Goal: Task Accomplishment & Management: Manage account settings

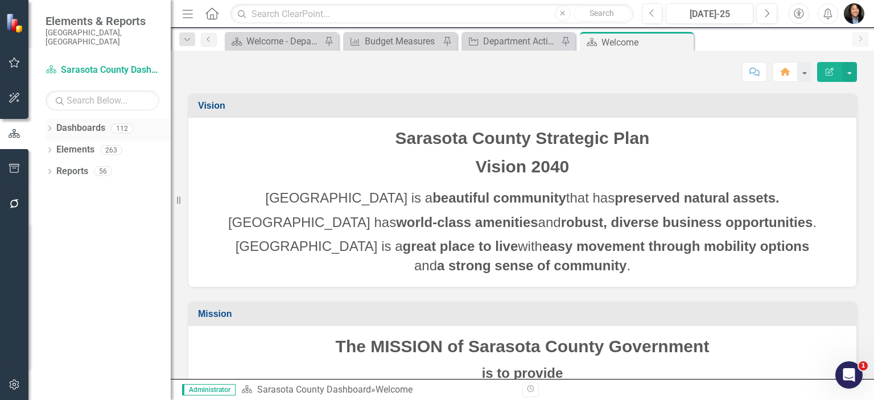
click at [48, 126] on icon "Dropdown" at bounding box center [50, 129] width 8 height 6
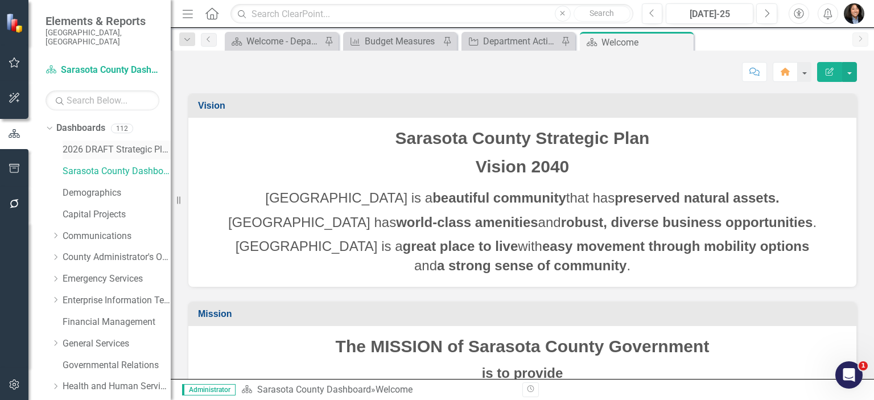
click at [88, 143] on link "2026 DRAFT Strategic Plan" at bounding box center [117, 149] width 108 height 13
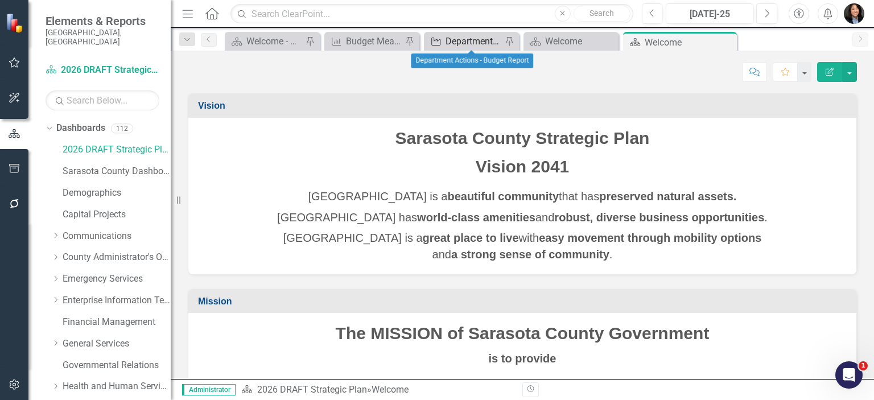
click at [477, 41] on div "Department Actions - Budget Report" at bounding box center [474, 41] width 56 height 14
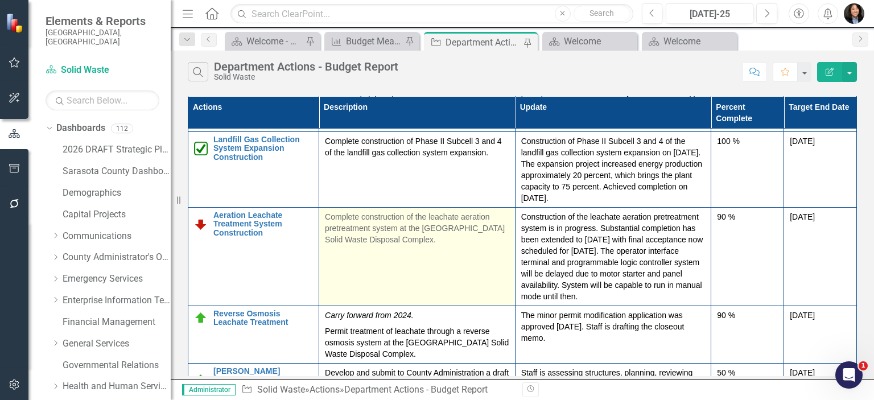
scroll to position [171, 0]
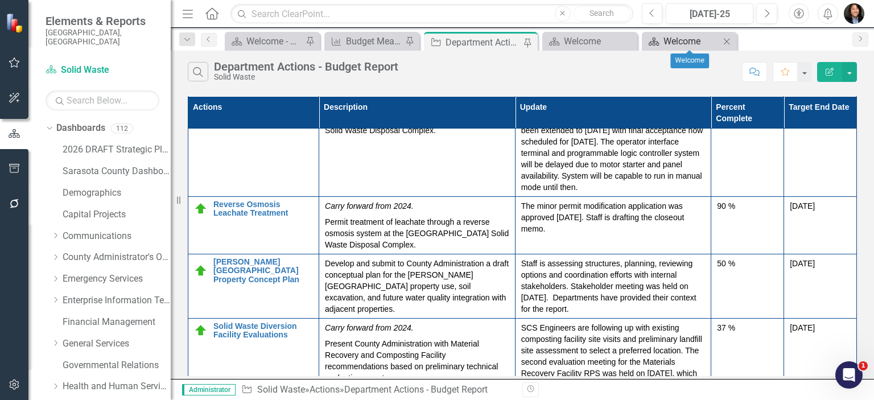
click at [679, 40] on div "Welcome" at bounding box center [692, 41] width 56 height 14
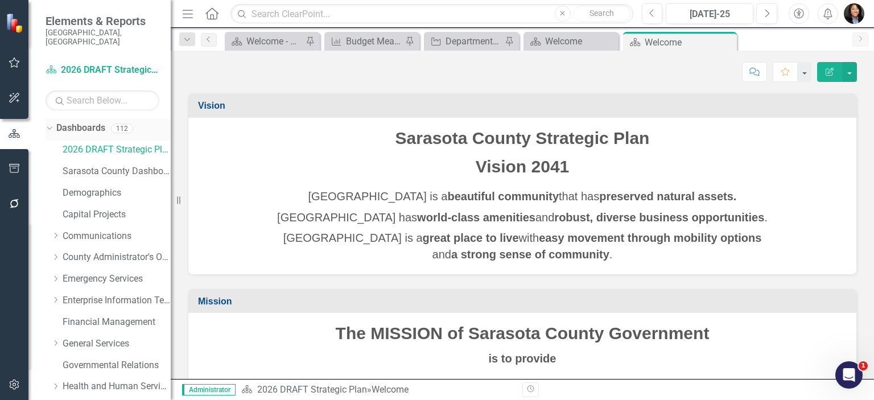
click at [50, 124] on icon "Dropdown" at bounding box center [48, 128] width 6 height 8
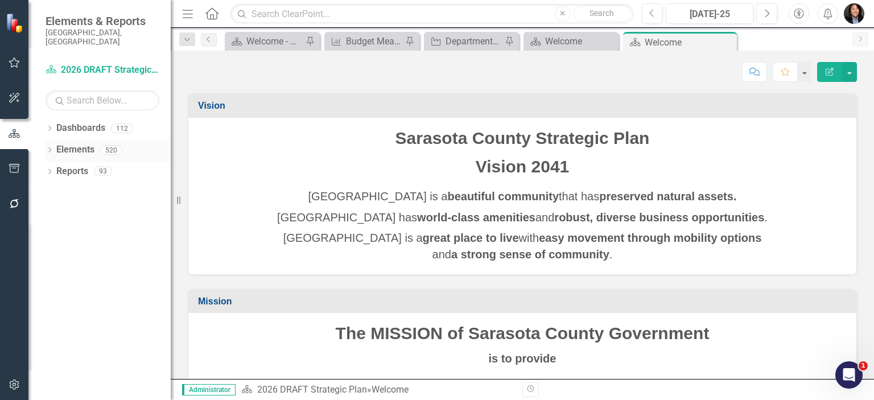
click at [50, 148] on icon "Dropdown" at bounding box center [50, 151] width 8 height 6
click at [90, 187] on link "Action Actions" at bounding box center [85, 193] width 46 height 13
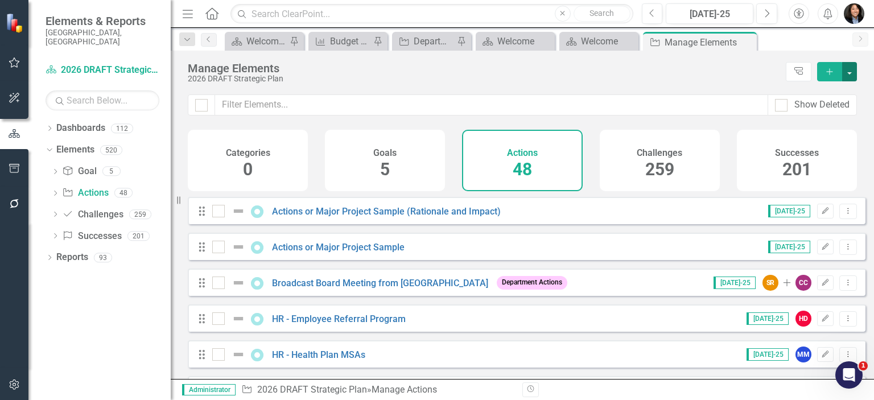
click at [847, 69] on button "button" at bounding box center [849, 71] width 15 height 19
click at [821, 110] on link "Add Multiple Add Multiple" at bounding box center [812, 113] width 90 height 21
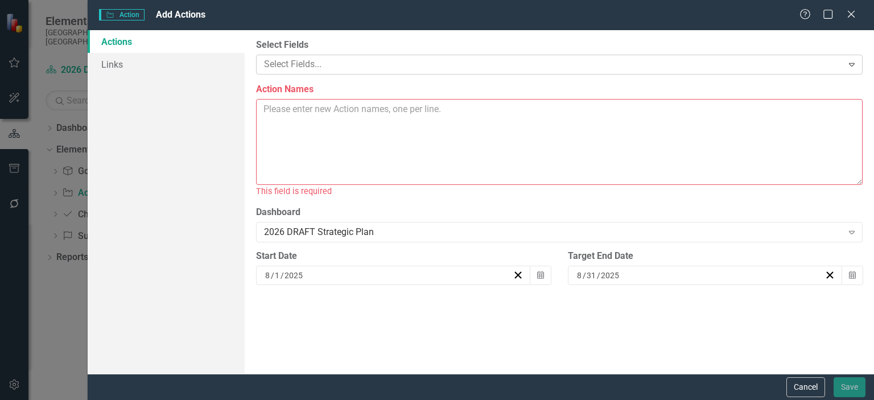
click at [396, 68] on div at bounding box center [551, 64] width 583 height 15
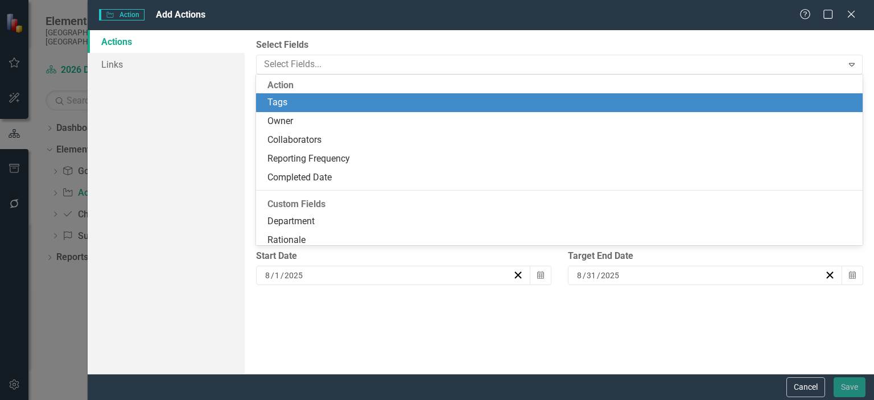
click at [395, 79] on div "Action" at bounding box center [559, 85] width 607 height 17
click at [410, 46] on label "Select Fields" at bounding box center [559, 45] width 607 height 13
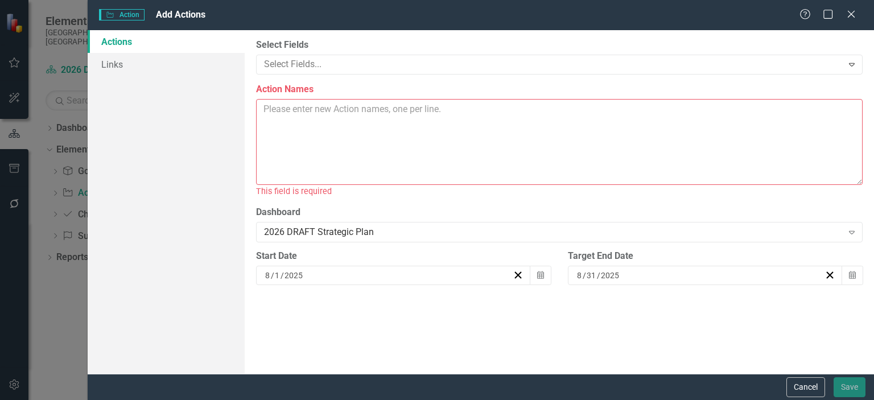
click at [397, 121] on textarea "Action Names" at bounding box center [559, 142] width 607 height 86
click at [349, 116] on textarea "Action Names" at bounding box center [559, 142] width 607 height 86
paste textarea "Central County Solid Waste Disposal Complex Scalehouse Phase II Improvement Sol…"
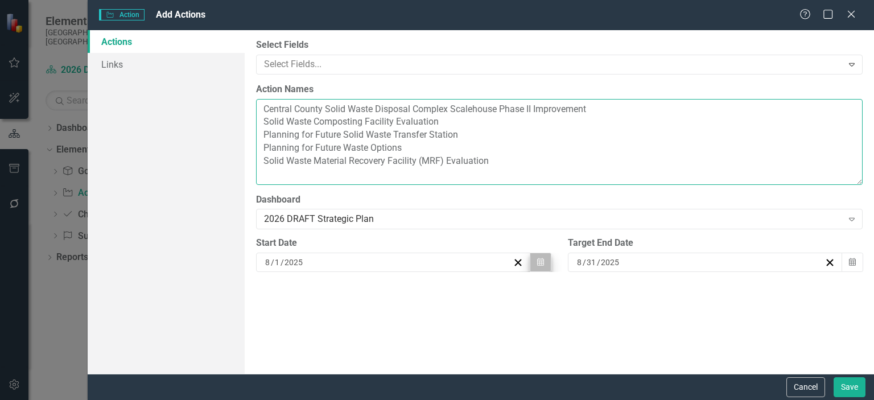
type textarea "Central County Solid Waste Disposal Complex Scalehouse Phase II Improvement Sol…"
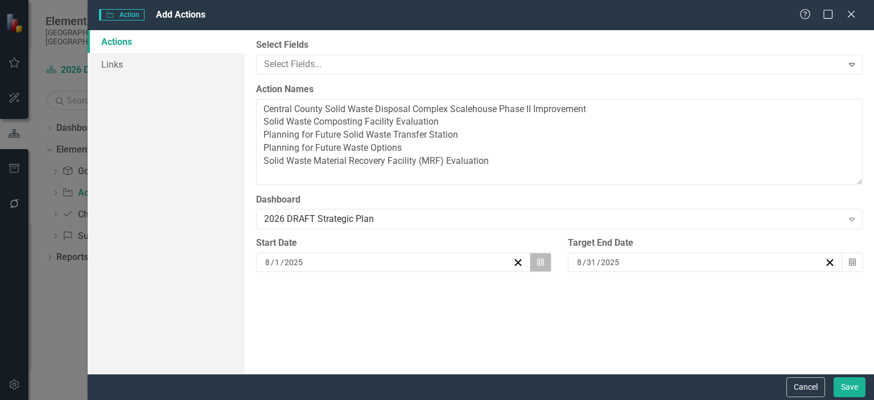
click at [541, 264] on icon "button" at bounding box center [540, 262] width 7 height 8
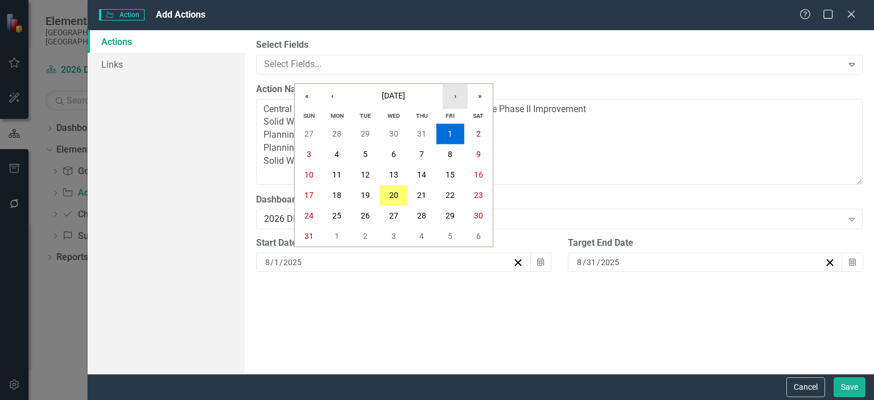
click at [457, 97] on button "›" at bounding box center [455, 96] width 25 height 25
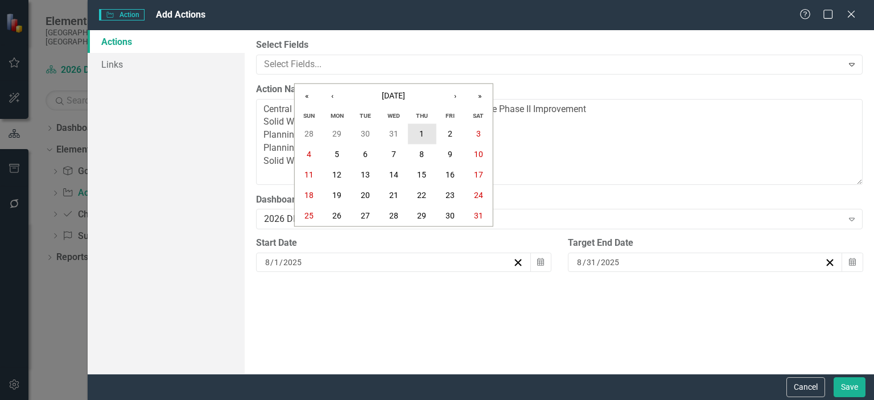
click at [425, 129] on button "1" at bounding box center [422, 134] width 28 height 20
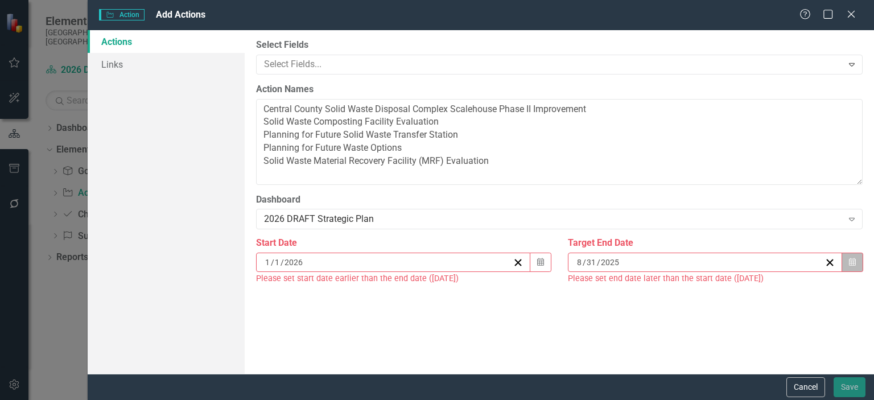
click at [854, 261] on icon "Calendar" at bounding box center [852, 262] width 7 height 8
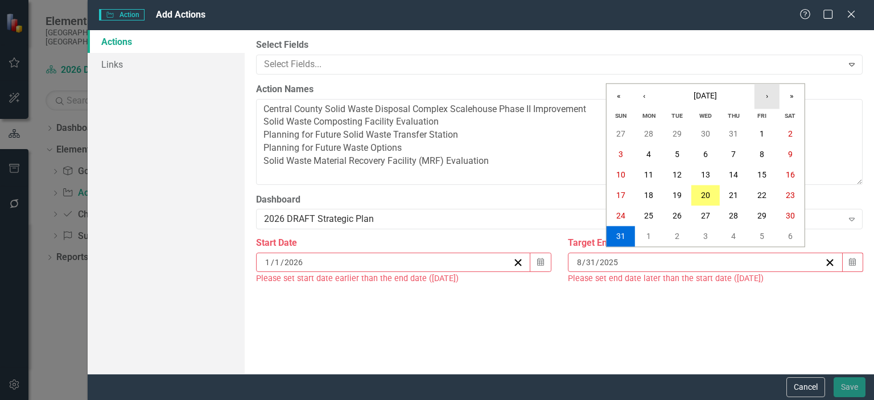
click at [760, 97] on button "›" at bounding box center [767, 96] width 25 height 25
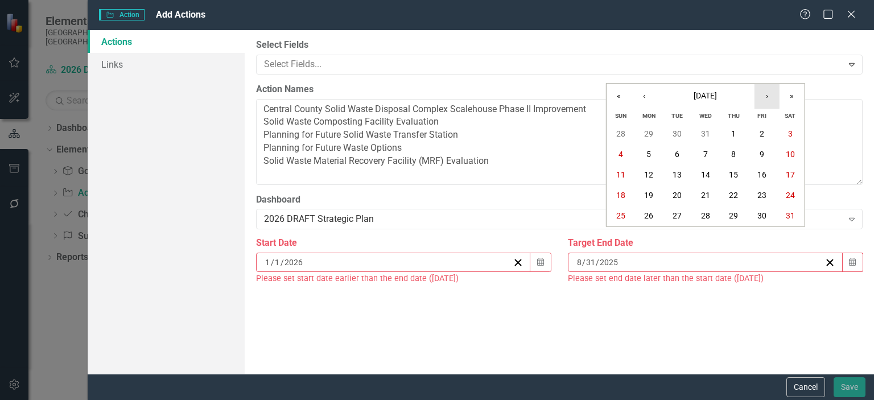
click at [760, 97] on button "›" at bounding box center [767, 96] width 25 height 25
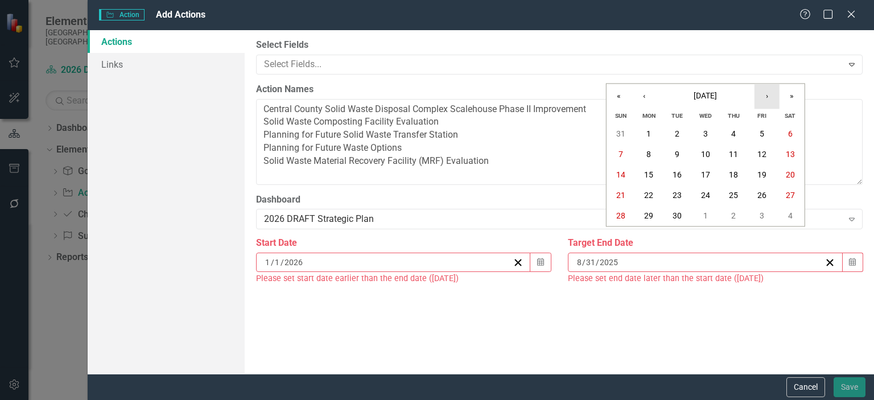
click at [760, 97] on button "›" at bounding box center [767, 96] width 25 height 25
click at [760, 96] on button "›" at bounding box center [767, 96] width 25 height 25
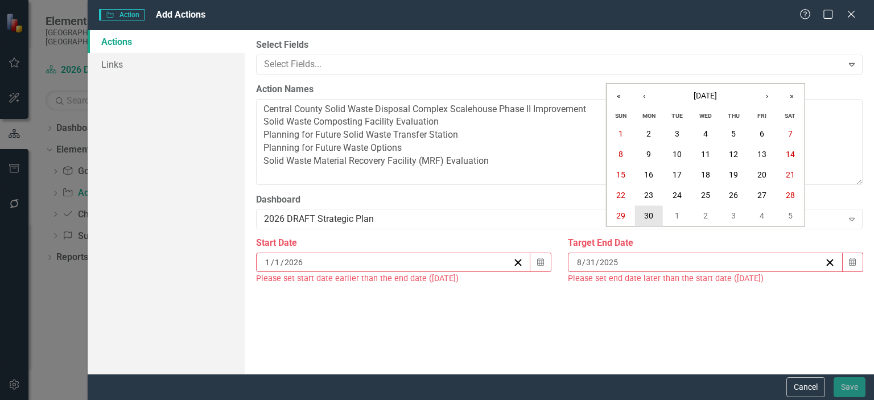
click at [647, 212] on abbr "30" at bounding box center [648, 216] width 9 height 9
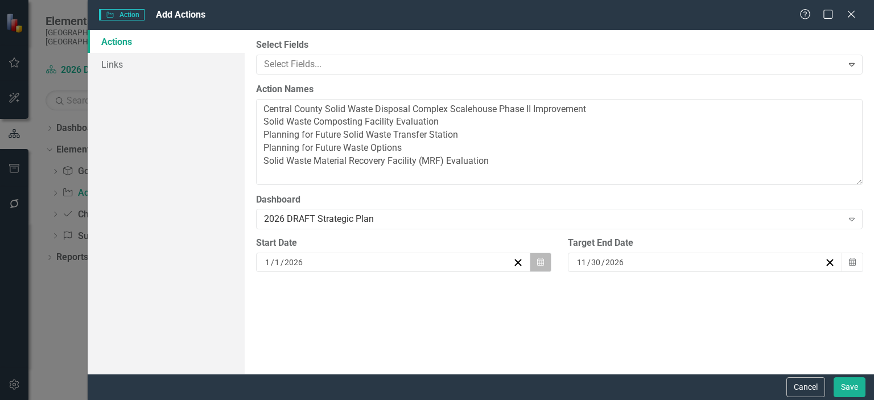
click at [541, 260] on icon "button" at bounding box center [540, 262] width 7 height 8
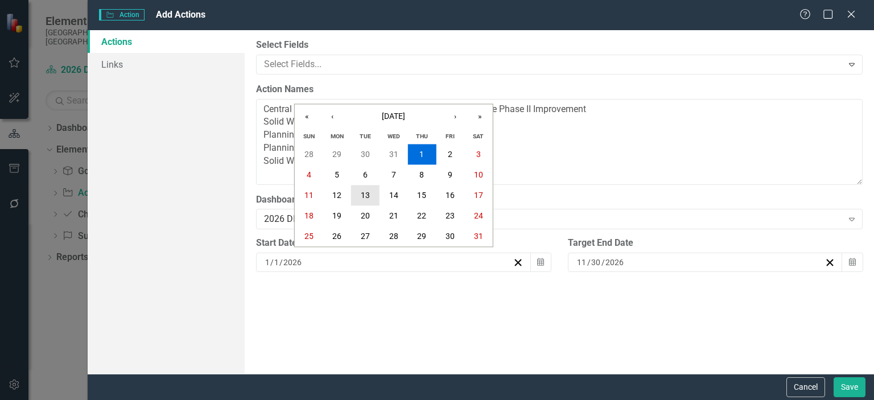
click at [362, 194] on abbr "13" at bounding box center [365, 195] width 9 height 9
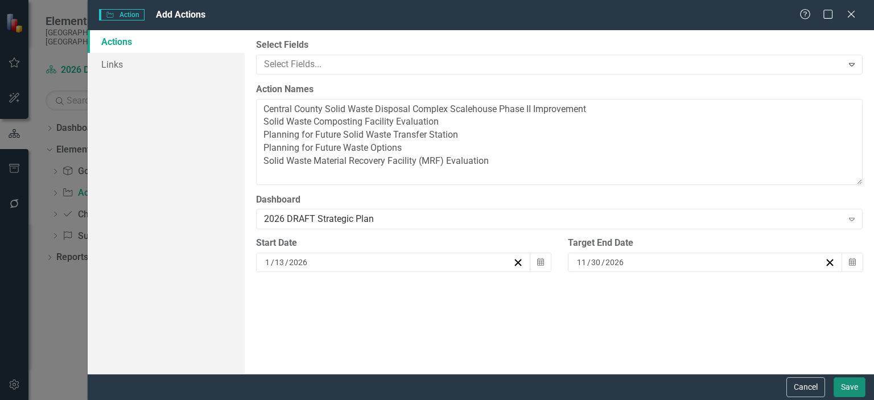
drag, startPoint x: 849, startPoint y: 386, endPoint x: 508, endPoint y: 377, distance: 341.6
click at [850, 386] on button "Save" at bounding box center [850, 387] width 32 height 20
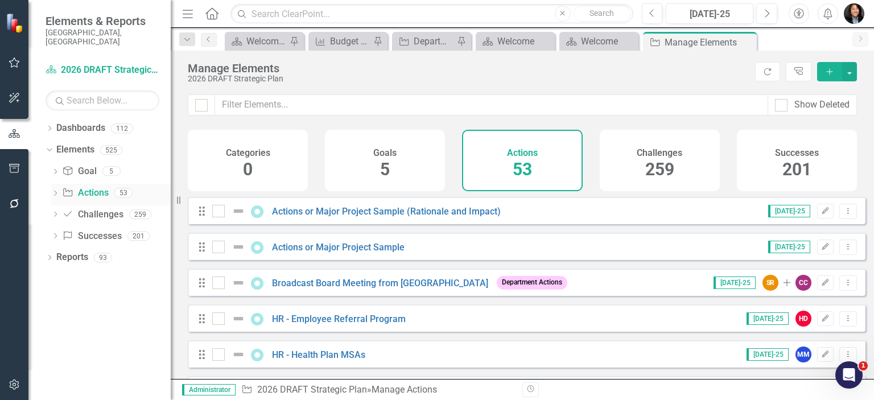
click at [87, 187] on link "Action Actions" at bounding box center [85, 193] width 46 height 13
drag, startPoint x: 80, startPoint y: 162, endPoint x: 87, endPoint y: 183, distance: 21.8
click at [80, 165] on link "Goal Goal" at bounding box center [79, 171] width 34 height 13
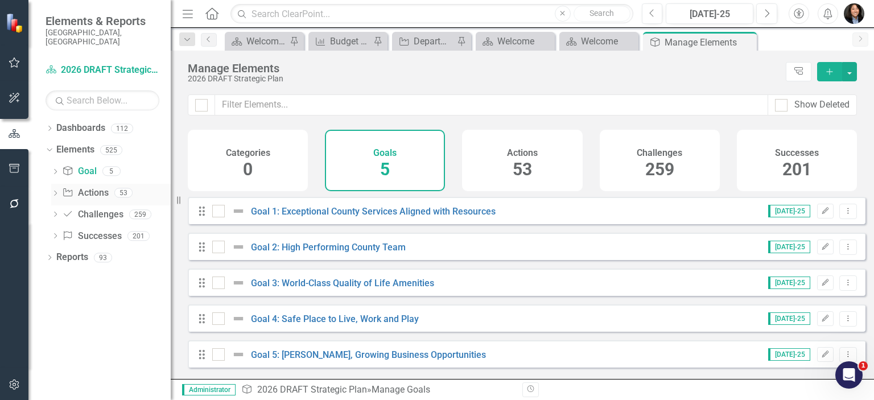
click at [87, 187] on link "Action Actions" at bounding box center [85, 193] width 46 height 13
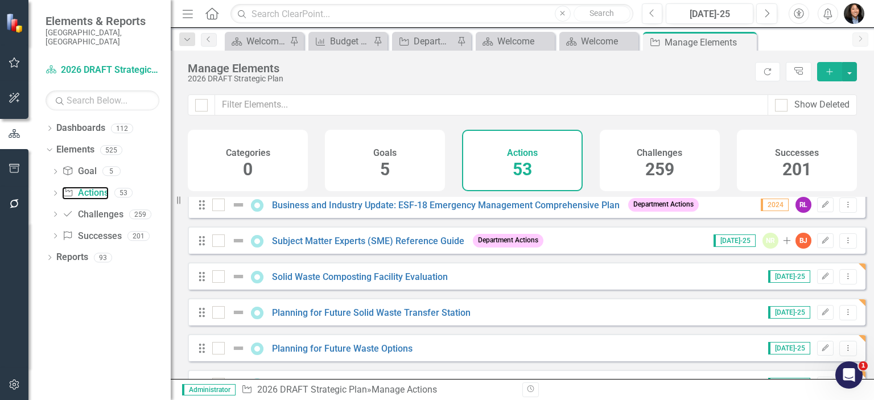
scroll to position [1726, 0]
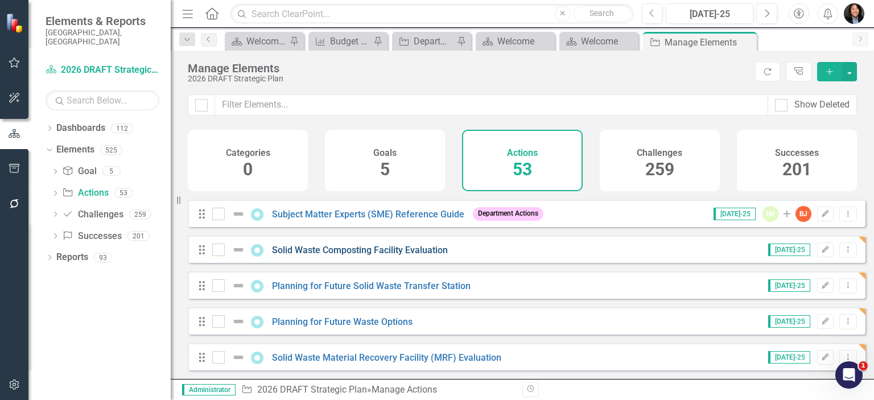
click at [396, 249] on link "Solid Waste Composting Facility Evaluation" at bounding box center [360, 250] width 176 height 11
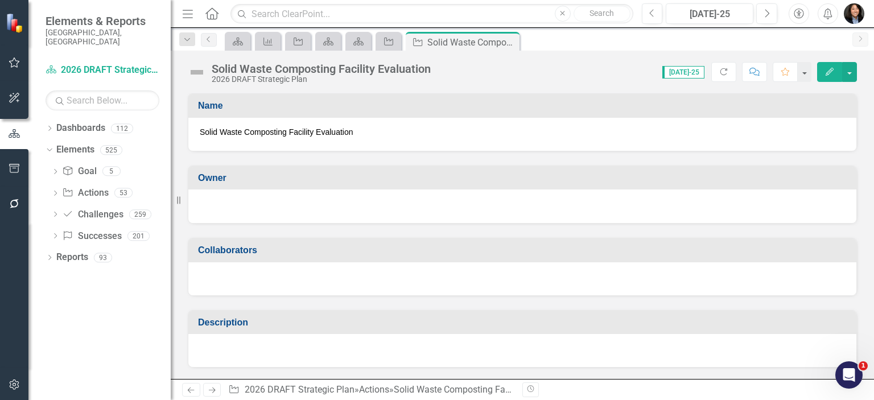
click at [287, 212] on div at bounding box center [522, 207] width 668 height 34
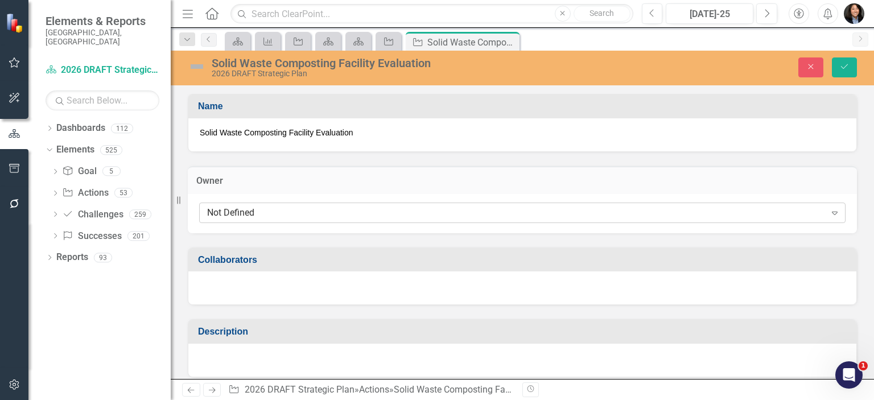
click at [275, 212] on div "Not Defined" at bounding box center [516, 212] width 619 height 13
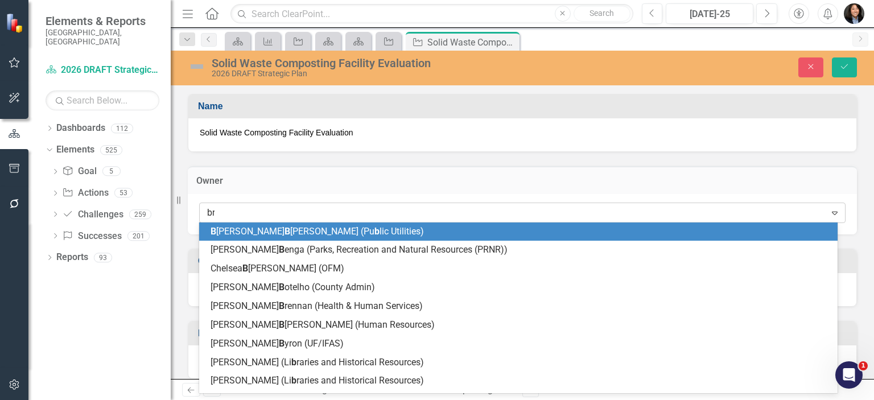
type input "bri"
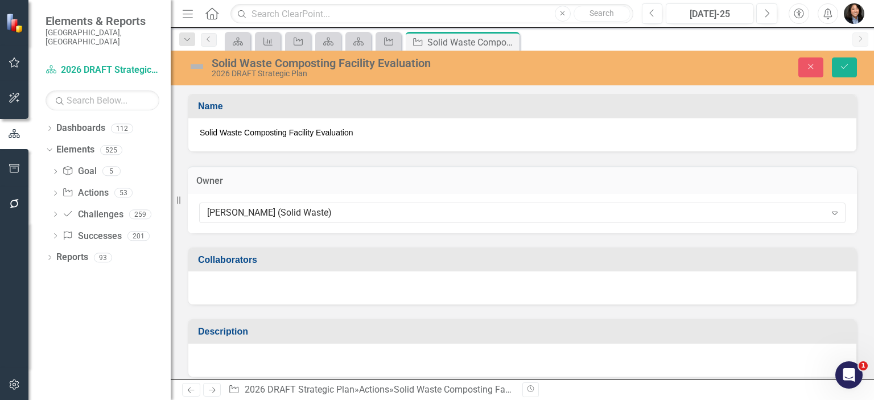
click at [376, 259] on h3 "Collaborators" at bounding box center [524, 260] width 653 height 10
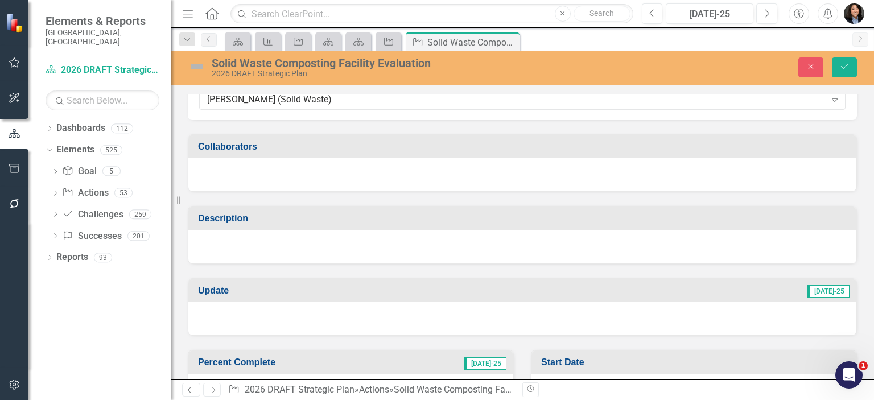
scroll to position [114, 0]
click at [376, 172] on div at bounding box center [522, 174] width 668 height 33
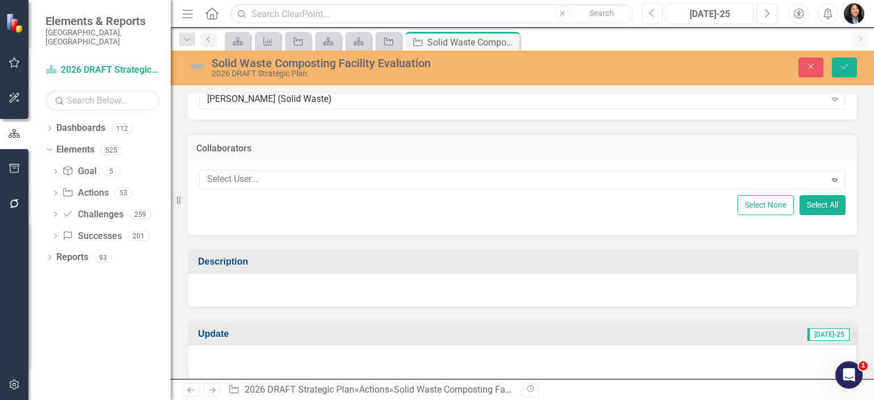
click at [348, 309] on div "Update [DATE]-25" at bounding box center [522, 343] width 686 height 72
click at [343, 295] on div at bounding box center [522, 290] width 668 height 33
click at [344, 295] on div at bounding box center [522, 290] width 668 height 33
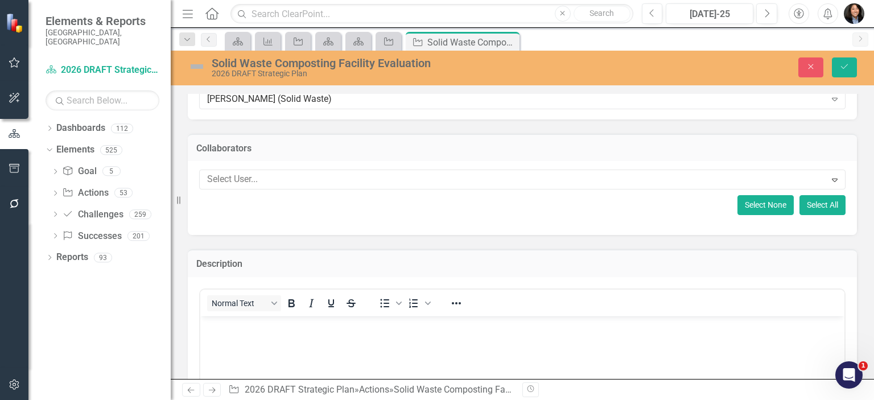
drag, startPoint x: 763, startPoint y: 210, endPoint x: 744, endPoint y: 209, distance: 19.4
click at [744, 211] on button "Select None" at bounding box center [766, 205] width 56 height 20
click at [747, 204] on button "Select None" at bounding box center [766, 205] width 56 height 20
click at [388, 351] on body "Rich Text Area. Press ALT-0 for help." at bounding box center [522, 401] width 644 height 171
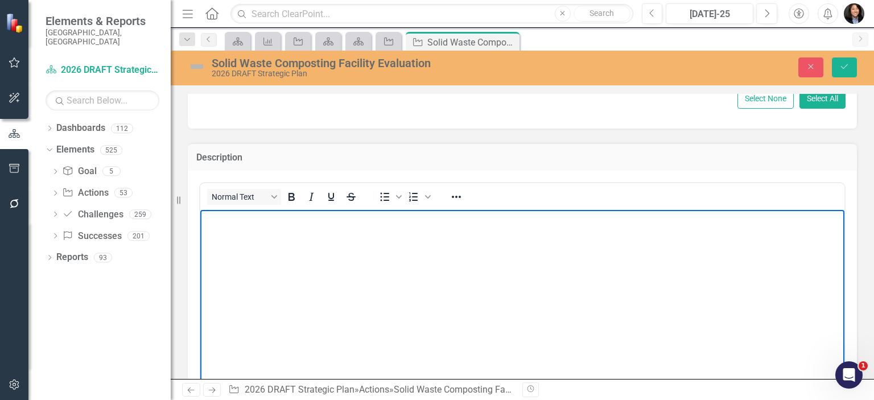
scroll to position [228, 0]
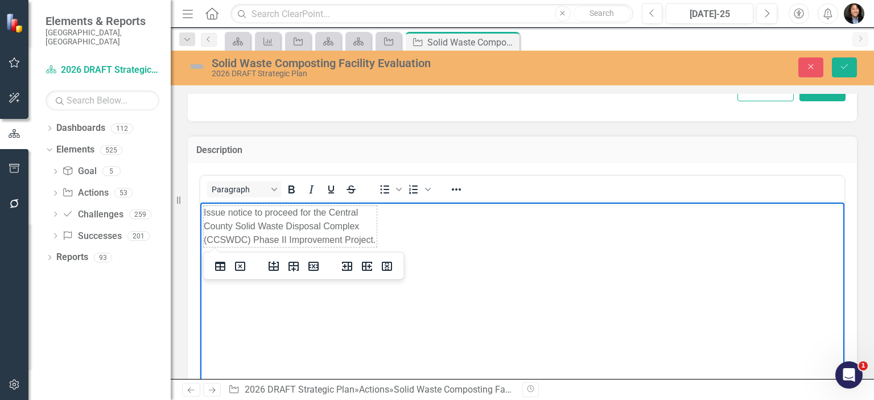
click at [417, 259] on body "Issue notice to proceed for the Central County Solid Waste Disposal Complex (CC…" at bounding box center [522, 287] width 644 height 171
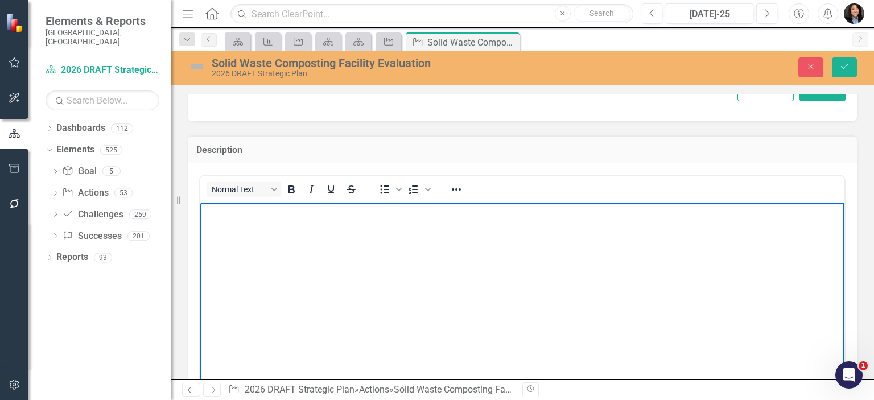
click at [303, 326] on body "Rich Text Area. Press ALT-0 for help." at bounding box center [522, 287] width 644 height 171
paste body "Rich Text Area. Press ALT-0 for help."
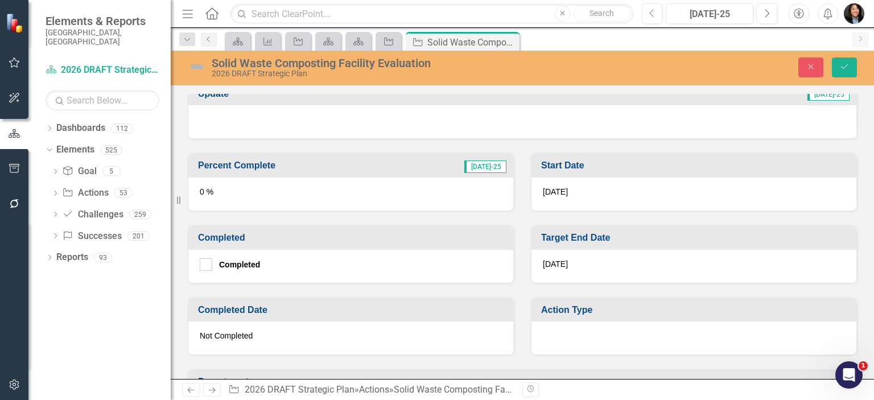
scroll to position [626, 0]
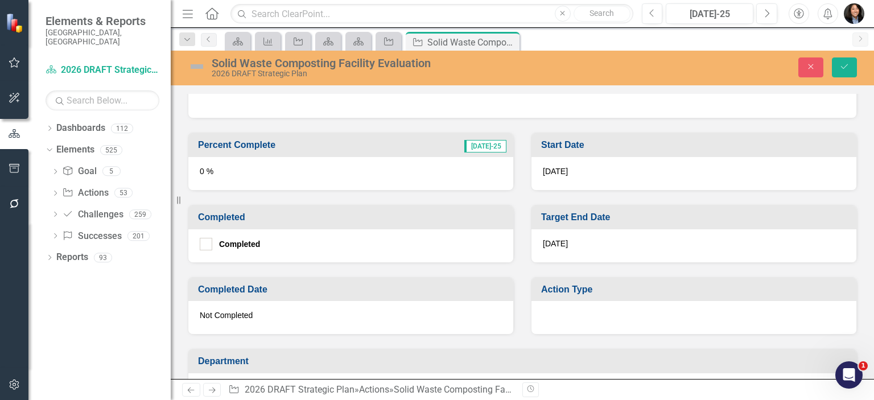
click at [596, 232] on div "[DATE]" at bounding box center [694, 245] width 325 height 33
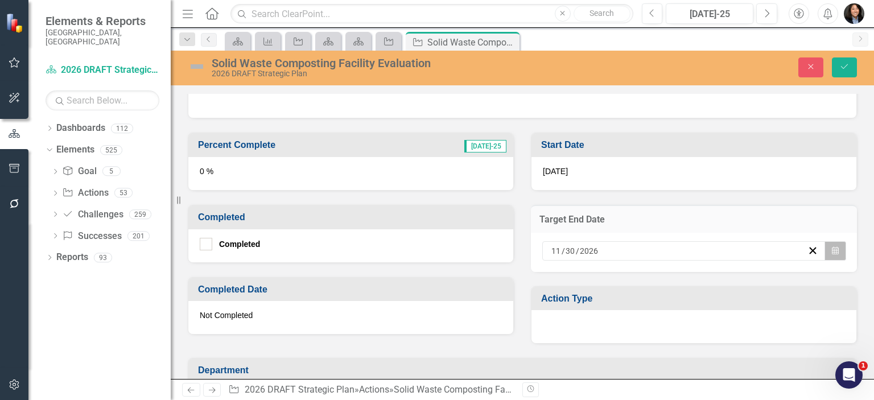
click at [832, 247] on icon "Calendar" at bounding box center [835, 251] width 7 height 8
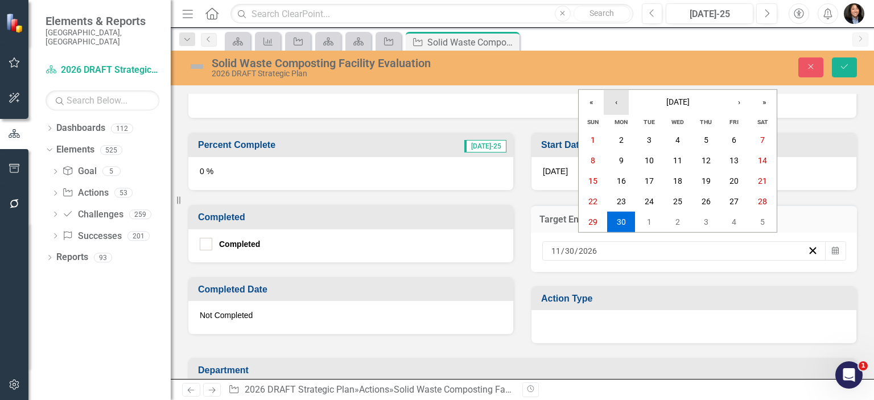
click at [622, 101] on button "‹" at bounding box center [616, 102] width 25 height 25
click at [622, 102] on button "‹" at bounding box center [616, 102] width 25 height 25
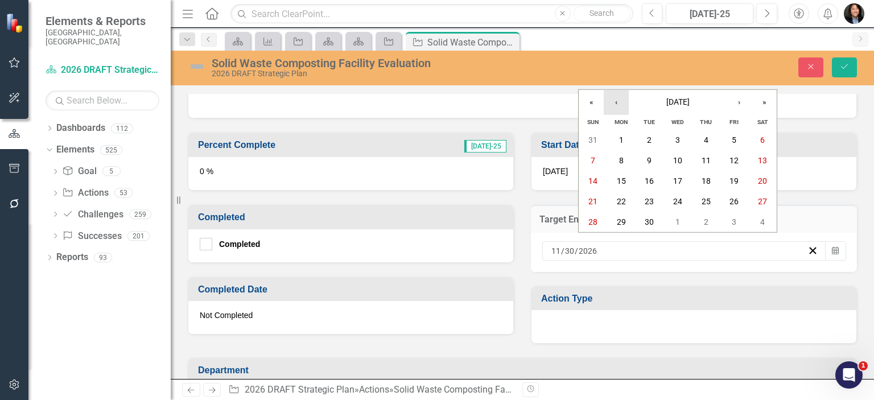
click at [622, 102] on button "‹" at bounding box center [616, 102] width 25 height 25
click at [652, 221] on abbr "31" at bounding box center [649, 221] width 9 height 9
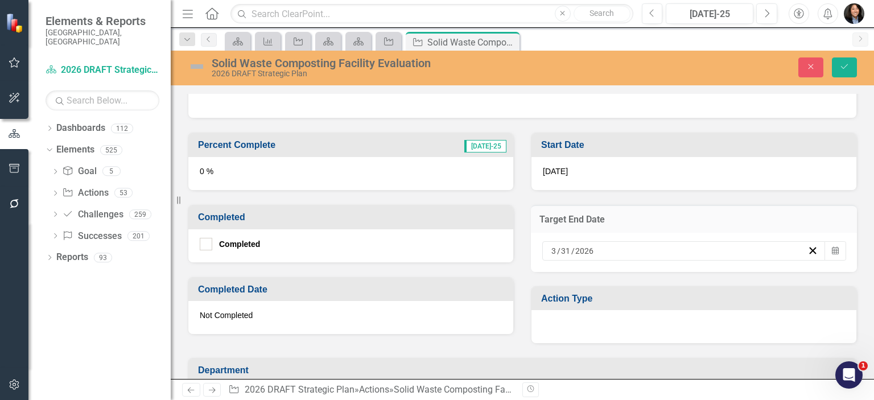
click at [623, 326] on div at bounding box center [694, 326] width 325 height 33
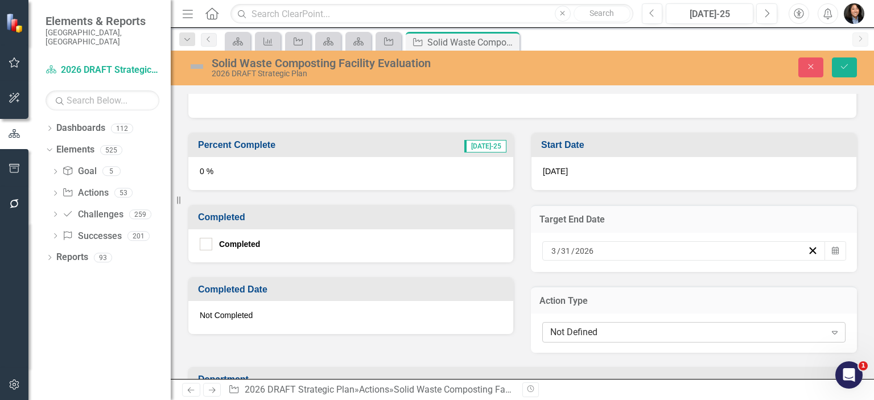
click at [651, 327] on div "Not Defined" at bounding box center [687, 332] width 275 height 13
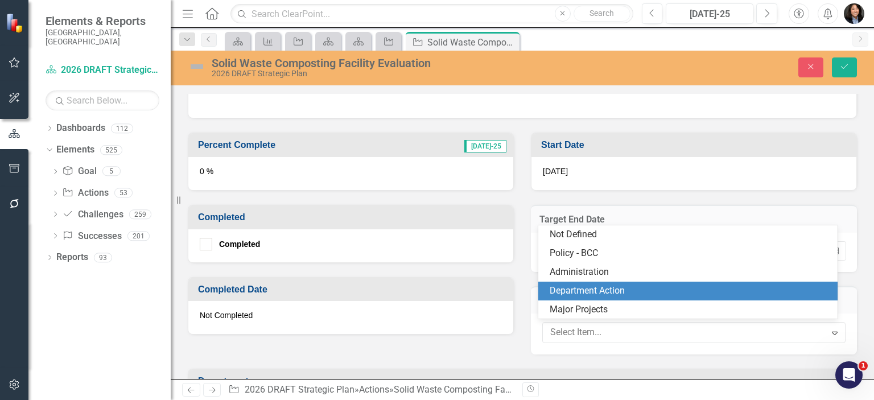
click at [626, 292] on div "Department Action" at bounding box center [690, 291] width 281 height 13
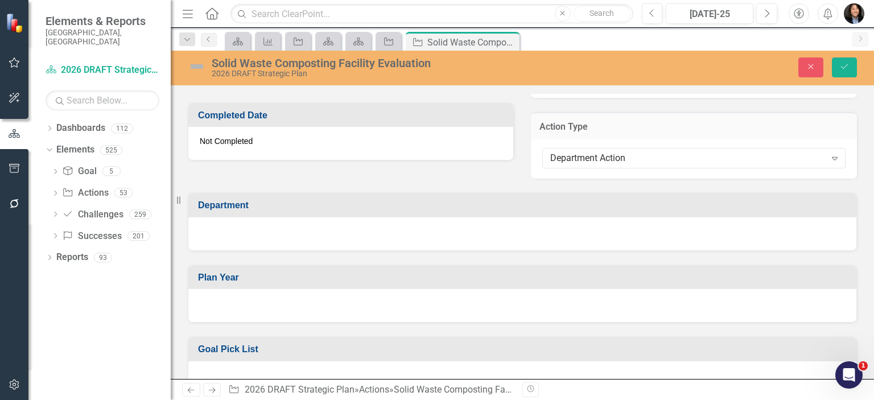
scroll to position [854, 0]
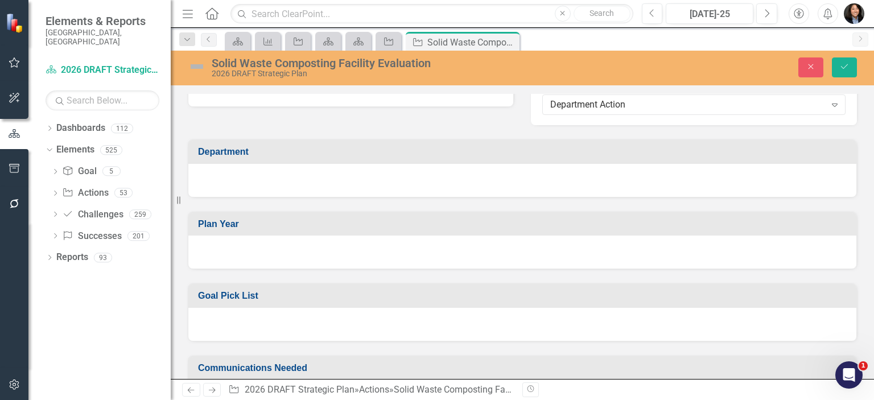
click at [489, 184] on div at bounding box center [522, 180] width 668 height 33
click at [491, 183] on div at bounding box center [522, 180] width 668 height 33
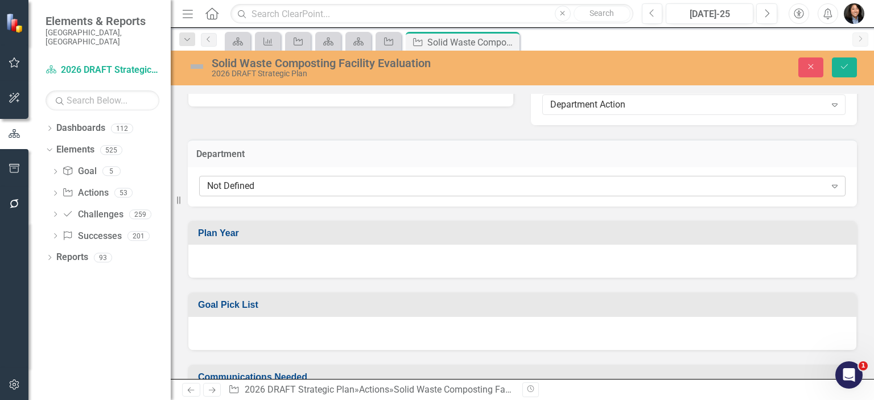
click at [471, 185] on div "Not Defined" at bounding box center [516, 185] width 619 height 13
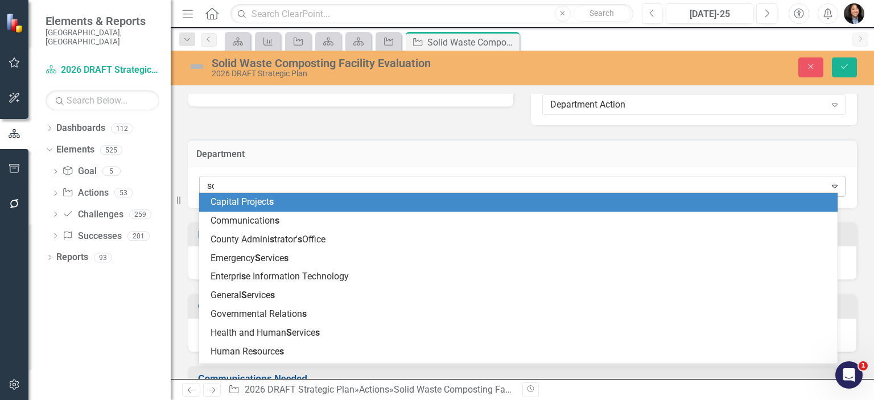
type input "sol"
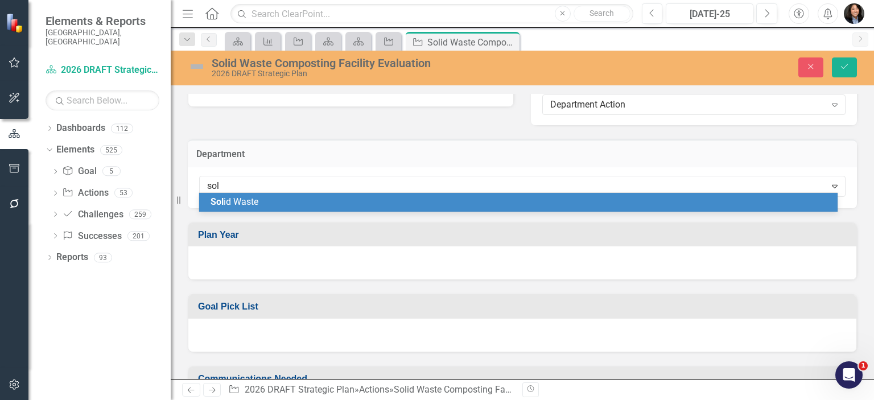
click at [497, 204] on div "Sol id Waste" at bounding box center [521, 202] width 620 height 13
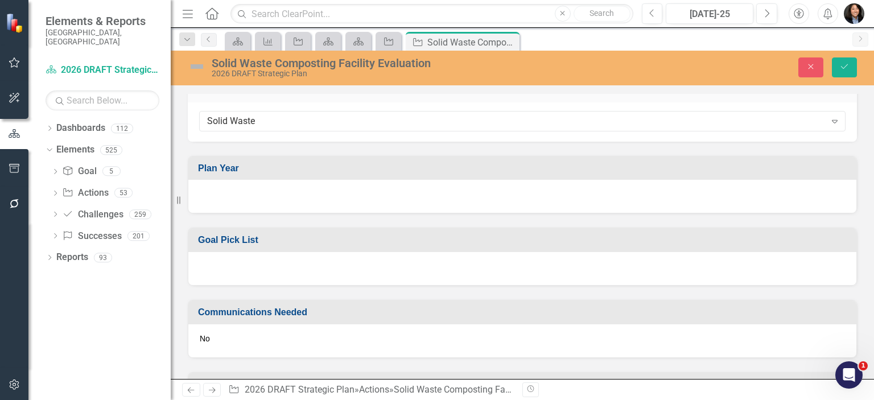
scroll to position [968, 0]
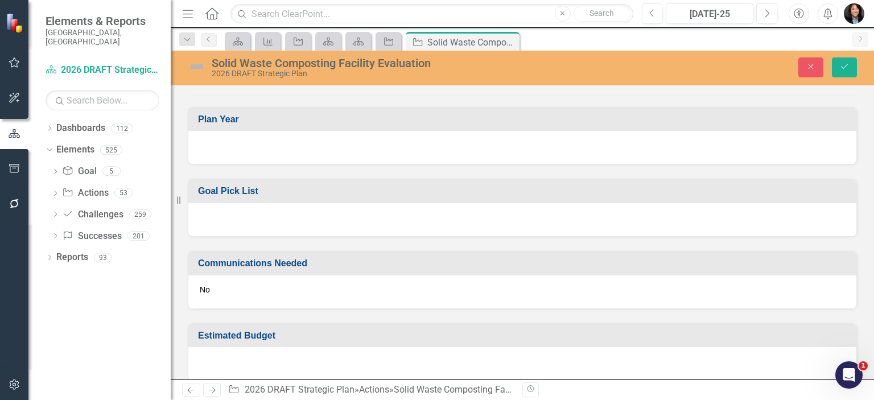
click at [509, 141] on div at bounding box center [522, 147] width 668 height 33
click at [510, 141] on div at bounding box center [522, 147] width 668 height 33
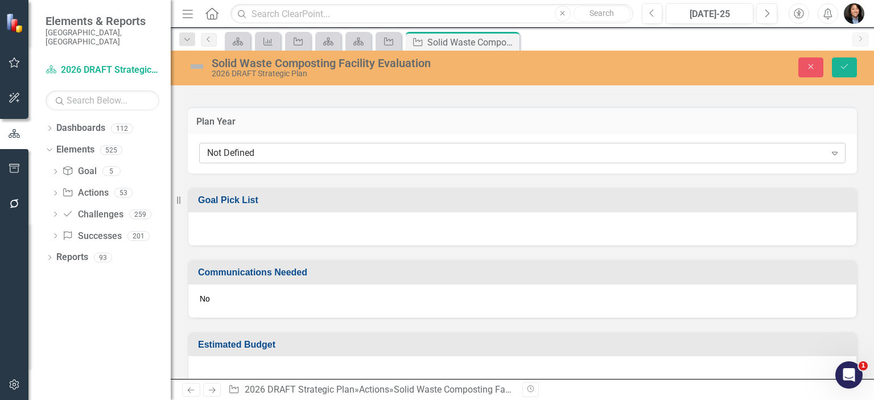
click at [514, 153] on div "Not Defined" at bounding box center [516, 153] width 619 height 13
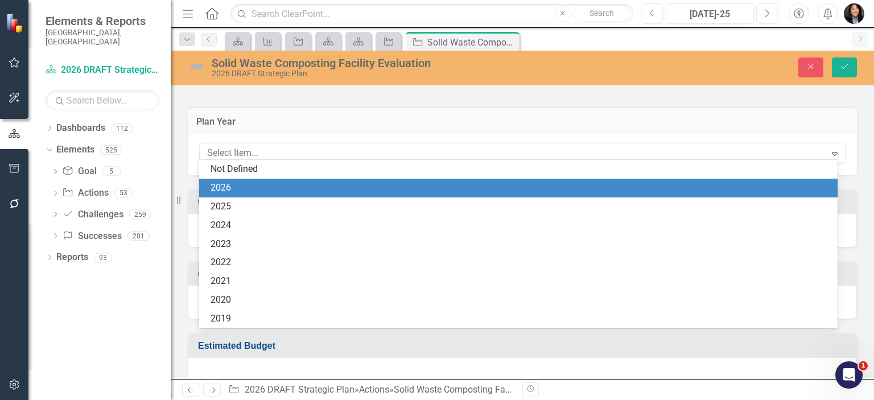
click at [494, 187] on div "2026" at bounding box center [521, 188] width 620 height 13
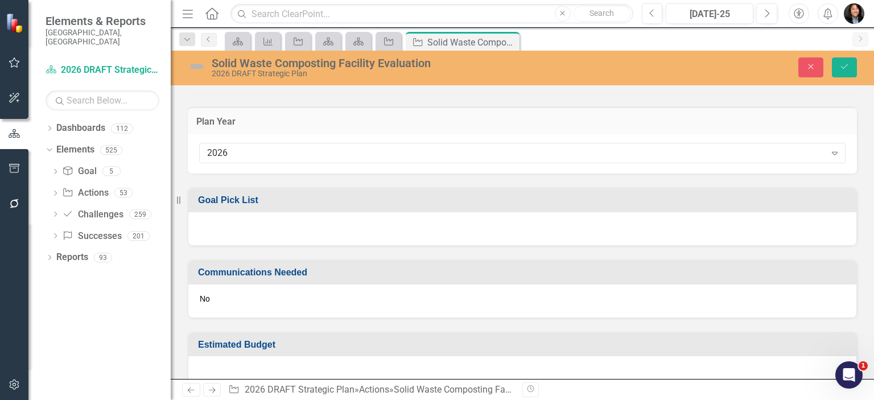
click at [503, 230] on div at bounding box center [522, 228] width 668 height 33
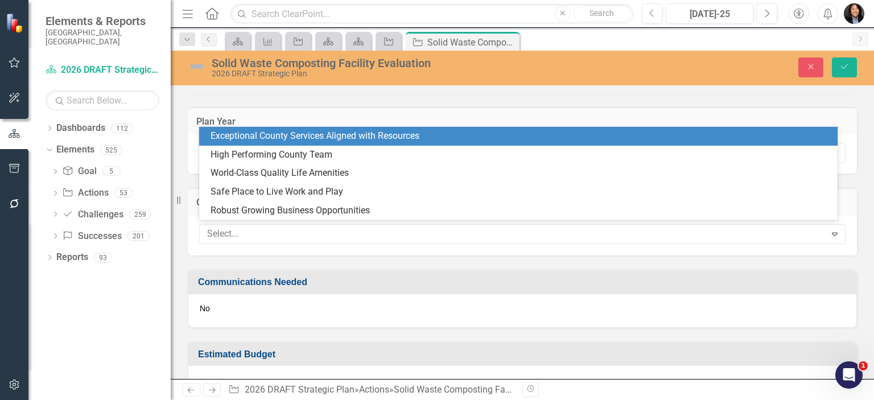
click at [343, 133] on div "Exceptional County Services Aligned with Resources" at bounding box center [521, 136] width 620 height 13
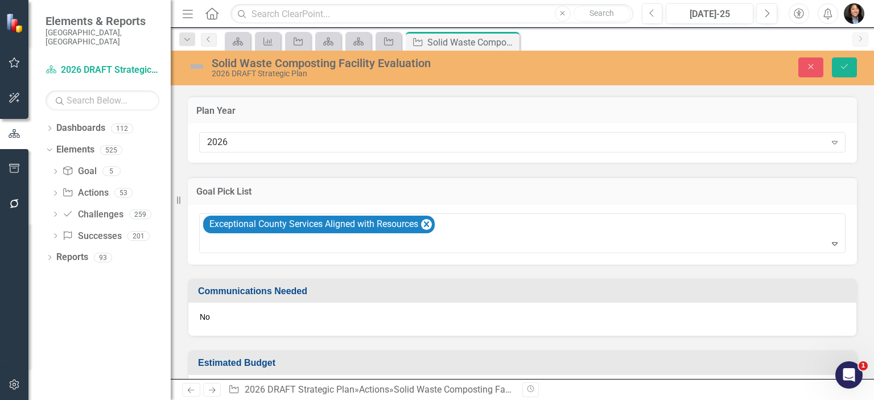
scroll to position [1013, 0]
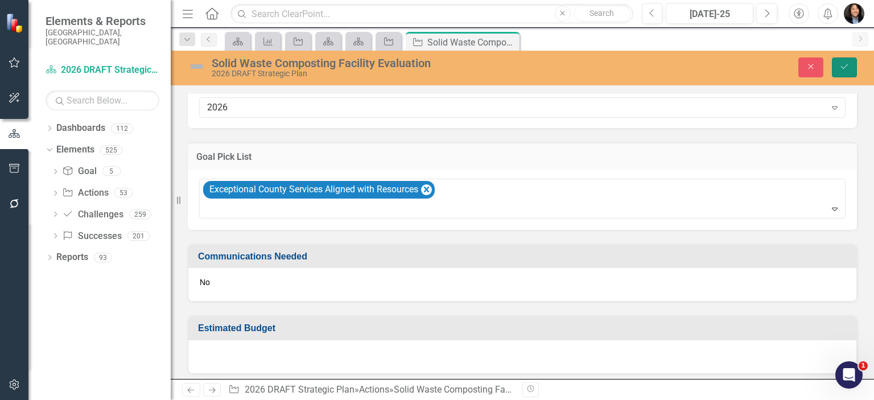
click at [842, 68] on icon "Save" at bounding box center [844, 67] width 10 height 8
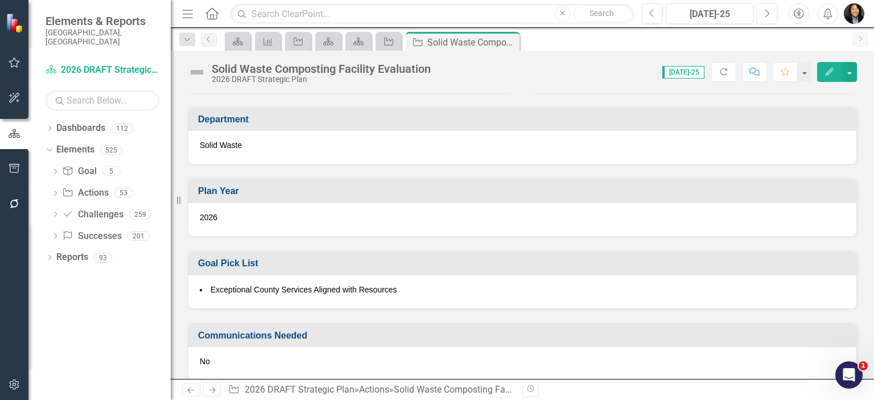
scroll to position [417, 0]
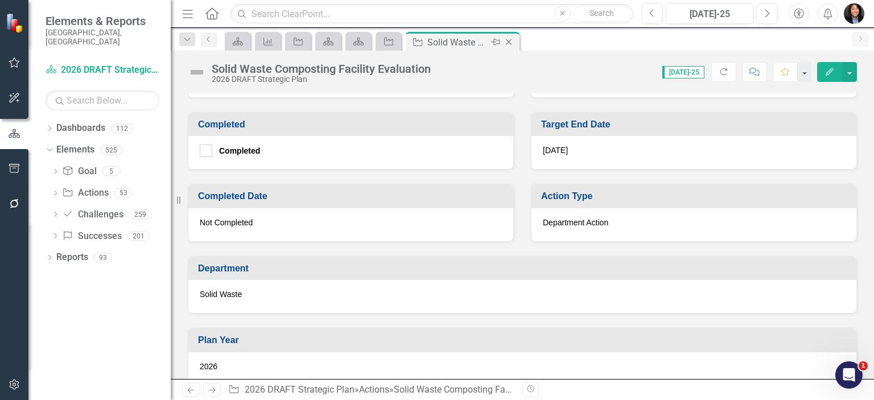
click at [511, 43] on icon "Close" at bounding box center [508, 42] width 11 height 9
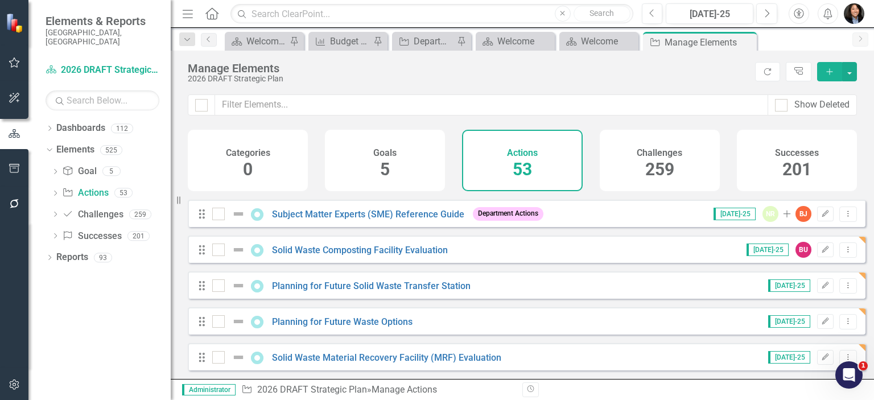
scroll to position [1726, 0]
click at [398, 249] on link "Solid Waste Composting Facility Evaluation" at bounding box center [360, 250] width 176 height 11
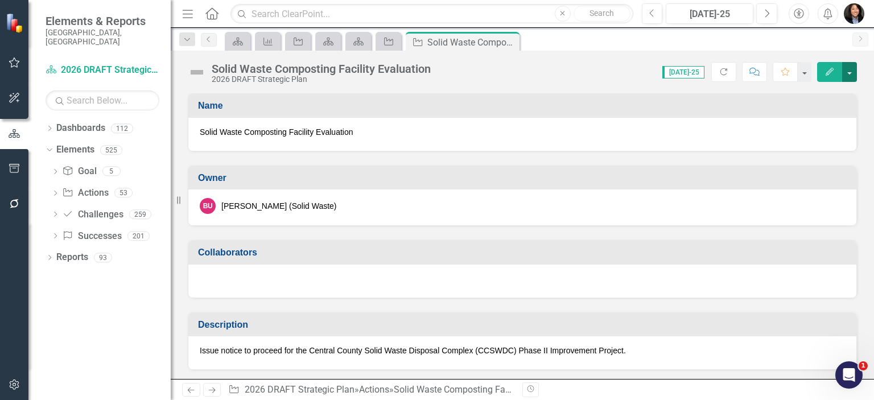
click at [853, 71] on button "button" at bounding box center [849, 72] width 15 height 20
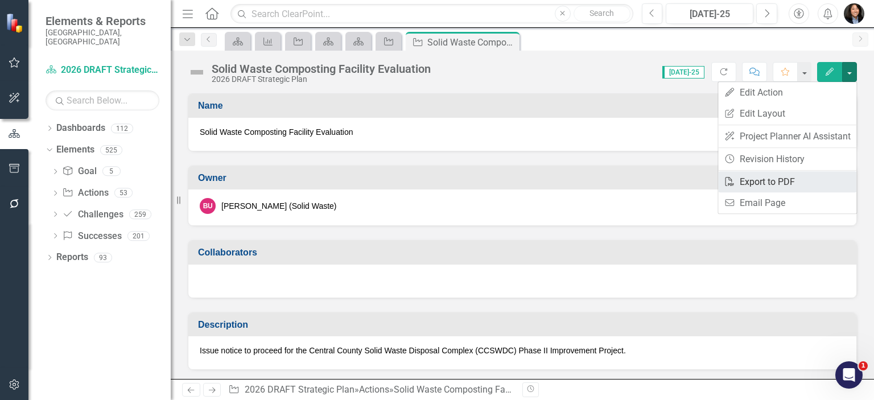
click at [811, 177] on link "PDF Export to PDF" at bounding box center [787, 181] width 138 height 21
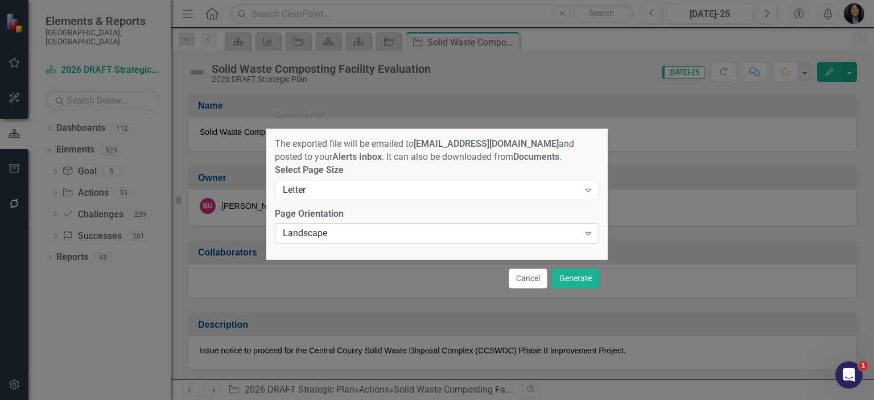
drag, startPoint x: 460, startPoint y: 236, endPoint x: 451, endPoint y: 257, distance: 22.9
click at [460, 236] on div "Landscape" at bounding box center [431, 233] width 297 height 13
click at [573, 279] on button "Generate" at bounding box center [575, 279] width 47 height 20
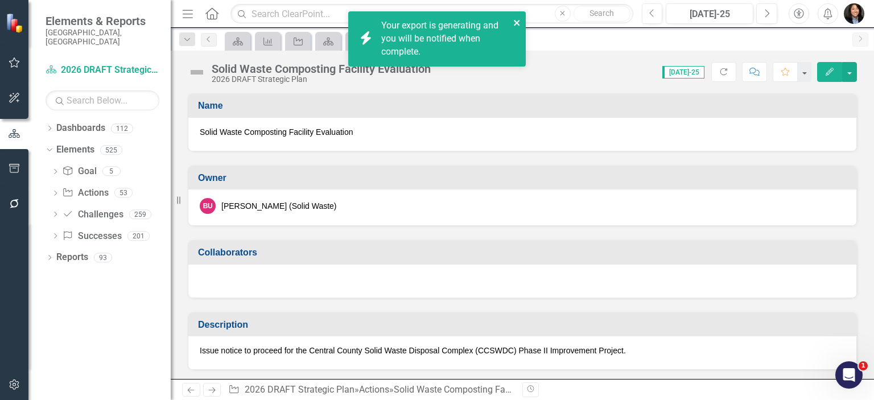
click at [517, 19] on icon "close" at bounding box center [517, 22] width 8 height 9
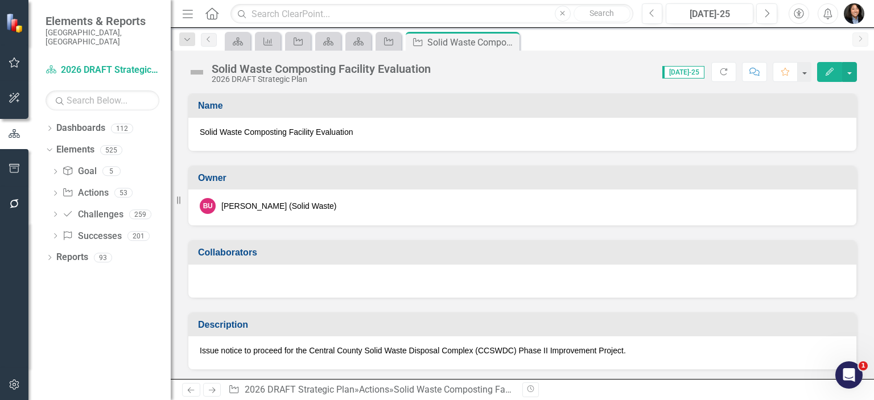
click at [0, 0] on icon "Close" at bounding box center [0, 0] width 0 height 0
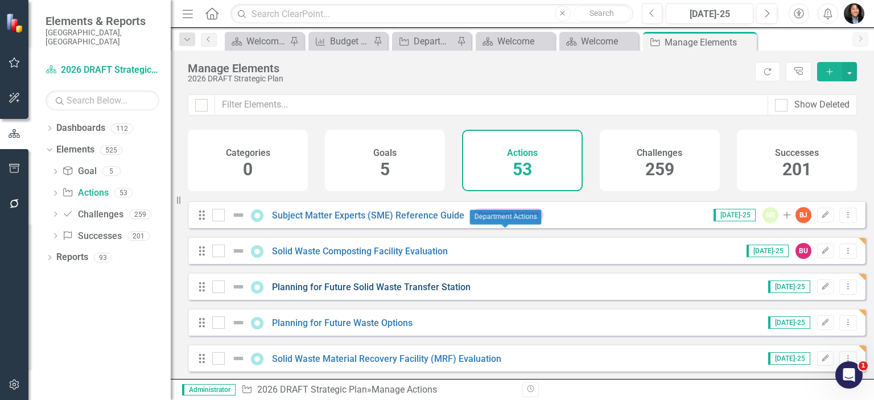
scroll to position [1726, 0]
click at [326, 281] on link "Planning for Future Solid Waste Transfer Station" at bounding box center [371, 286] width 199 height 11
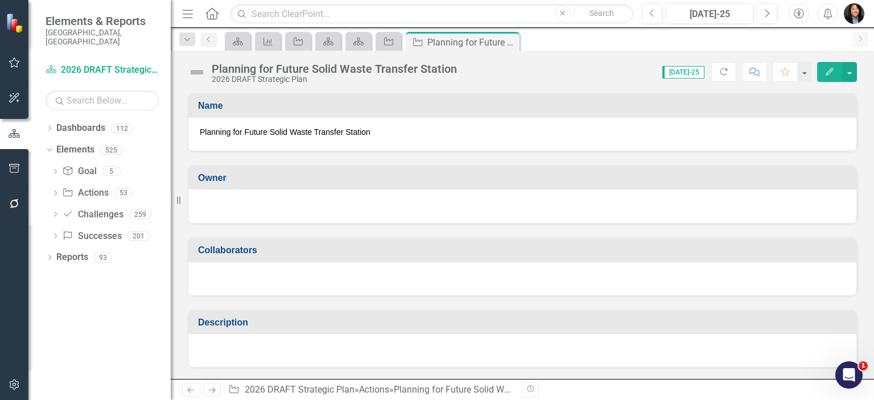
click at [291, 196] on div at bounding box center [522, 207] width 668 height 34
click at [296, 213] on div at bounding box center [522, 207] width 668 height 34
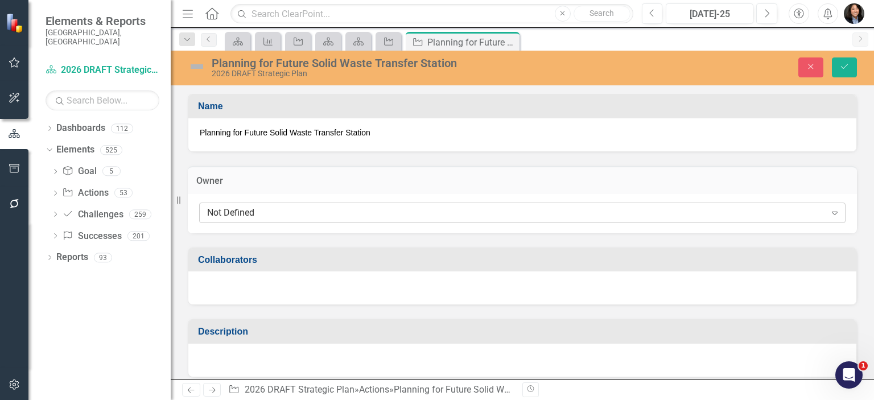
click at [296, 215] on div "Not Defined" at bounding box center [516, 212] width 619 height 13
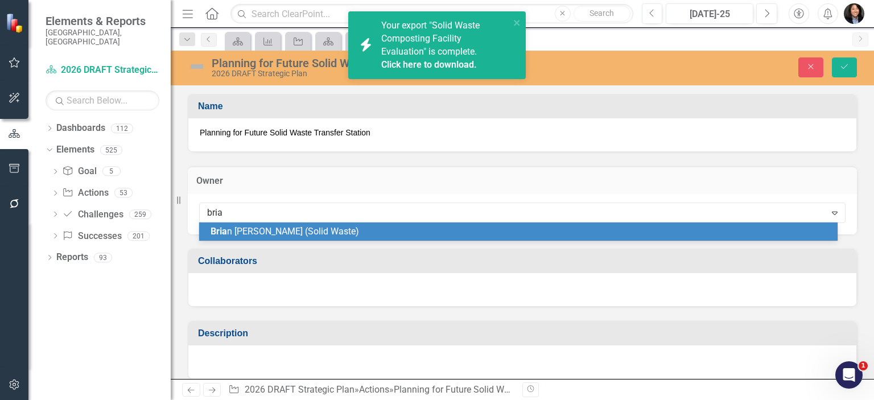
type input "[PERSON_NAME]"
click at [298, 232] on span "[PERSON_NAME] (Solid Waste)" at bounding box center [308, 231] width 194 height 11
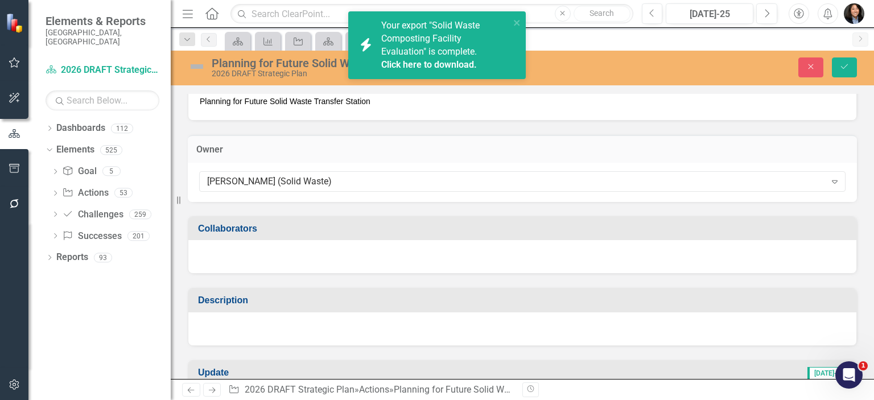
scroll to position [57, 0]
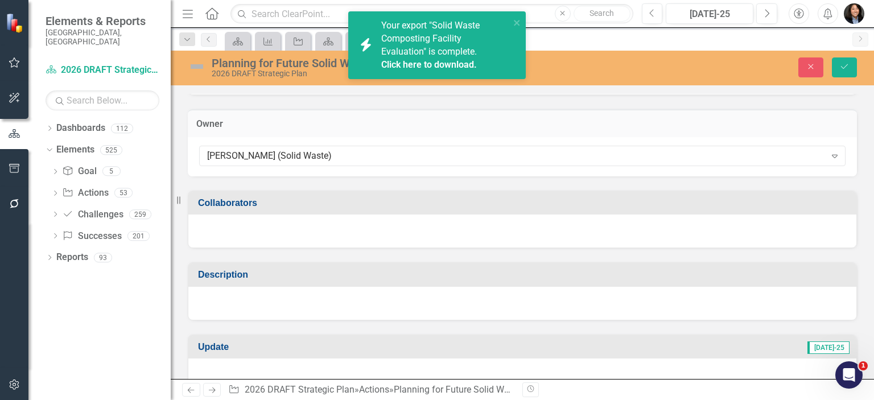
click at [335, 297] on div at bounding box center [522, 303] width 668 height 33
click at [336, 295] on div at bounding box center [522, 303] width 668 height 33
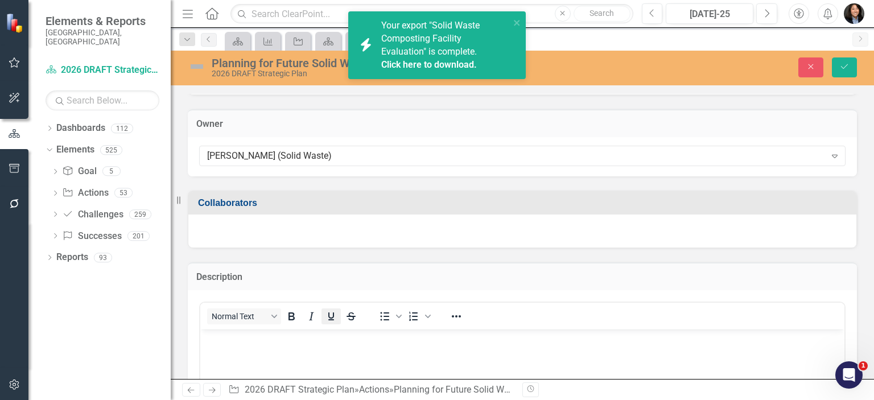
scroll to position [0, 0]
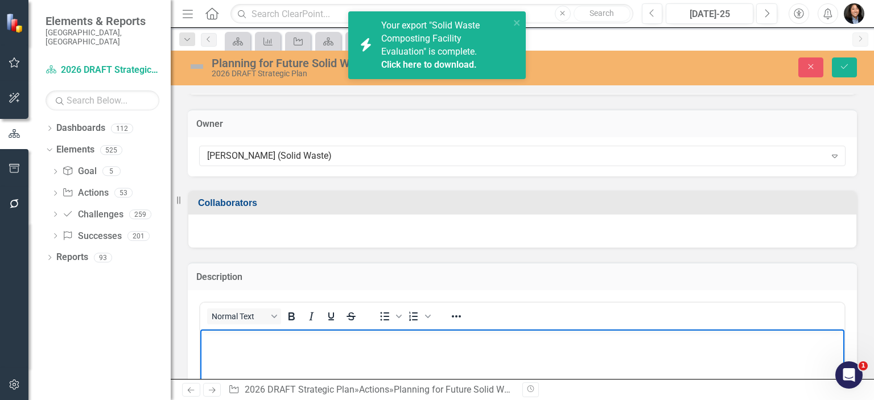
paste body "Rich Text Area. Press ALT-0 for help."
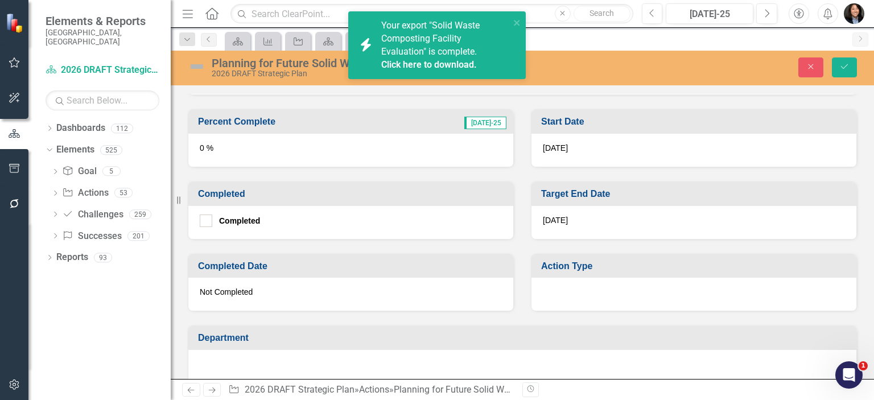
scroll to position [626, 0]
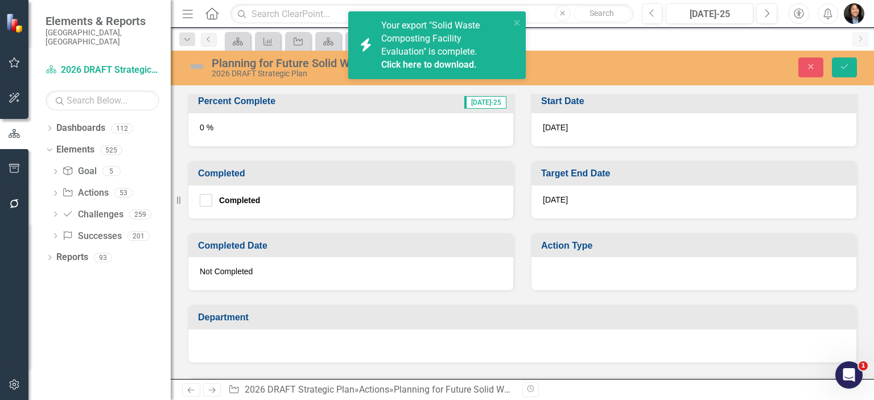
click at [593, 194] on div "[DATE]" at bounding box center [694, 202] width 325 height 33
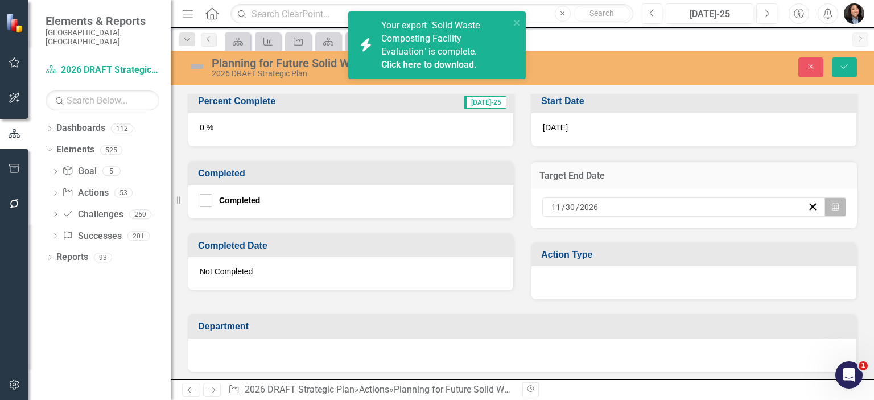
click at [832, 203] on icon "button" at bounding box center [835, 207] width 7 height 8
click at [594, 232] on button "‹" at bounding box center [581, 229] width 25 height 25
click at [742, 352] on button "31" at bounding box center [727, 349] width 28 height 20
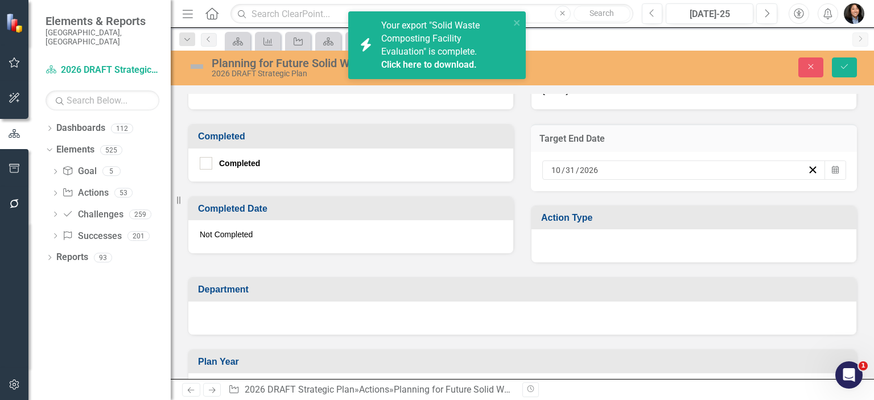
scroll to position [683, 0]
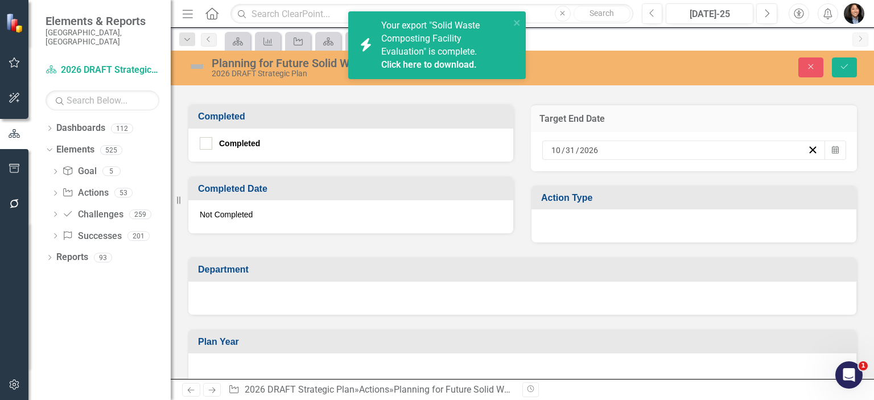
click at [605, 219] on div at bounding box center [694, 225] width 325 height 33
click at [606, 218] on div at bounding box center [694, 225] width 325 height 33
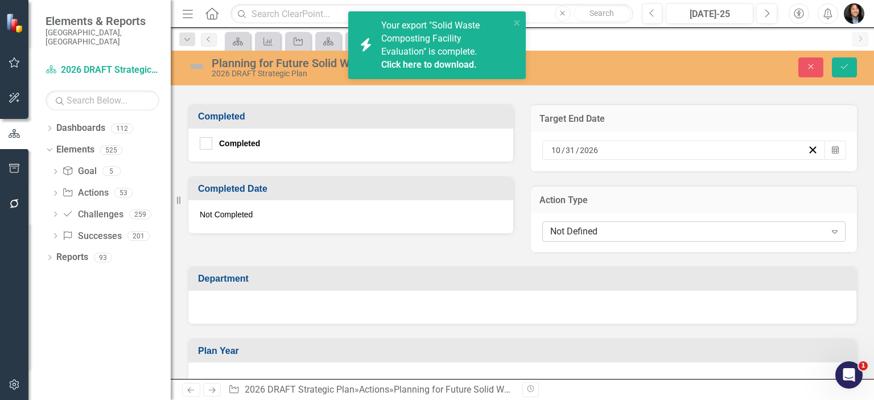
click at [637, 229] on div "Not Defined" at bounding box center [687, 231] width 275 height 13
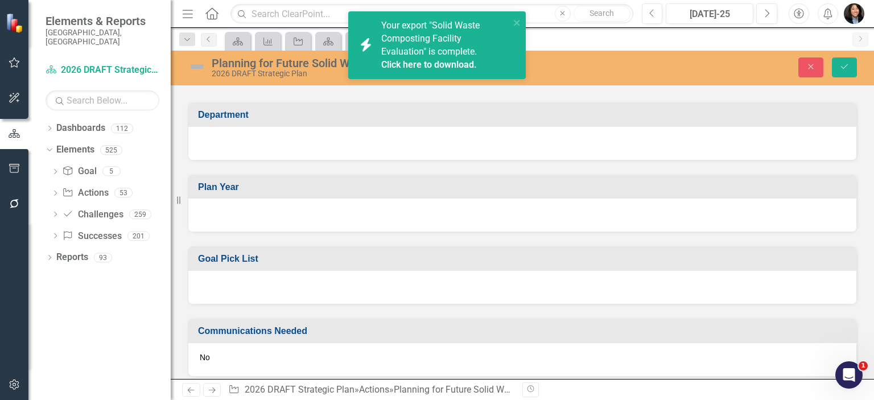
scroll to position [854, 0]
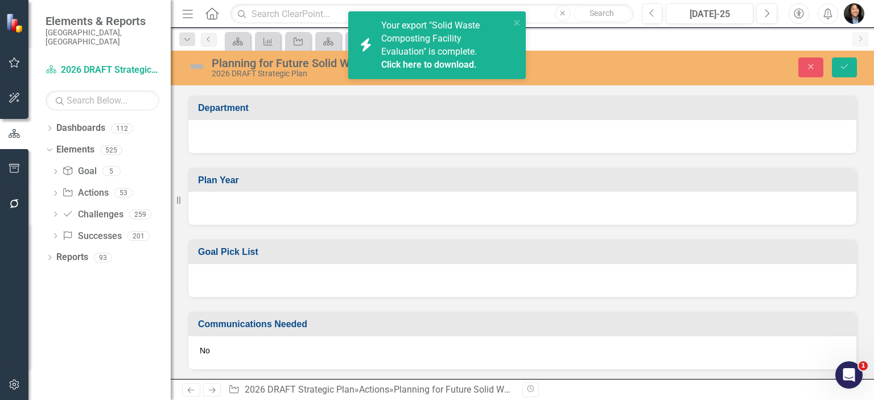
click at [423, 124] on div at bounding box center [522, 136] width 668 height 33
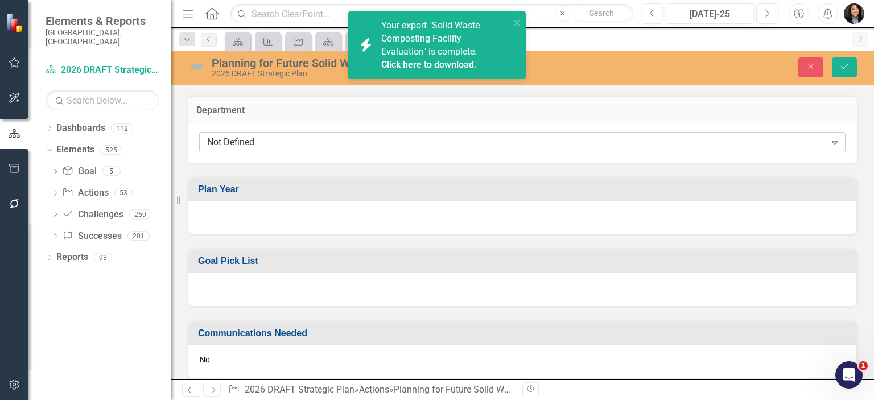
click at [421, 139] on div "Not Defined" at bounding box center [516, 141] width 619 height 13
type input "sol"
click at [376, 210] on div at bounding box center [522, 217] width 668 height 33
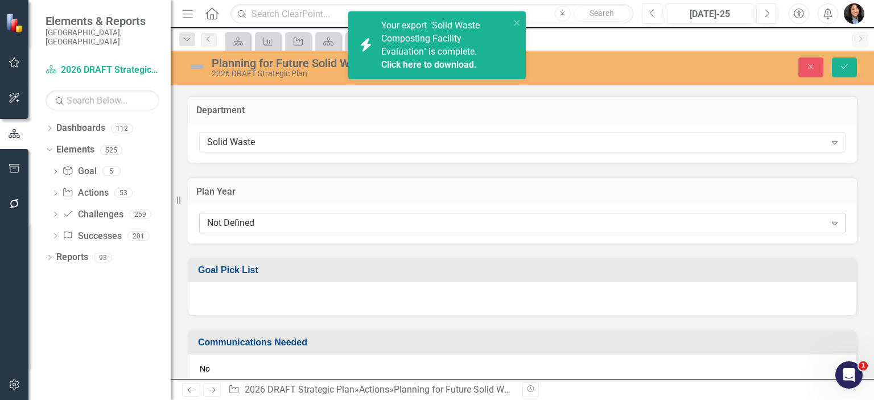
click at [371, 217] on div "Not Defined" at bounding box center [516, 223] width 619 height 13
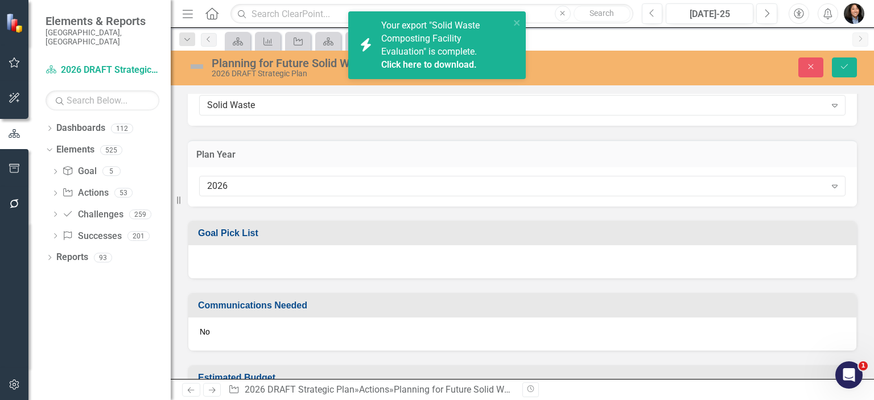
scroll to position [911, 0]
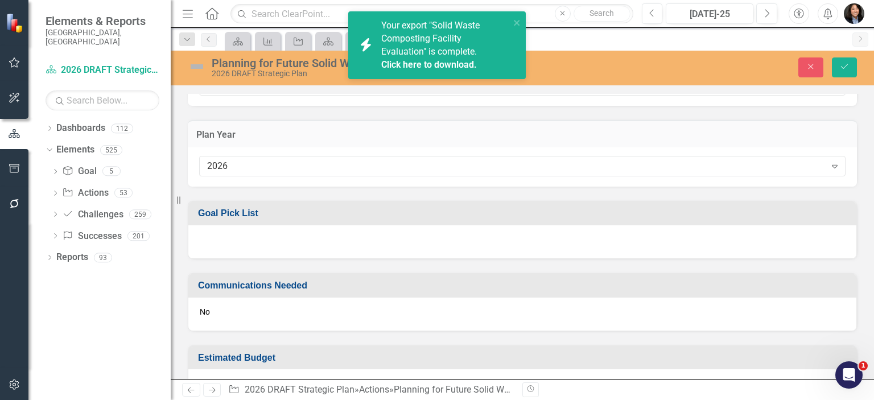
click at [375, 237] on div at bounding box center [522, 241] width 668 height 33
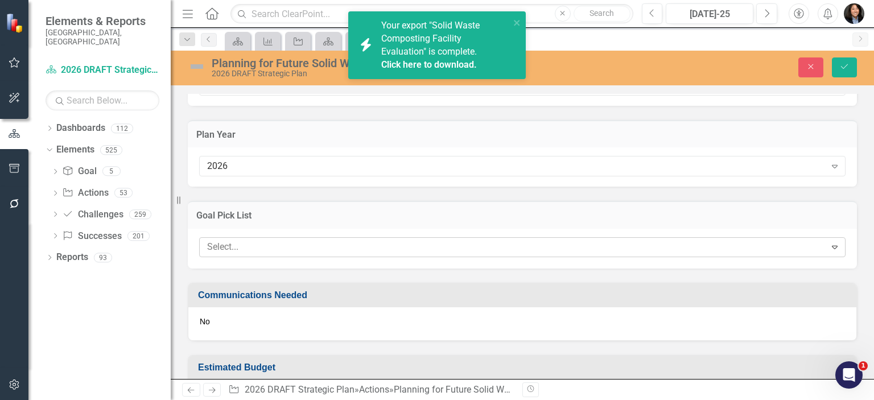
click at [374, 240] on div at bounding box center [514, 247] width 623 height 15
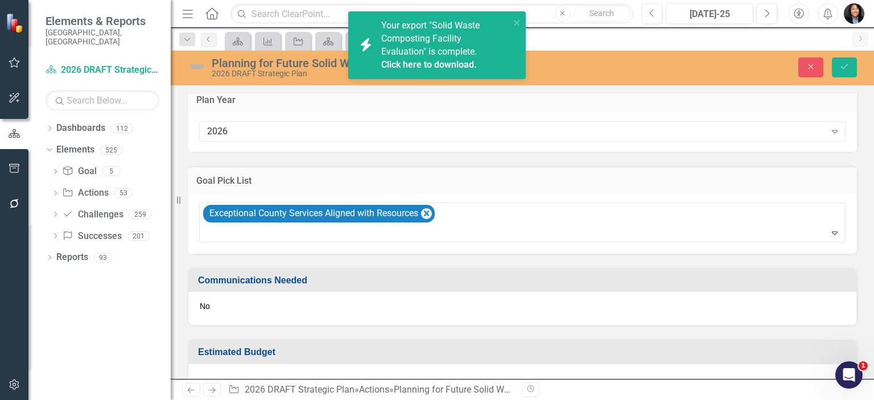
scroll to position [970, 0]
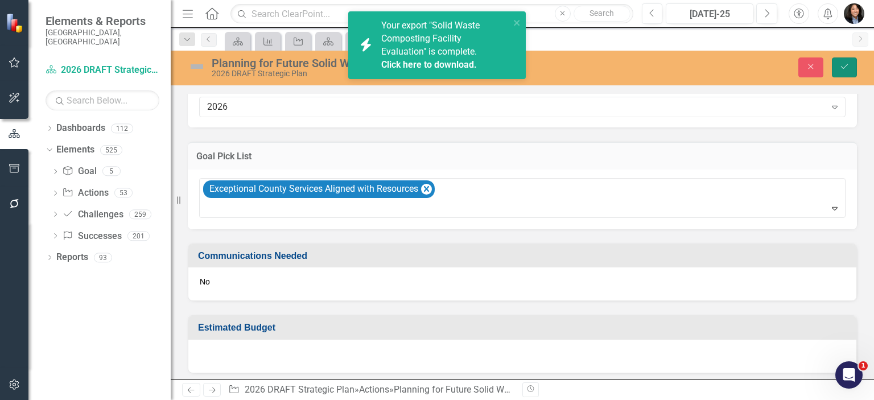
click at [843, 65] on icon "Save" at bounding box center [844, 67] width 10 height 8
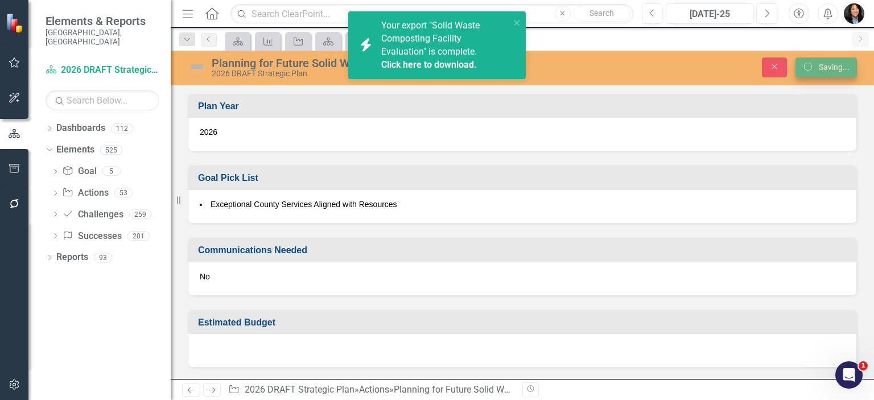
scroll to position [645, 0]
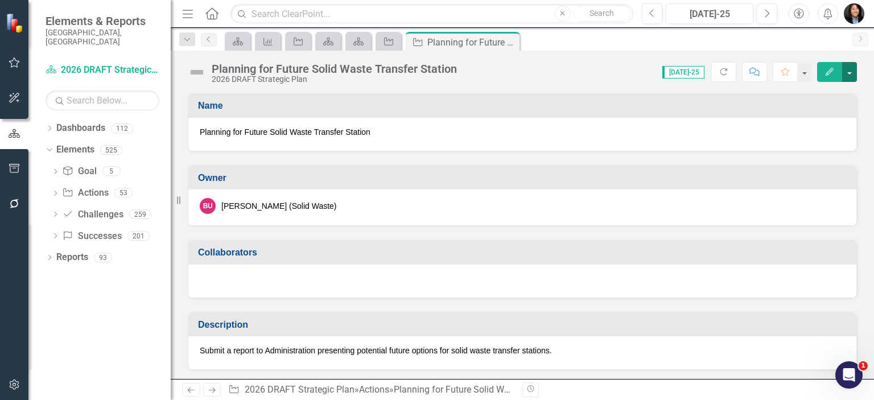
click at [847, 68] on button "button" at bounding box center [849, 72] width 15 height 20
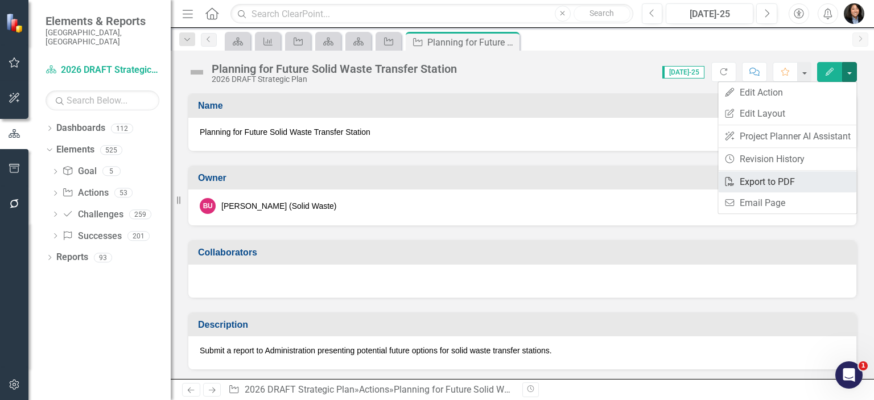
click at [793, 175] on link "PDF Export to PDF" at bounding box center [787, 181] width 138 height 21
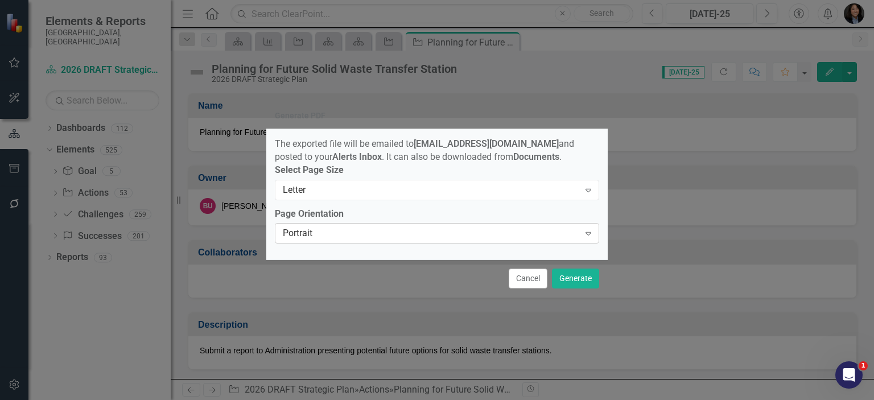
click at [341, 232] on div "Portrait" at bounding box center [431, 233] width 297 height 13
click at [573, 278] on button "Generate" at bounding box center [575, 279] width 47 height 20
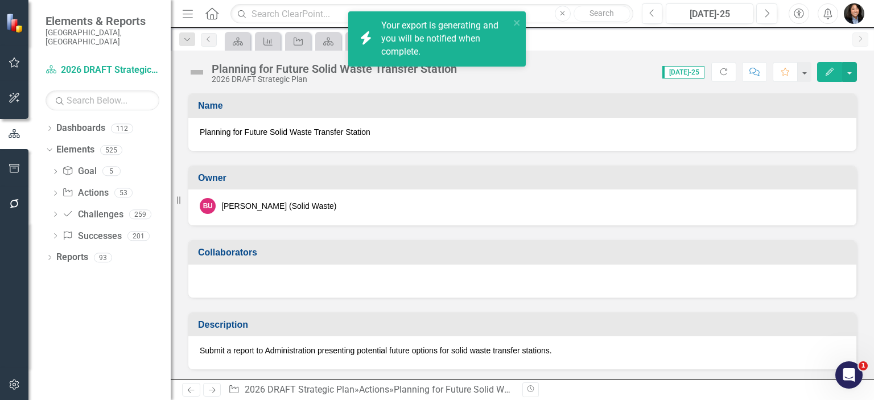
click at [512, 24] on div "icon.bolt Your export is generating and you will be notified when complete." at bounding box center [433, 39] width 160 height 46
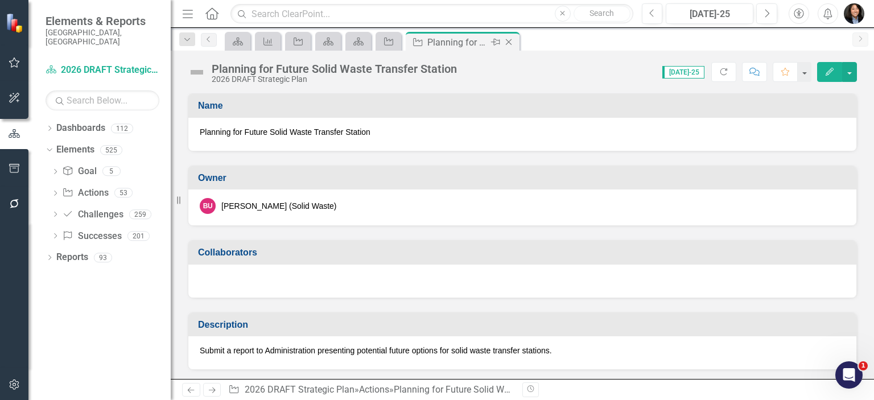
click at [509, 43] on icon "Close" at bounding box center [508, 42] width 11 height 9
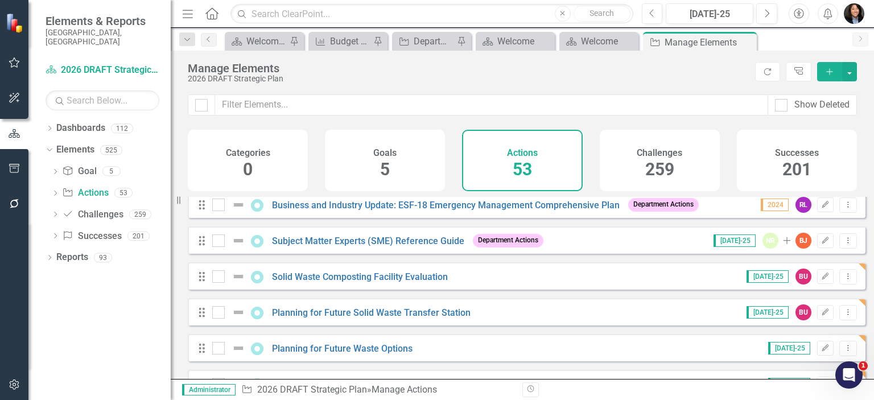
scroll to position [1726, 0]
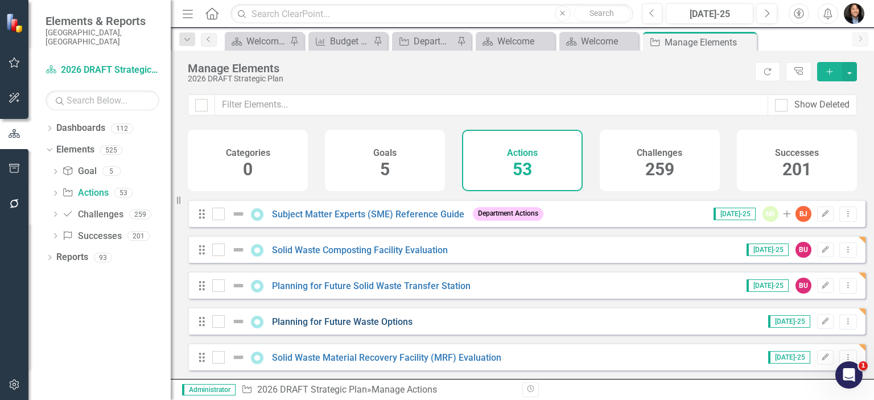
click at [295, 320] on link "Planning for Future Waste Options" at bounding box center [342, 321] width 141 height 11
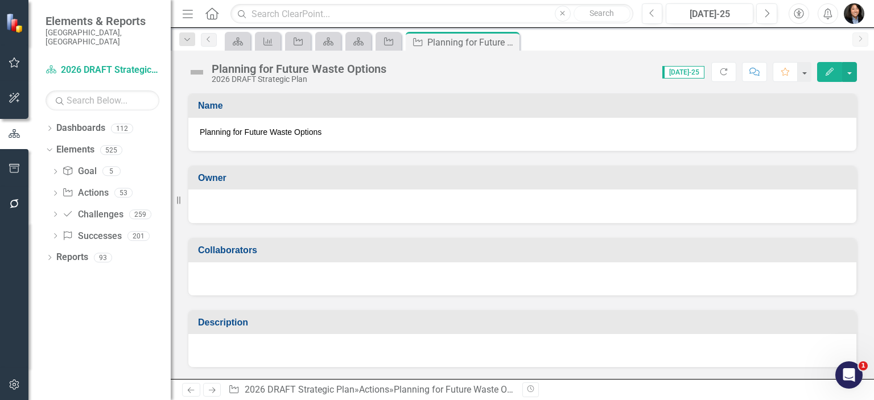
click at [262, 200] on div at bounding box center [522, 205] width 645 height 14
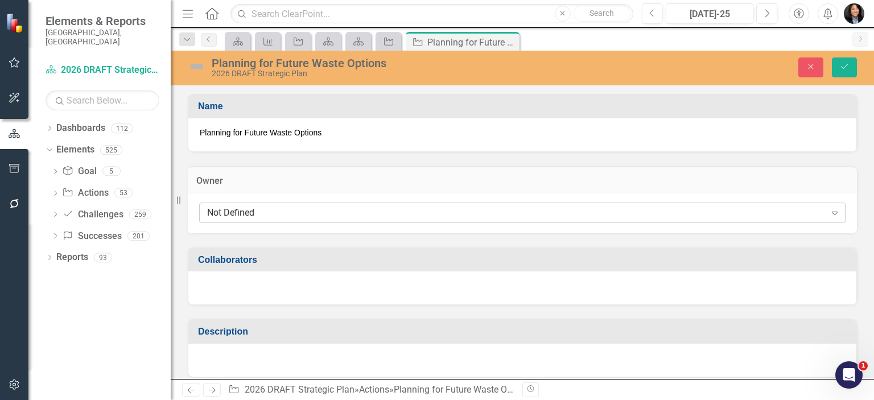
click at [252, 213] on div "Not Defined" at bounding box center [516, 212] width 619 height 13
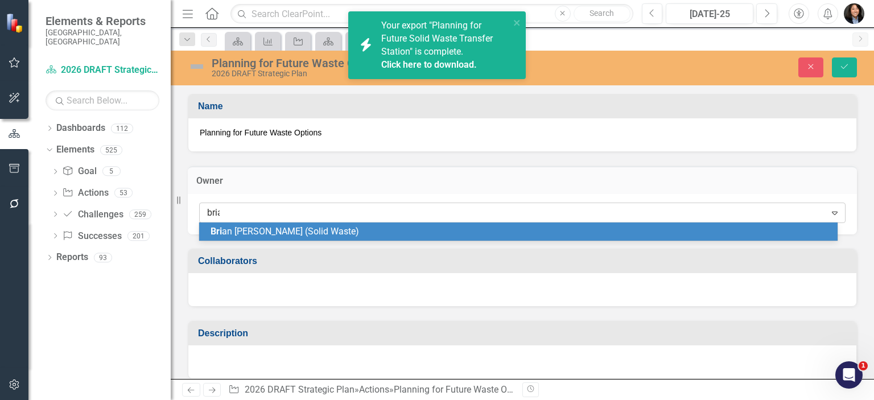
type input "[PERSON_NAME]"
click at [272, 230] on span "[PERSON_NAME] (Solid Waste)" at bounding box center [308, 231] width 194 height 11
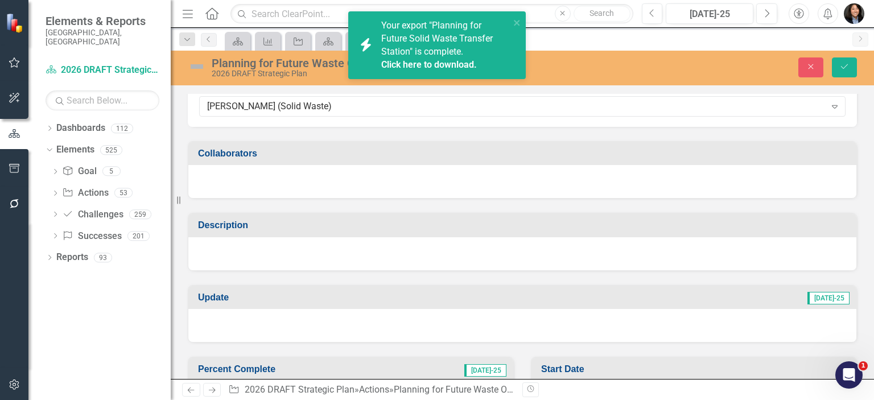
scroll to position [114, 0]
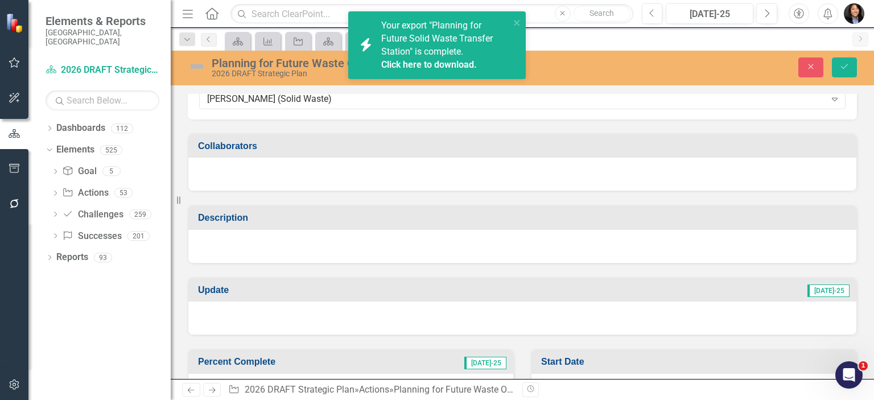
click at [313, 243] on div at bounding box center [522, 246] width 668 height 33
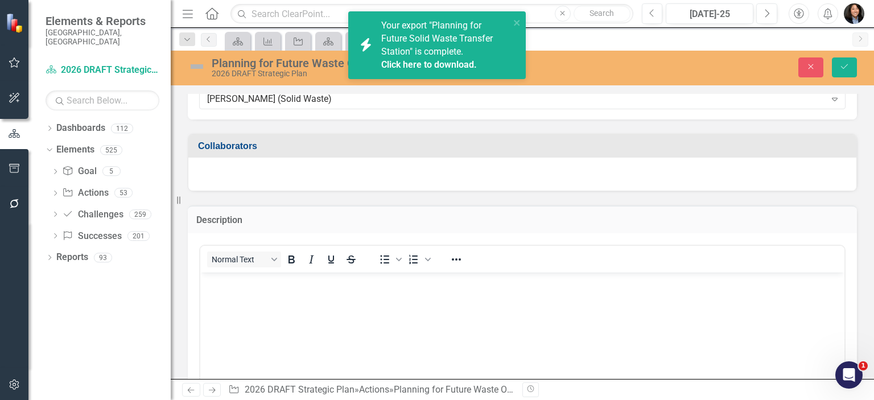
scroll to position [0, 0]
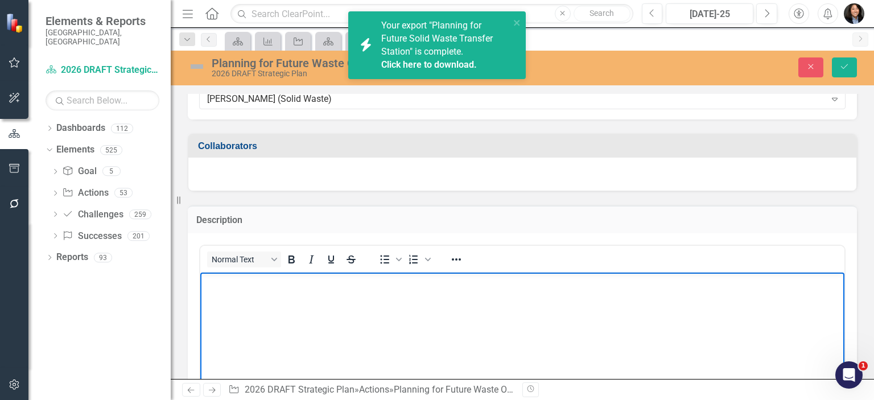
click at [382, 293] on body "Rich Text Area. Press ALT-0 for help." at bounding box center [522, 357] width 644 height 171
click at [349, 306] on body "Rich Text Area. Press ALT-0 for help." at bounding box center [522, 357] width 644 height 171
paste body "Rich Text Area. Press ALT-0 for help."
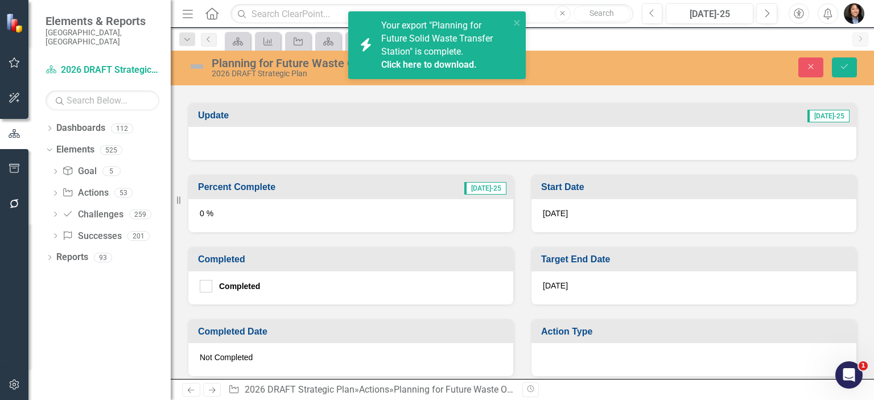
scroll to position [569, 0]
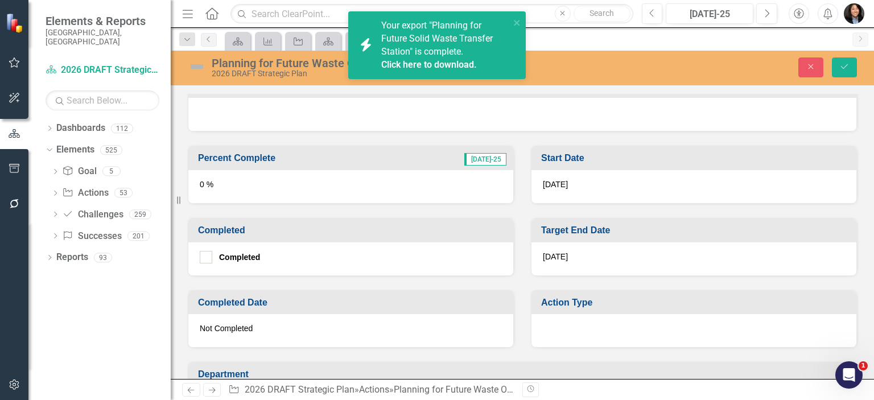
click at [639, 316] on div at bounding box center [694, 330] width 325 height 33
click at [639, 323] on div at bounding box center [694, 330] width 325 height 33
click at [639, 322] on div at bounding box center [694, 330] width 325 height 33
click at [629, 323] on div at bounding box center [694, 330] width 325 height 33
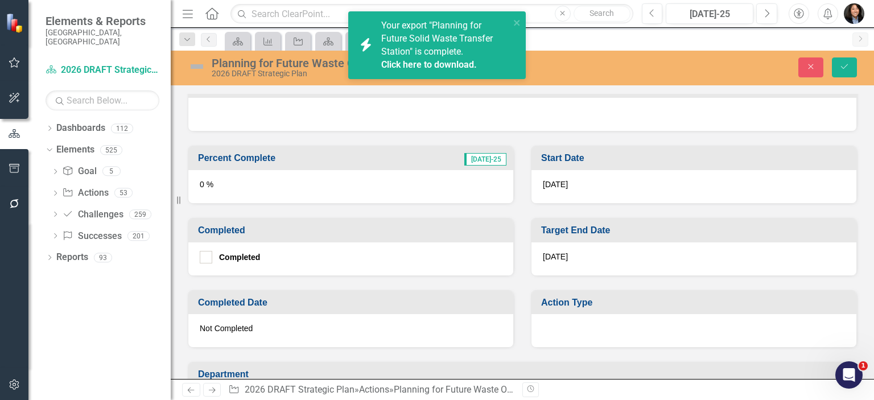
click at [631, 322] on div at bounding box center [694, 330] width 325 height 33
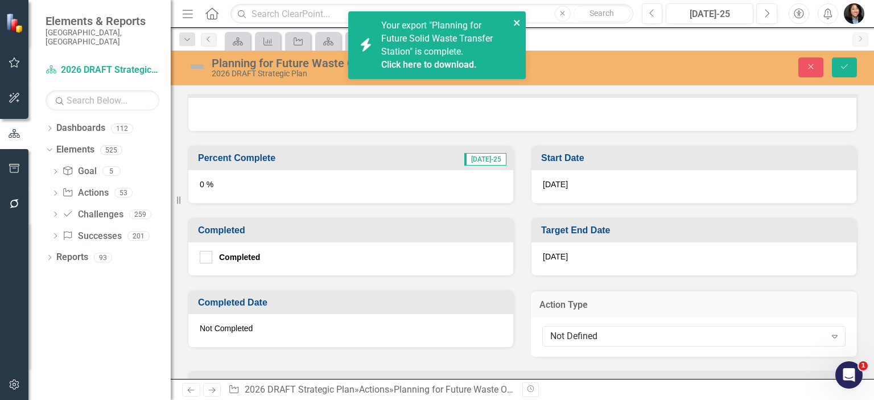
click at [514, 23] on icon "close" at bounding box center [517, 22] width 8 height 9
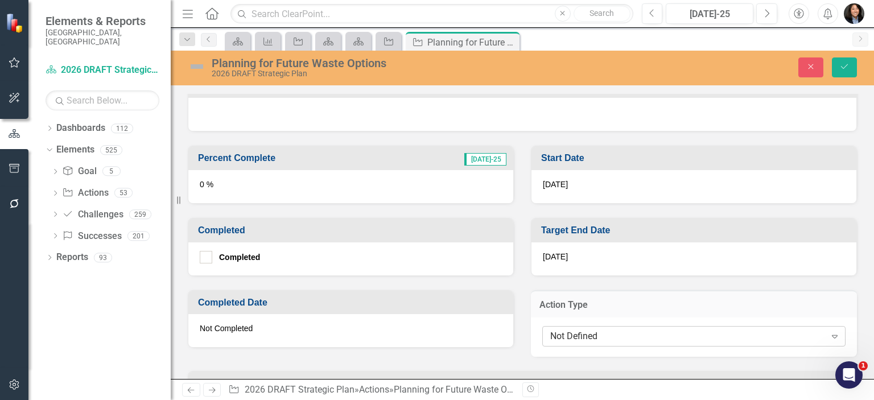
click at [640, 334] on div "Not Defined" at bounding box center [687, 336] width 275 height 13
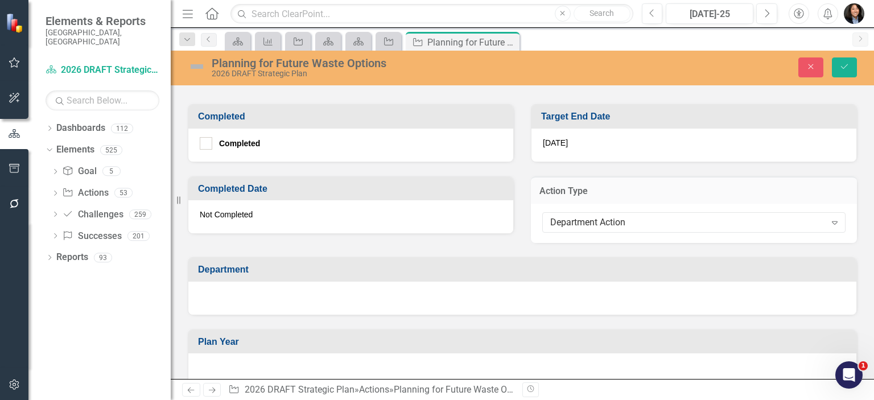
scroll to position [740, 0]
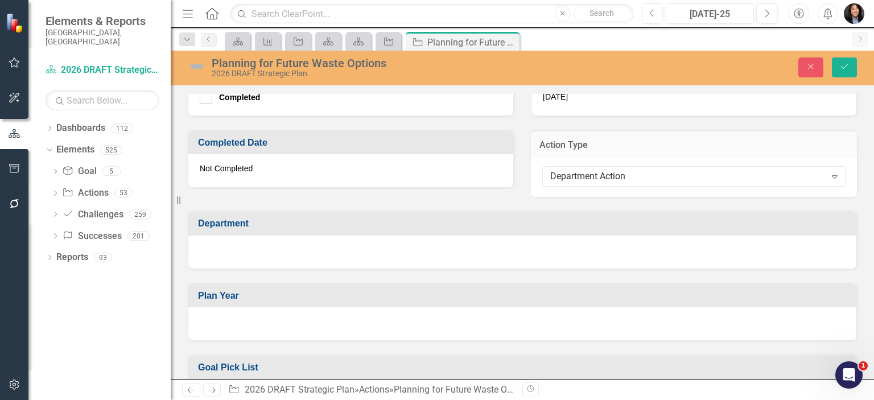
click at [455, 297] on div "Plan Year" at bounding box center [522, 305] width 686 height 72
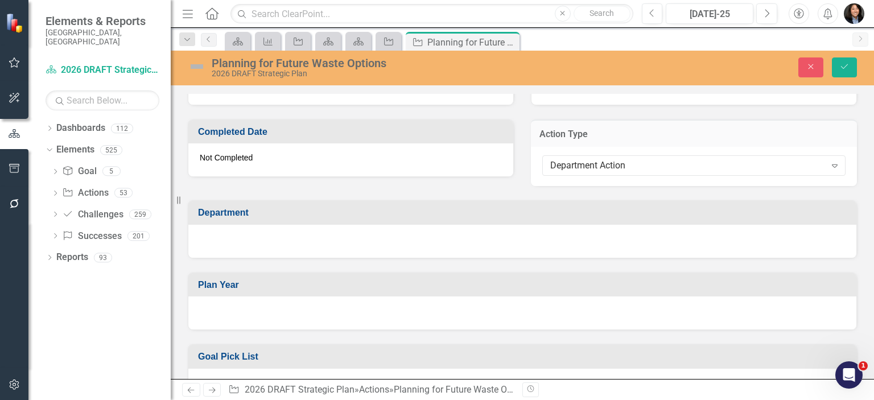
click at [455, 297] on div at bounding box center [522, 313] width 668 height 33
click at [434, 225] on div at bounding box center [522, 241] width 668 height 33
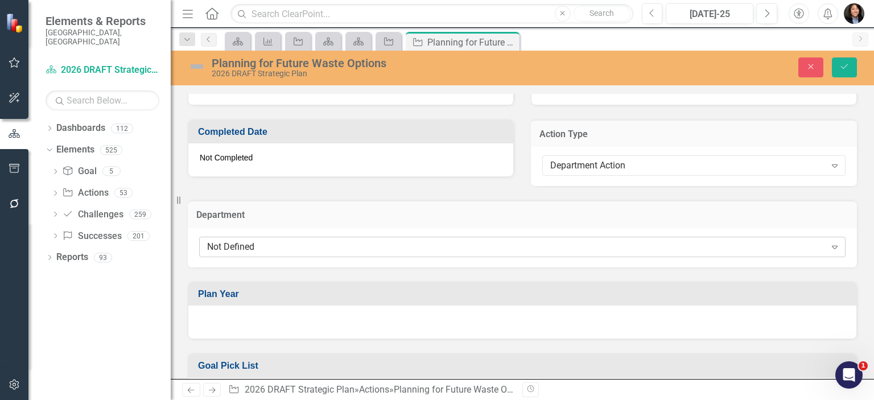
click at [429, 245] on div "Not Defined" at bounding box center [516, 246] width 619 height 13
type input "soli"
click at [367, 323] on div at bounding box center [522, 322] width 668 height 33
click at [367, 322] on div at bounding box center [522, 322] width 668 height 33
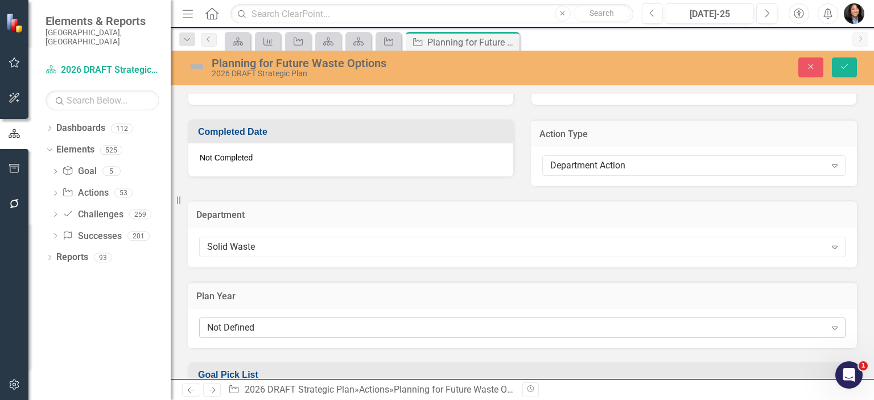
click at [368, 323] on div "Not Defined" at bounding box center [516, 328] width 619 height 13
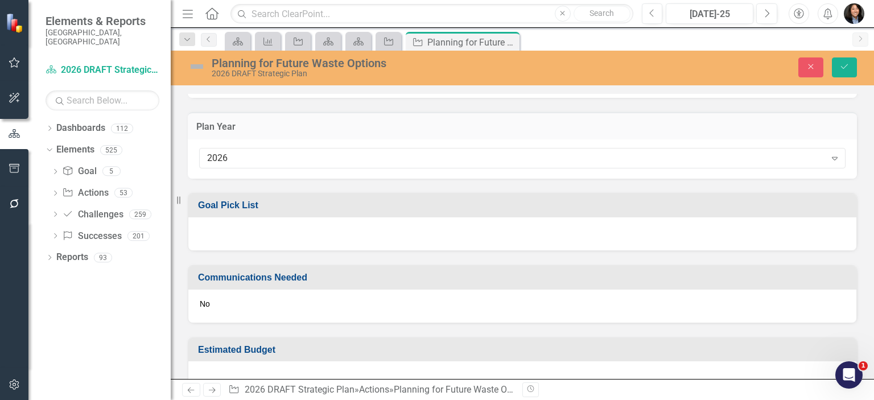
scroll to position [911, 0]
click at [411, 216] on div at bounding box center [522, 232] width 668 height 33
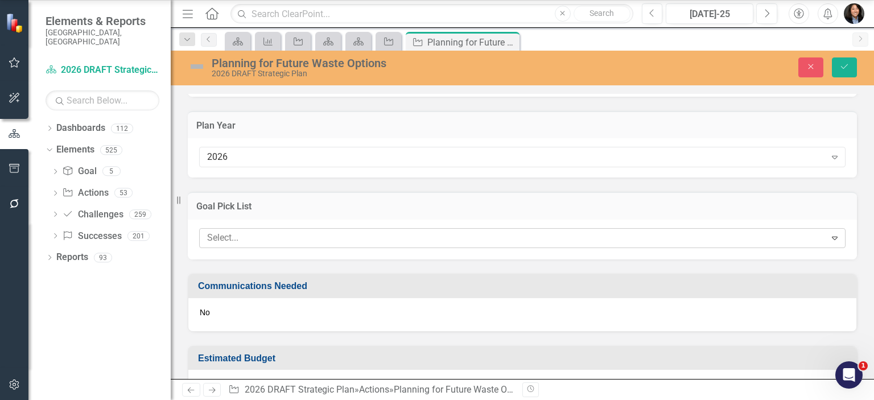
click at [410, 236] on div at bounding box center [514, 237] width 623 height 15
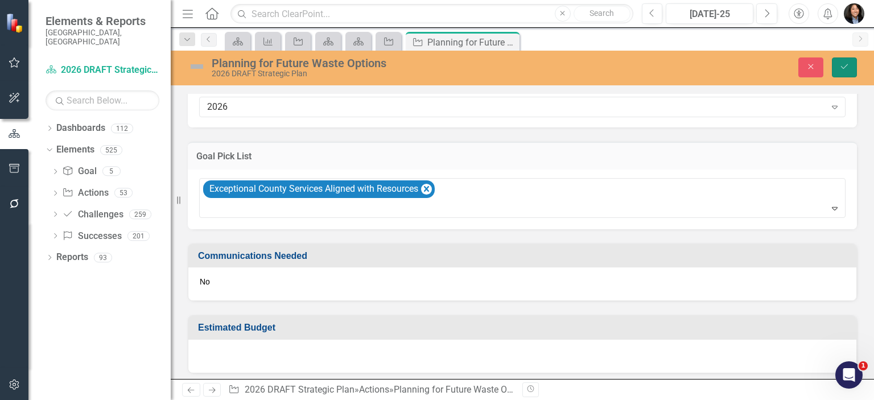
click at [854, 67] on button "Save" at bounding box center [844, 67] width 25 height 20
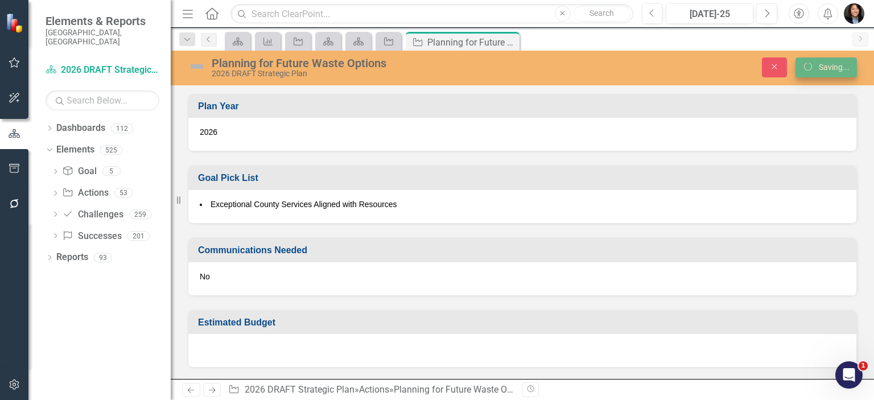
scroll to position [645, 0]
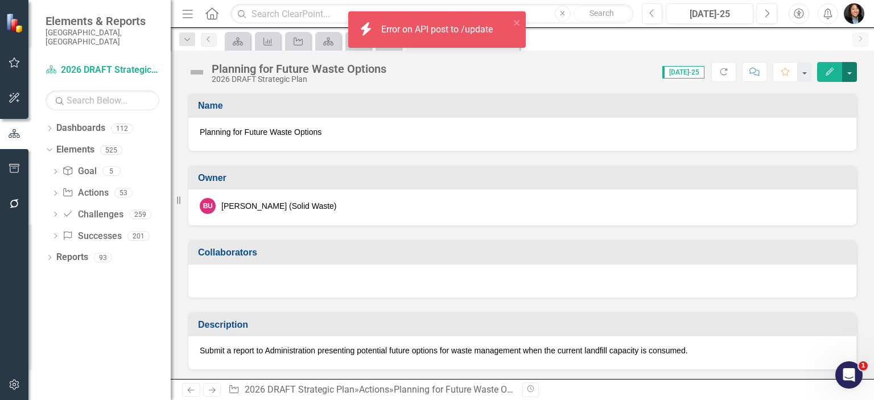
click at [850, 72] on button "button" at bounding box center [849, 72] width 15 height 20
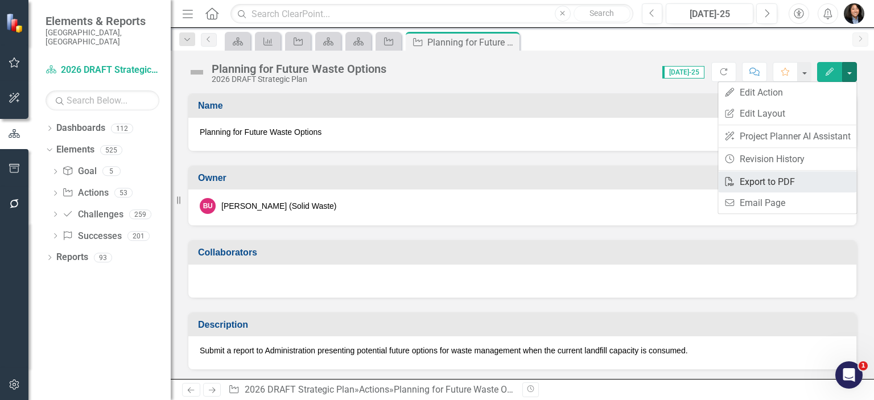
click at [798, 176] on link "PDF Export to PDF" at bounding box center [787, 181] width 138 height 21
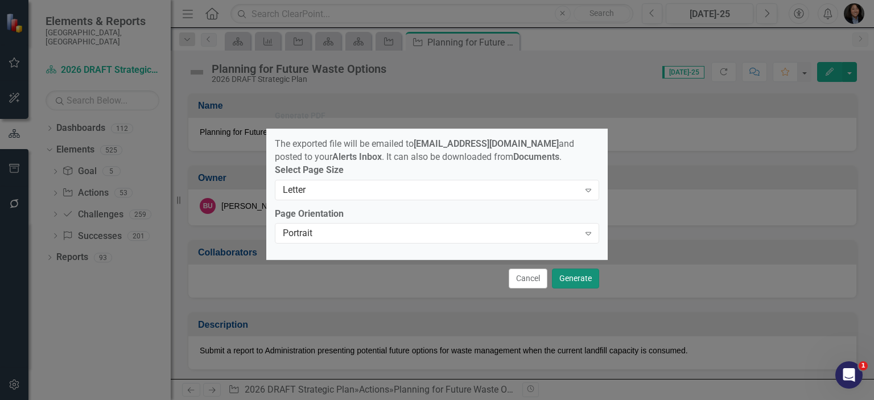
click at [571, 282] on button "Generate" at bounding box center [575, 279] width 47 height 20
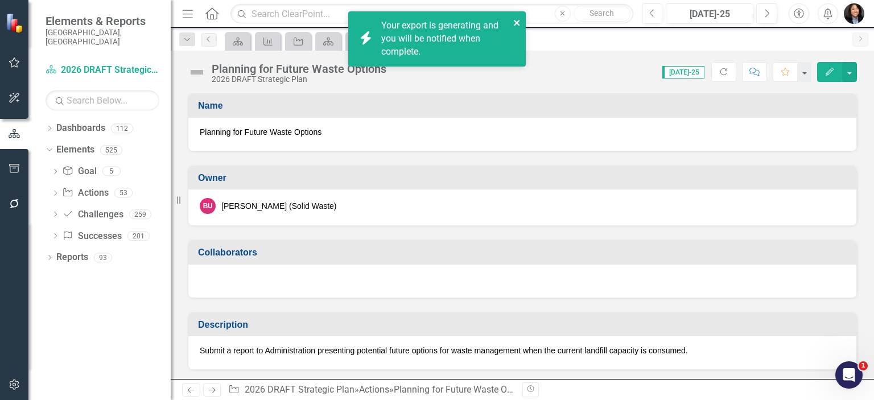
click at [518, 22] on icon "close" at bounding box center [517, 23] width 6 height 6
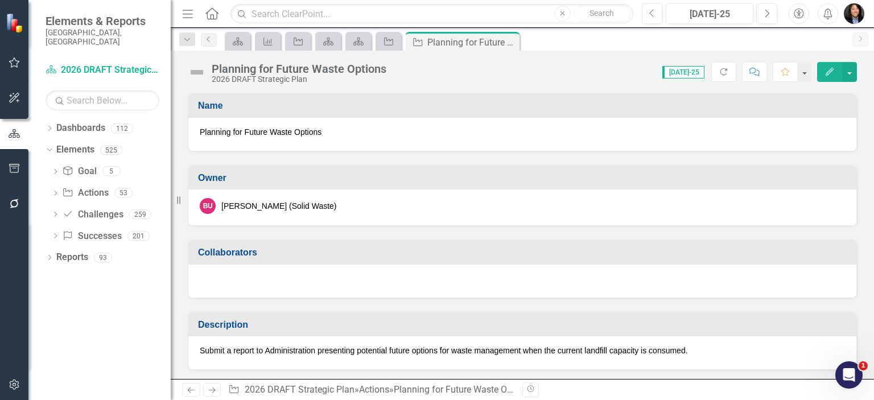
click at [511, 40] on div "icon.bolt Your export is generating and you will be notified when complete. Ele…" at bounding box center [437, 200] width 874 height 400
click at [511, 43] on icon "Close" at bounding box center [508, 42] width 11 height 9
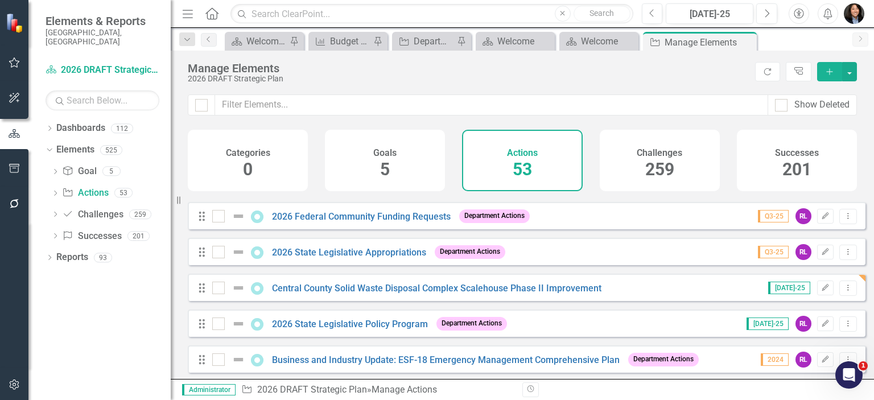
scroll to position [1726, 0]
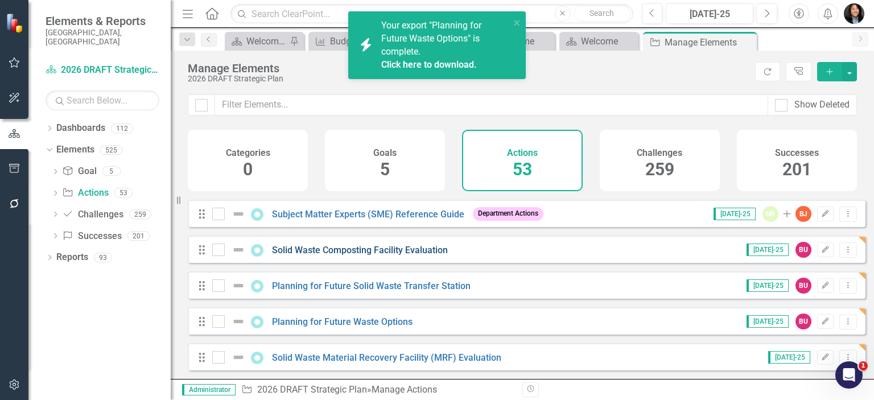
click at [368, 250] on link "Solid Waste Composting Facility Evaluation" at bounding box center [360, 250] width 176 height 11
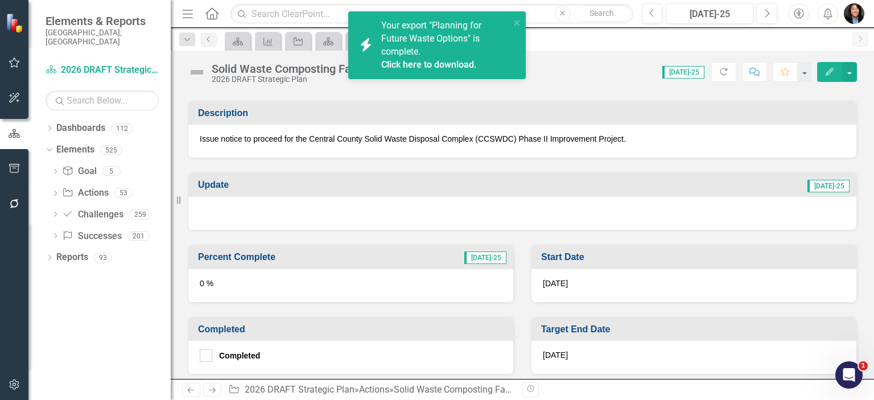
scroll to position [285, 0]
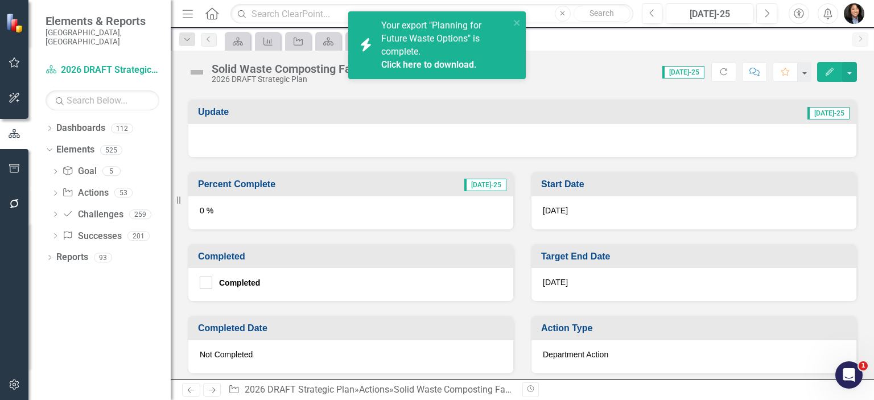
click at [615, 279] on div "[DATE]" at bounding box center [694, 284] width 325 height 33
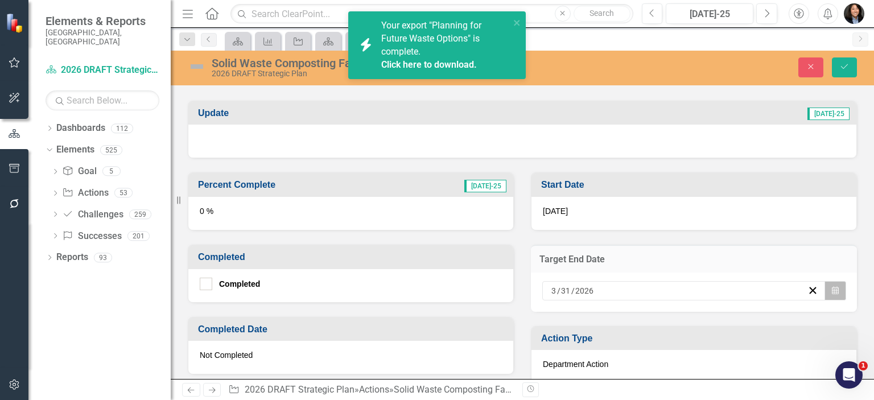
click at [825, 290] on button "Calendar" at bounding box center [836, 290] width 22 height 19
click at [717, 301] on button "›" at bounding box center [703, 313] width 25 height 25
click at [834, 75] on button "Save" at bounding box center [844, 67] width 25 height 20
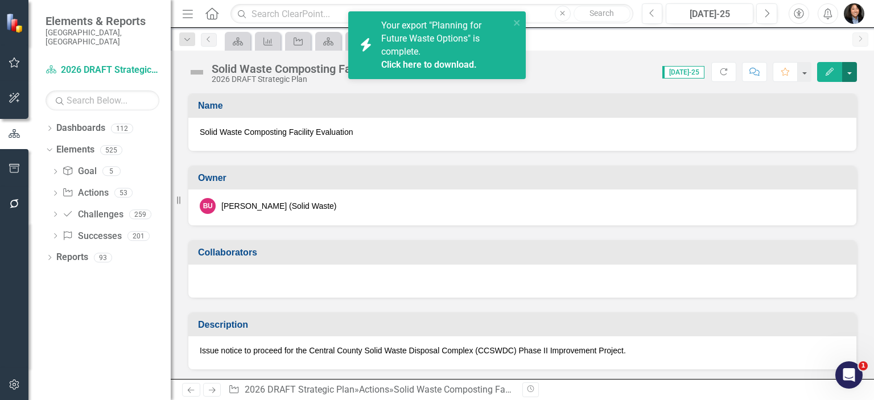
click at [848, 69] on button "button" at bounding box center [849, 72] width 15 height 20
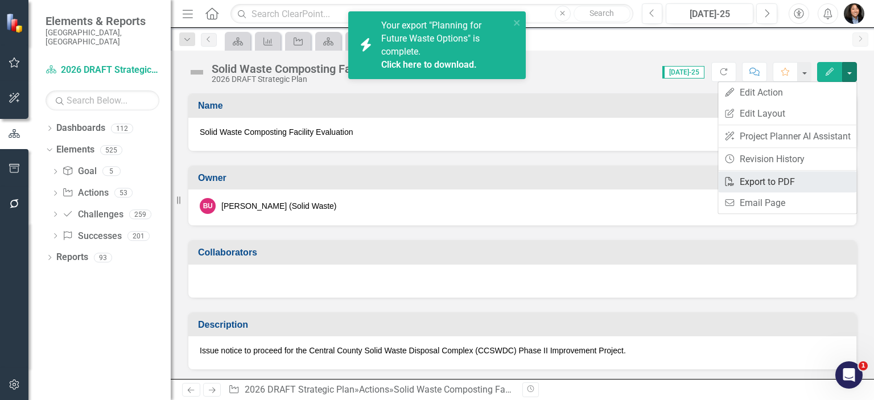
click at [802, 183] on link "PDF Export to PDF" at bounding box center [787, 181] width 138 height 21
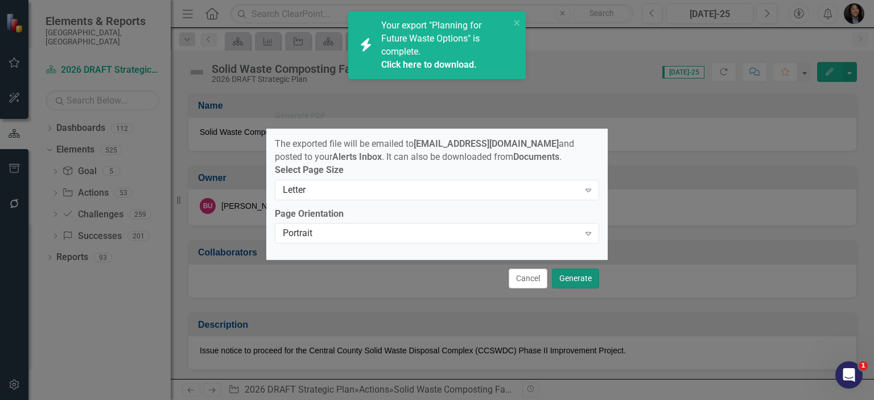
click at [580, 275] on button "Generate" at bounding box center [575, 279] width 47 height 20
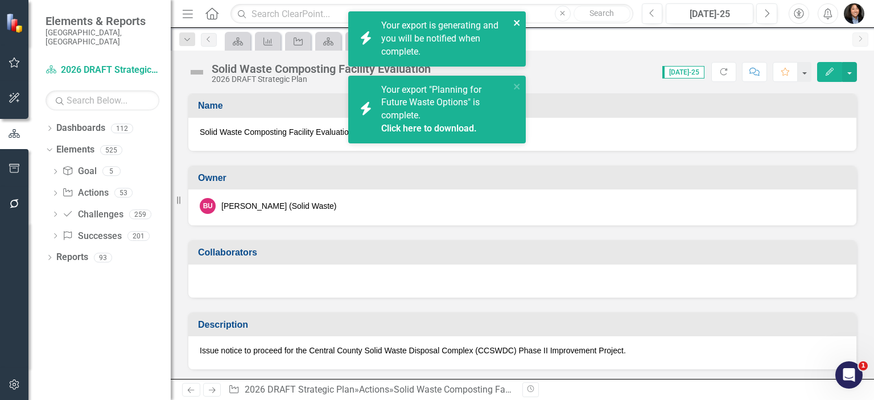
drag, startPoint x: 519, startPoint y: 24, endPoint x: 519, endPoint y: 39, distance: 15.4
click at [519, 24] on icon "close" at bounding box center [517, 22] width 8 height 9
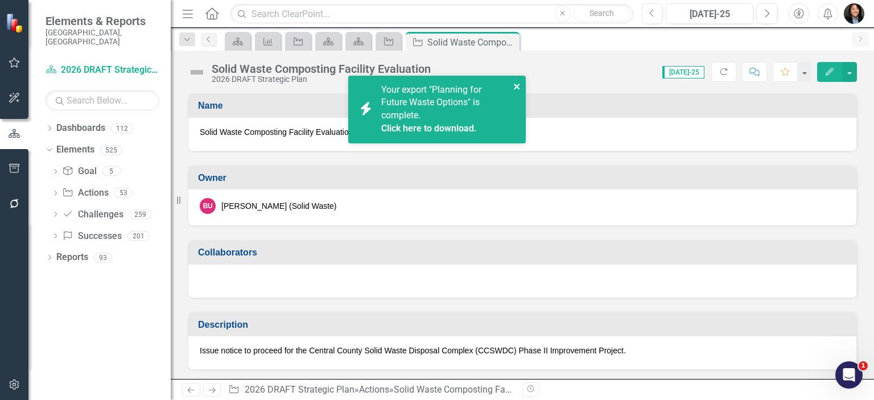
click at [517, 83] on icon "close" at bounding box center [517, 86] width 8 height 9
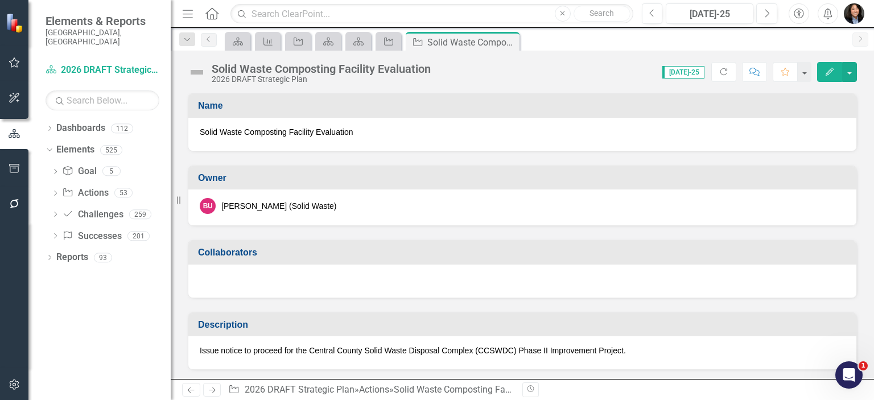
drag, startPoint x: 511, startPoint y: 36, endPoint x: 516, endPoint y: 43, distance: 9.0
click at [512, 36] on div "icon.bolt Your export "Planning for Future Waste Options" is complete. Click he…" at bounding box center [437, 49] width 182 height 81
click at [512, 45] on icon "Close" at bounding box center [508, 42] width 11 height 9
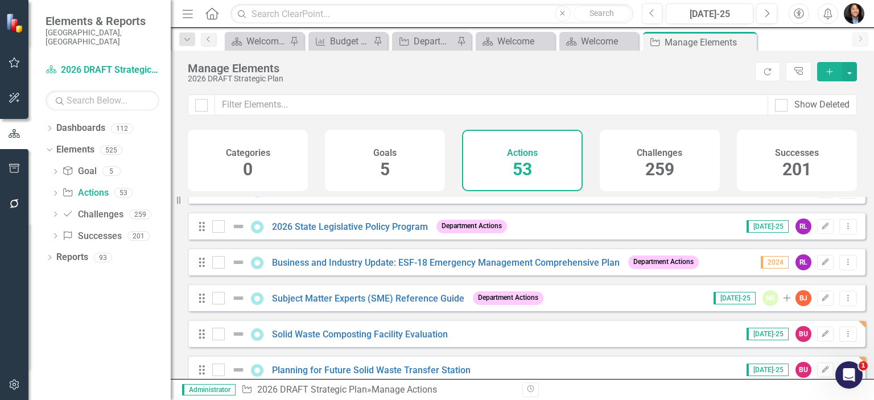
scroll to position [1726, 0]
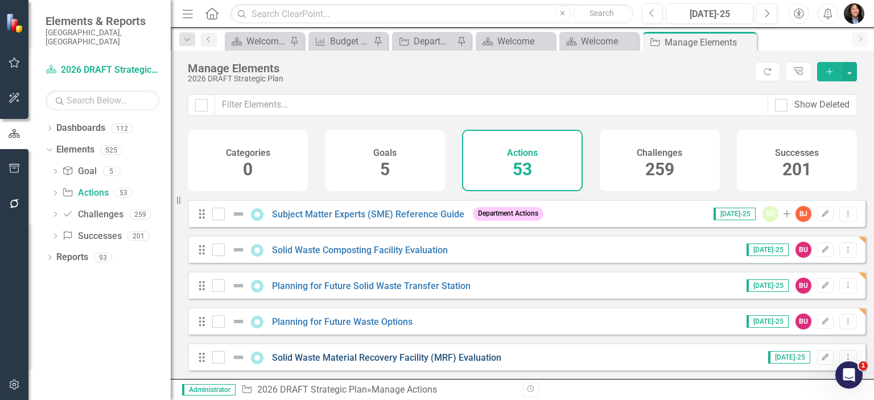
click at [355, 356] on link "Solid Waste Material Recovery Facility (MRF) Evaluation" at bounding box center [386, 357] width 229 height 11
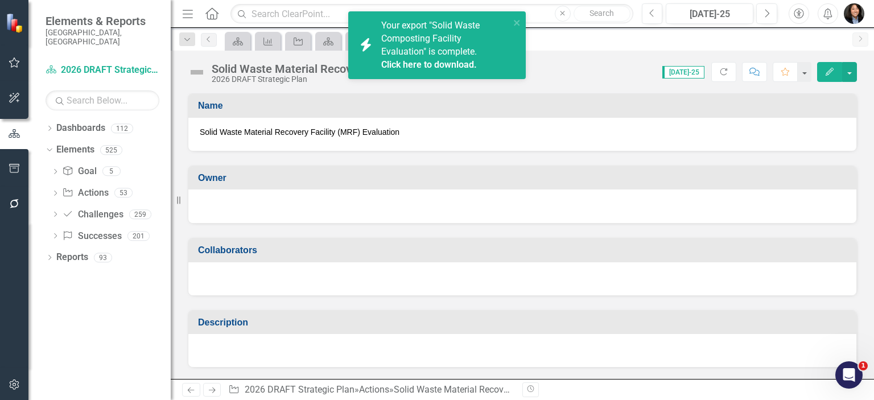
click at [334, 196] on div at bounding box center [522, 207] width 668 height 34
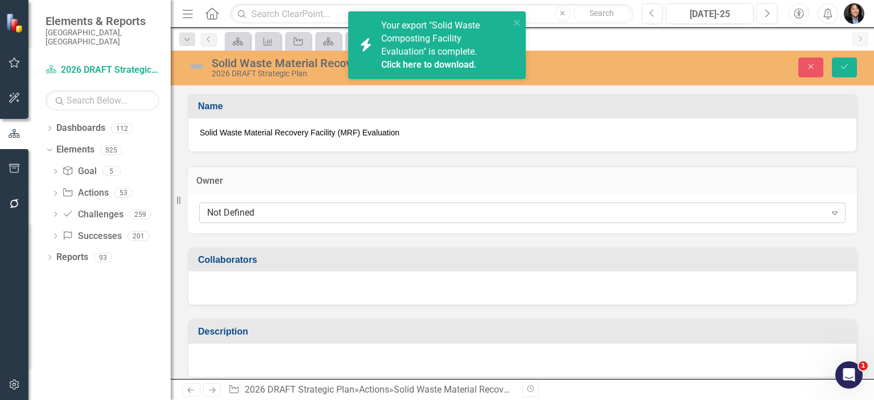
click at [335, 212] on div "Not Defined" at bounding box center [516, 212] width 619 height 13
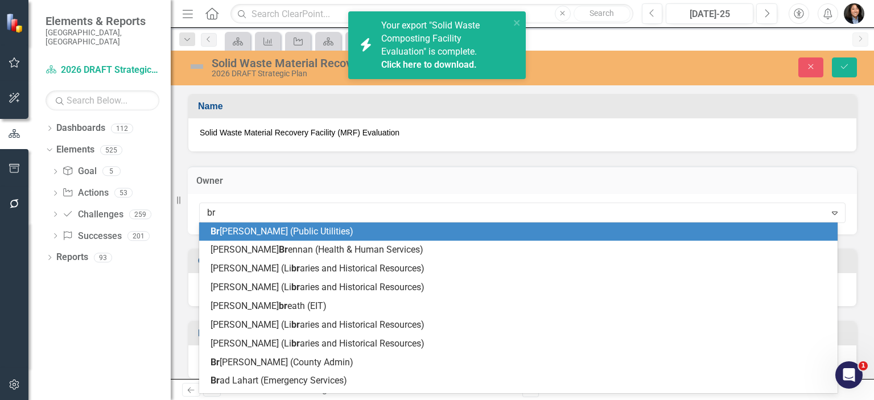
type input "bri"
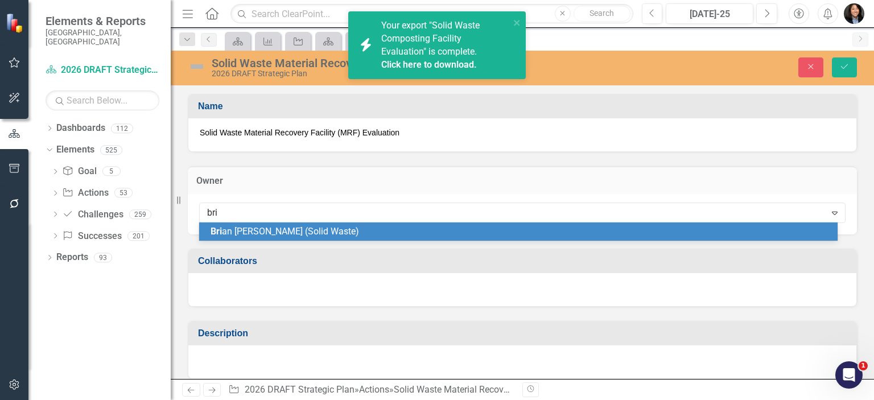
click at [316, 233] on div "Bri an [PERSON_NAME] (Solid Waste)" at bounding box center [521, 231] width 620 height 13
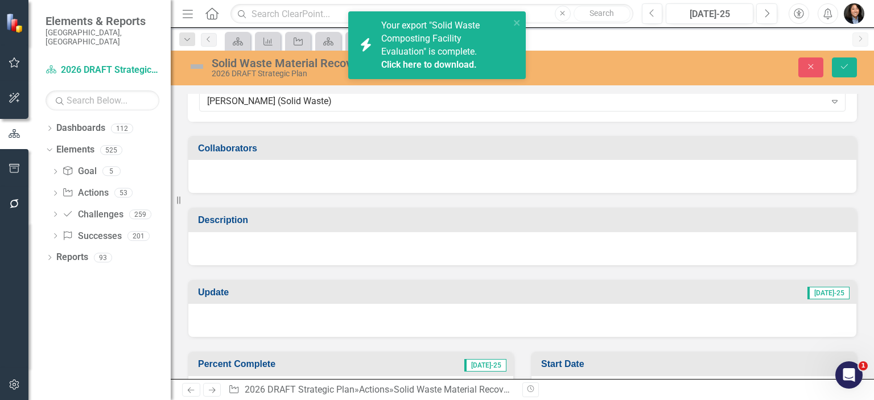
scroll to position [114, 0]
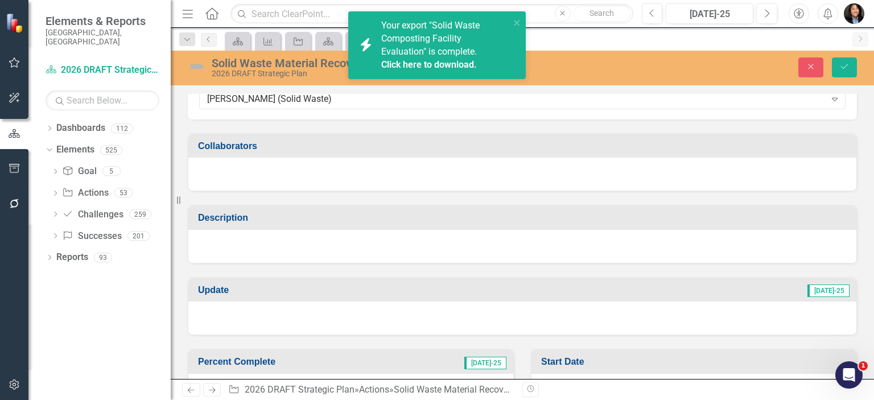
click at [339, 249] on div at bounding box center [522, 246] width 668 height 33
click at [340, 249] on div at bounding box center [522, 246] width 668 height 33
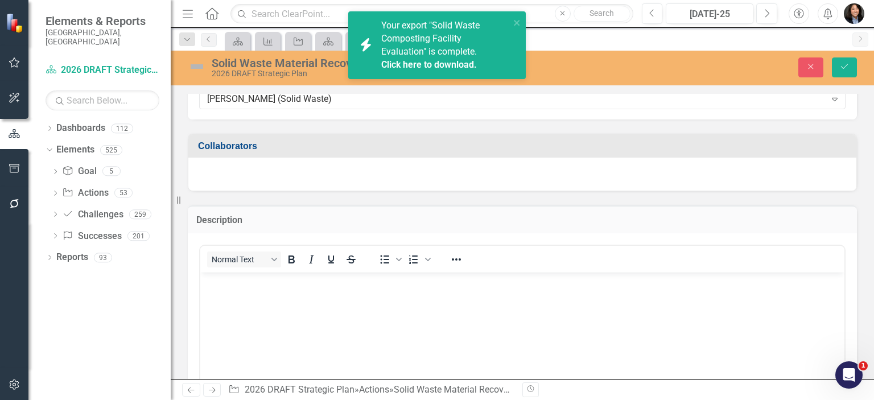
scroll to position [0, 0]
click at [337, 315] on body "Rich Text Area. Press ALT-0 for help." at bounding box center [522, 357] width 644 height 171
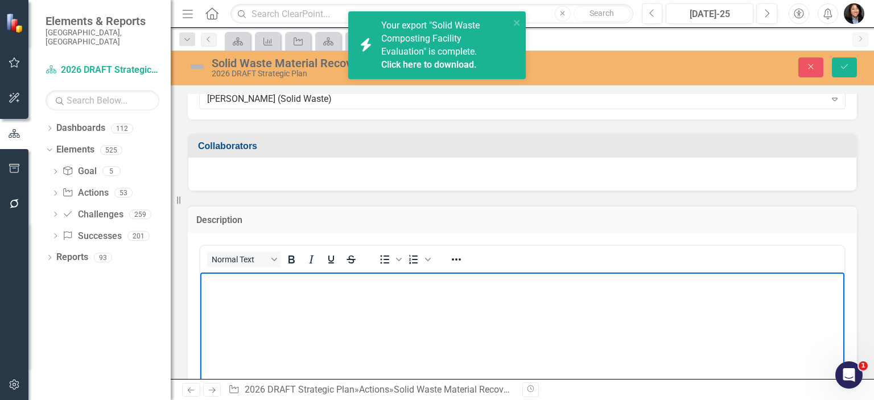
paste body "Rich Text Area. Press ALT-0 for help."
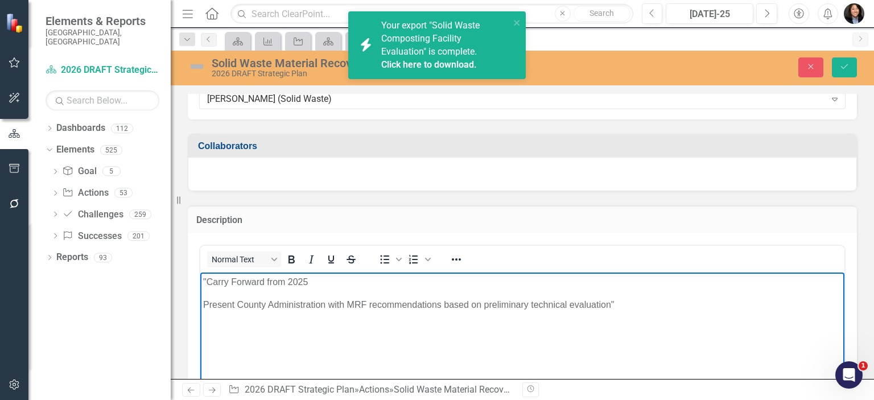
click at [208, 279] on p ""Carry Forward from 2025" at bounding box center [522, 282] width 639 height 14
click at [633, 307] on p "Present County Administration with MRF recommendations based on preliminary tec…" at bounding box center [522, 305] width 639 height 14
drag, startPoint x: 274, startPoint y: 283, endPoint x: 397, endPoint y: 550, distance: 293.1
click at [200, 281] on html "Carry Forward from 2025 Present County Administration with MRF recommendations …" at bounding box center [522, 357] width 644 height 171
click at [312, 258] on icon "Italic" at bounding box center [311, 260] width 14 height 14
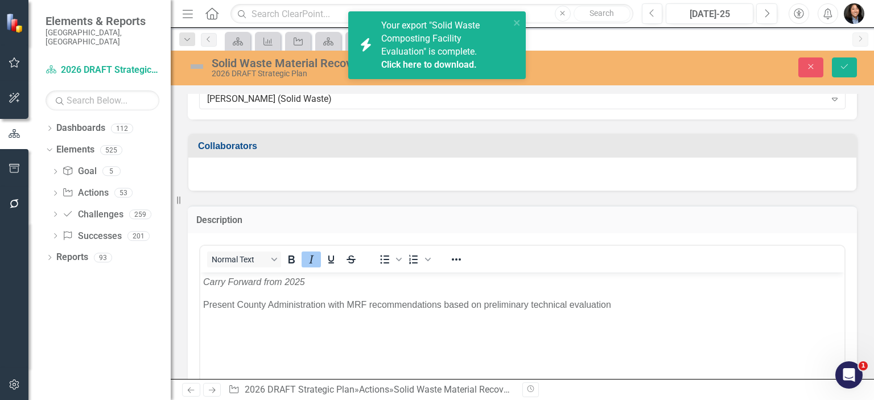
click at [706, 229] on div "Description" at bounding box center [522, 219] width 669 height 28
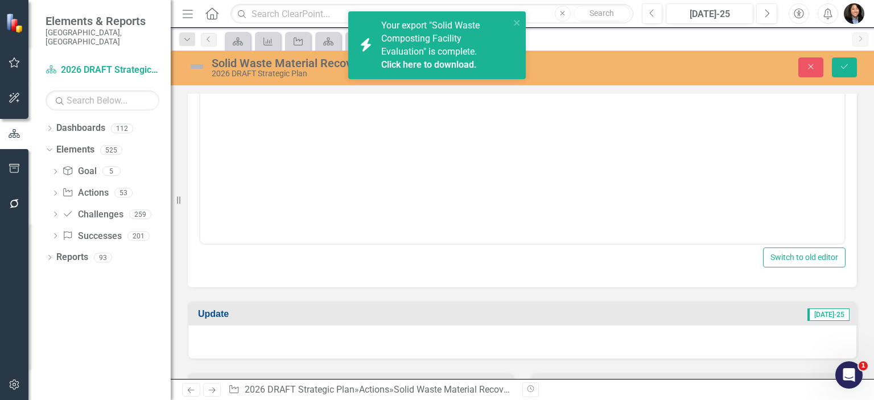
scroll to position [228, 0]
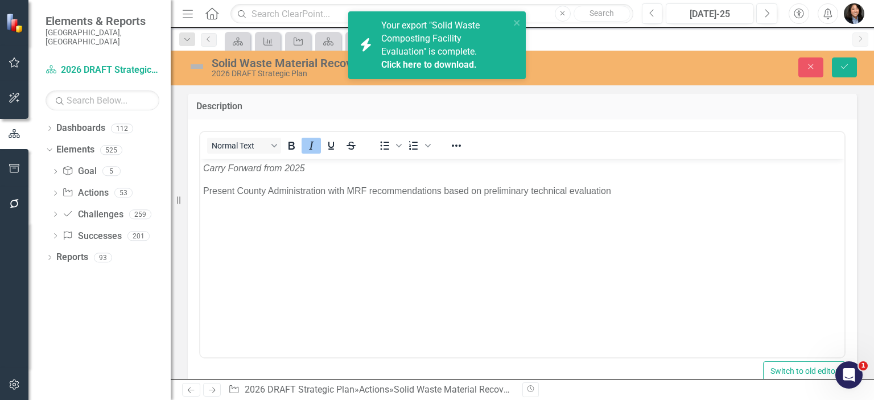
click at [629, 191] on p "Present County Administration with MRF recommendations based on preliminary tec…" at bounding box center [522, 191] width 639 height 14
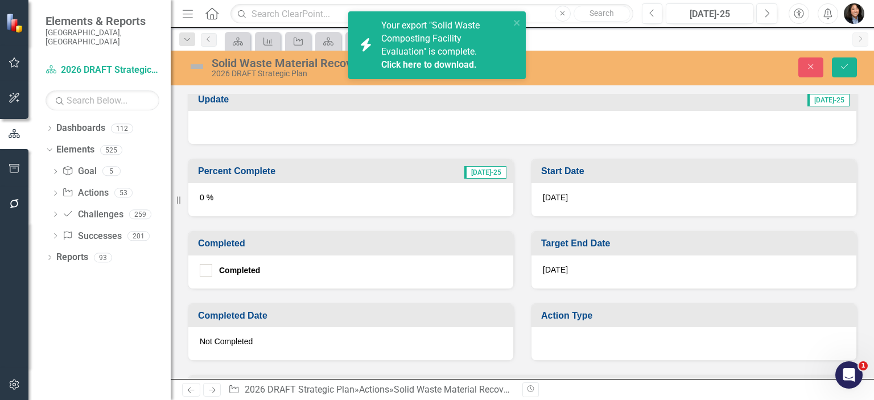
scroll to position [626, 0]
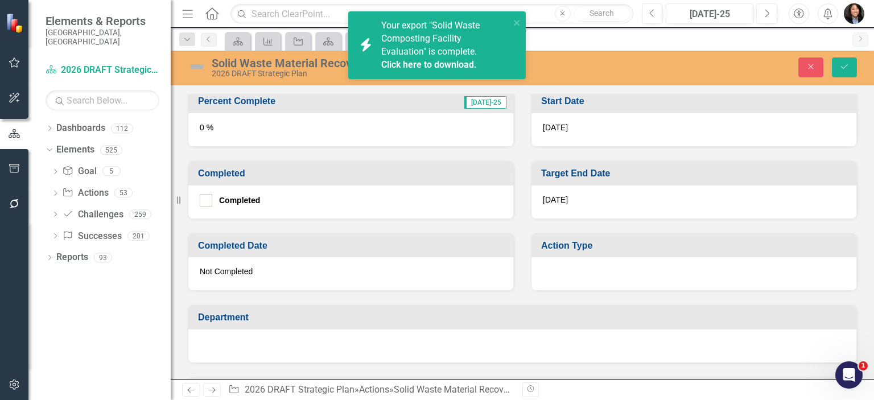
click at [702, 271] on div at bounding box center [694, 273] width 325 height 33
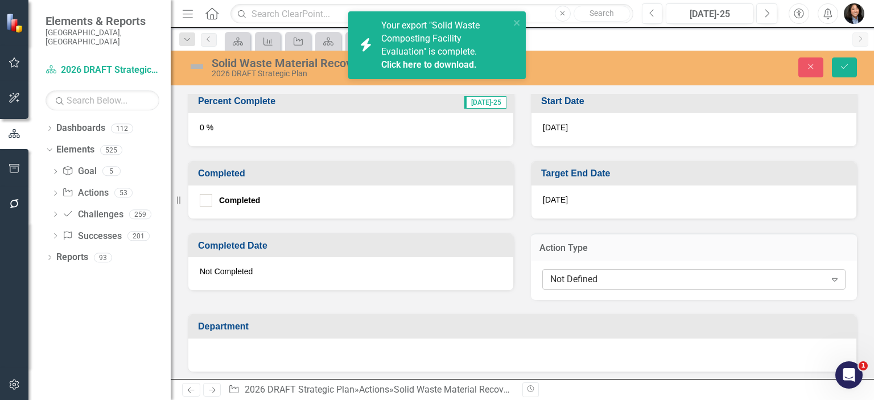
click at [689, 281] on div "Not Defined" at bounding box center [687, 279] width 275 height 13
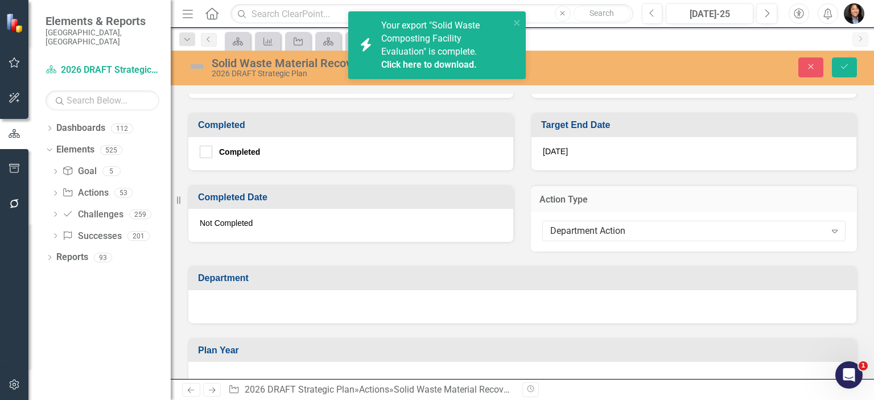
scroll to position [797, 0]
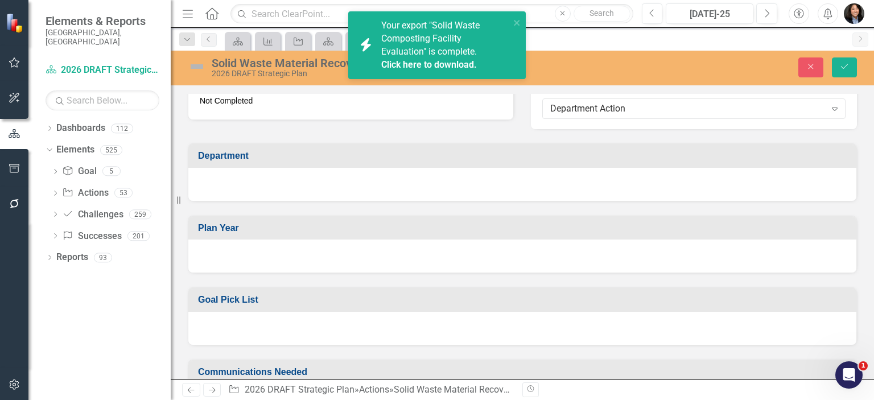
click at [407, 181] on div at bounding box center [522, 184] width 668 height 33
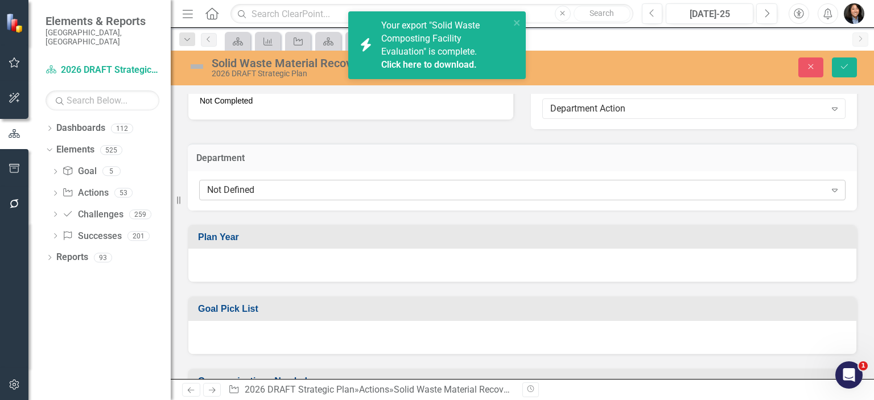
click at [394, 186] on div "Not Defined" at bounding box center [516, 189] width 619 height 13
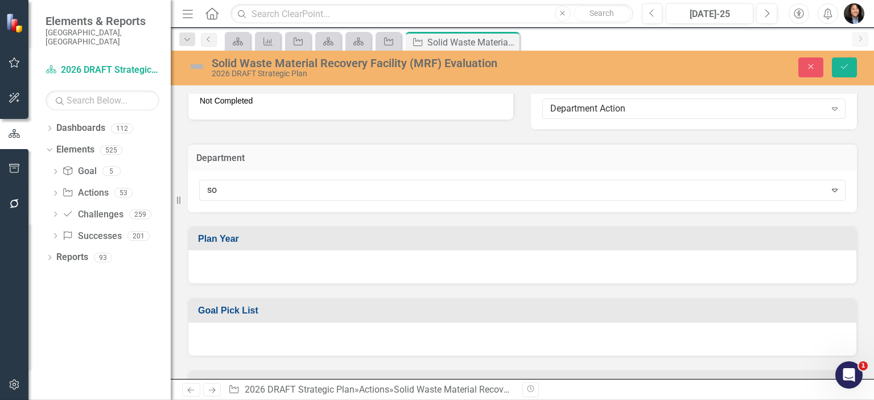
type input "sol"
click at [359, 250] on div at bounding box center [522, 265] width 668 height 33
click at [357, 250] on div at bounding box center [522, 265] width 668 height 33
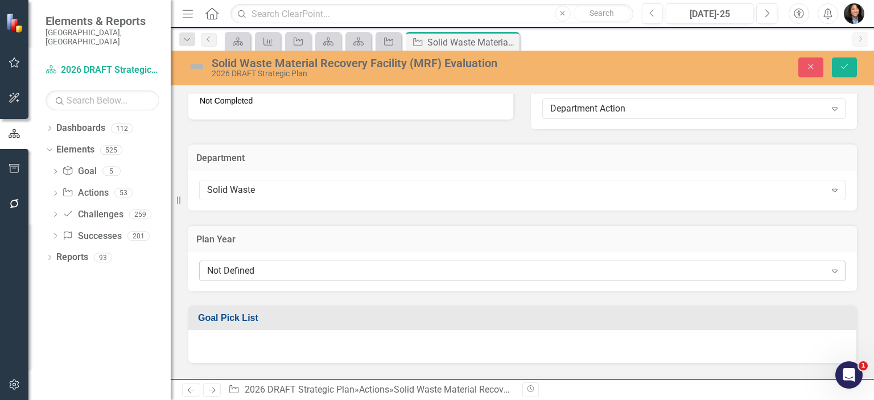
click at [351, 267] on div "Not Defined" at bounding box center [516, 271] width 619 height 13
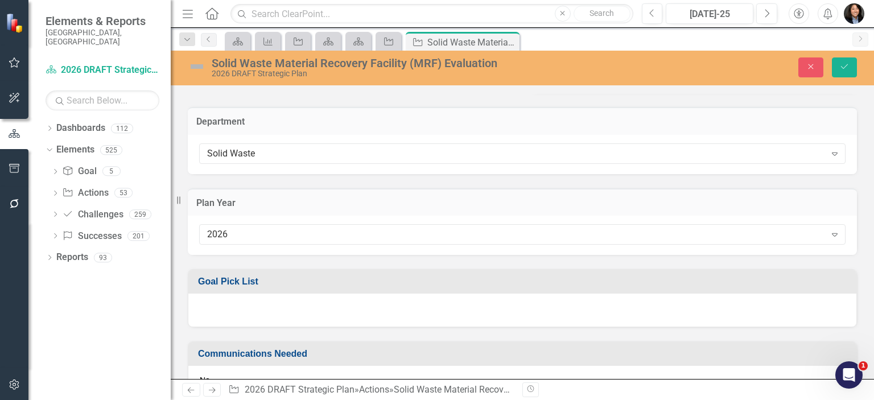
scroll to position [854, 0]
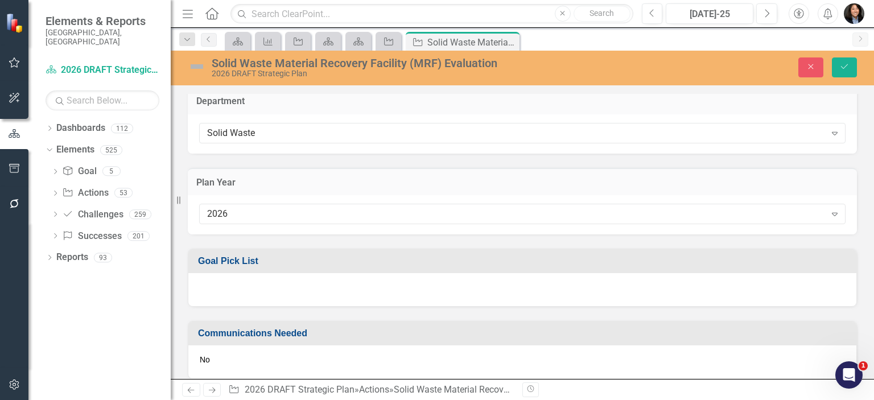
click at [352, 289] on div at bounding box center [522, 289] width 668 height 33
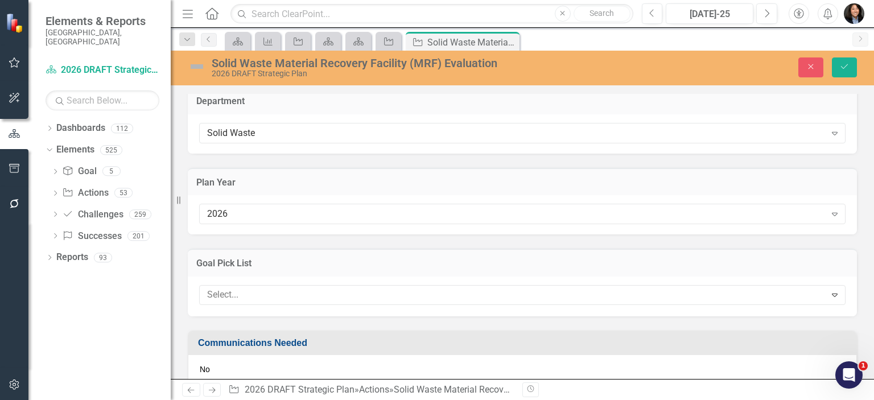
click at [352, 289] on div at bounding box center [514, 294] width 623 height 15
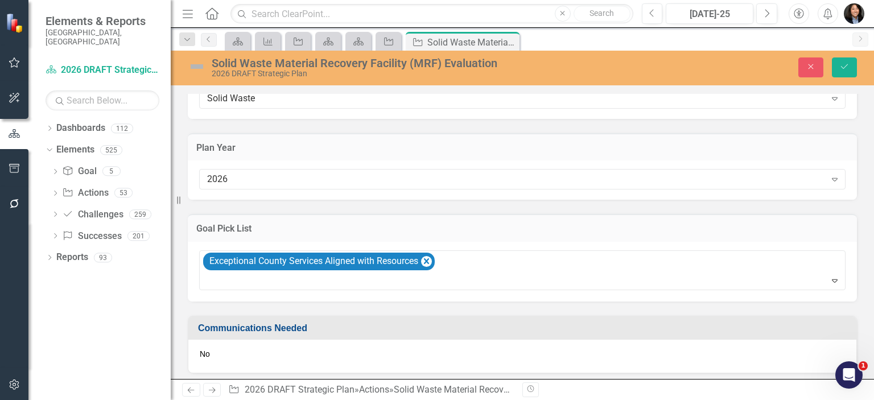
scroll to position [961, 0]
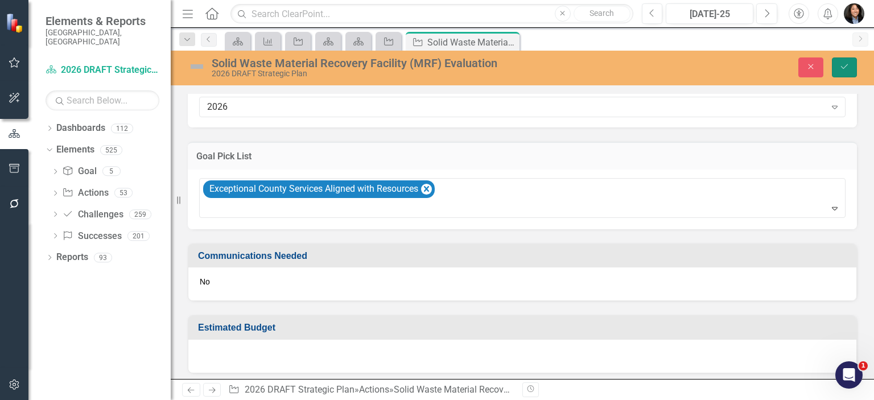
click at [845, 73] on button "Save" at bounding box center [844, 67] width 25 height 20
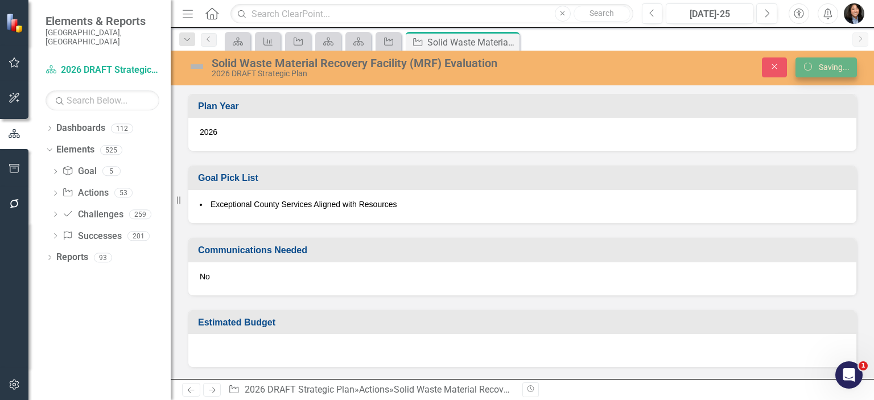
scroll to position [645, 0]
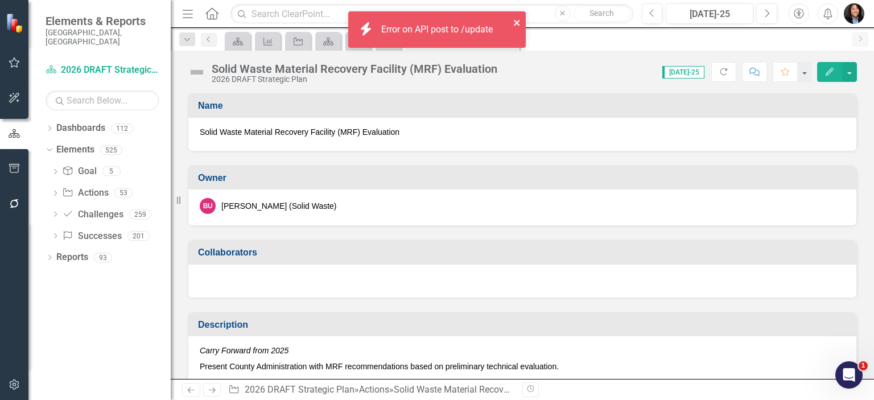
click at [518, 23] on icon "close" at bounding box center [517, 22] width 8 height 9
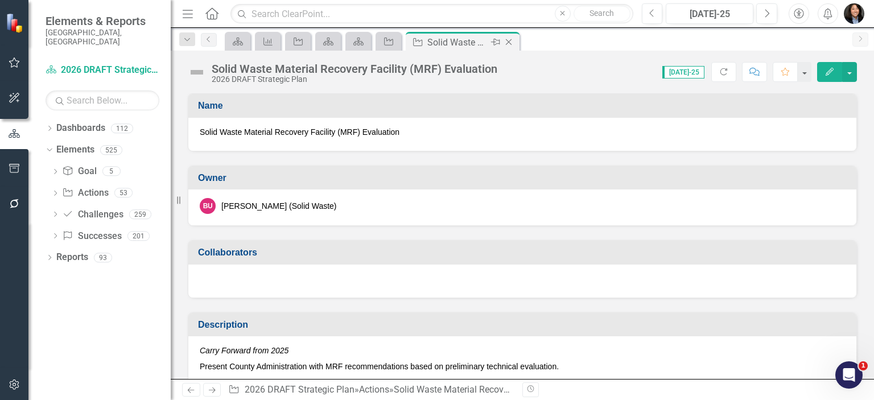
click at [510, 44] on icon "Close" at bounding box center [508, 42] width 11 height 9
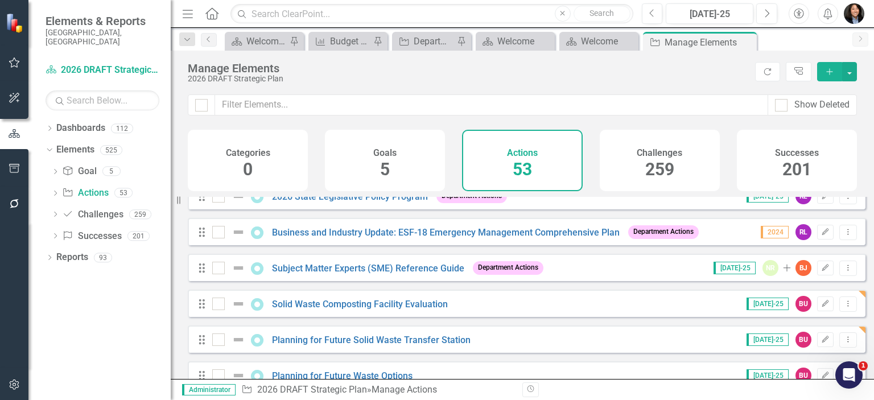
scroll to position [1726, 0]
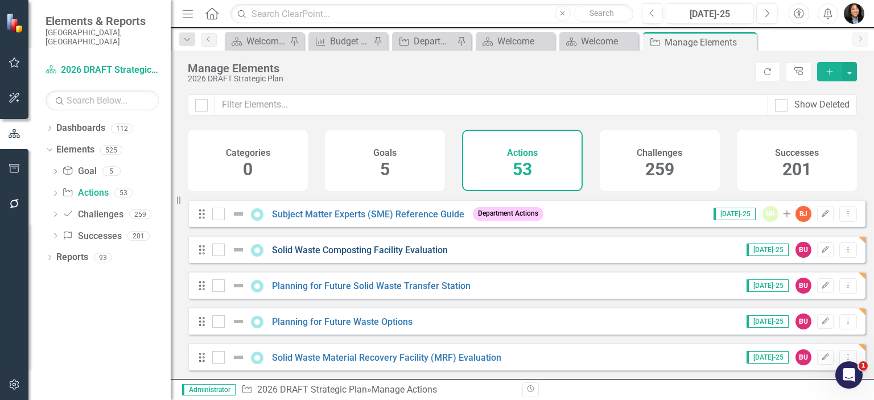
click at [365, 250] on link "Solid Waste Composting Facility Evaluation" at bounding box center [360, 250] width 176 height 11
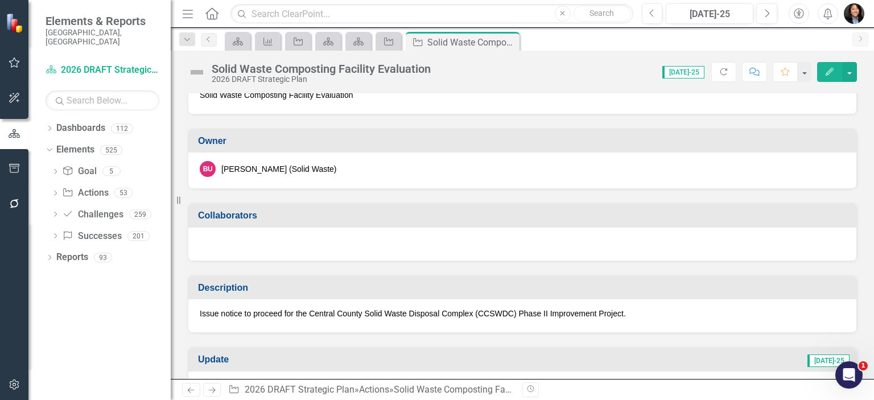
scroll to position [57, 0]
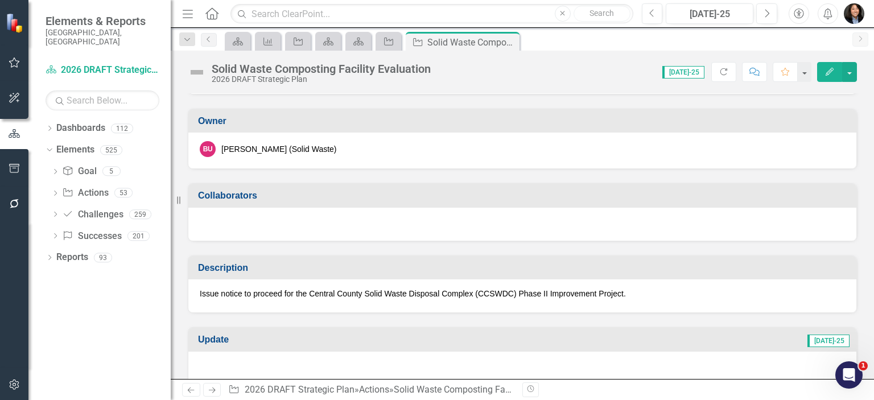
click at [825, 75] on button "Edit" at bounding box center [829, 72] width 25 height 20
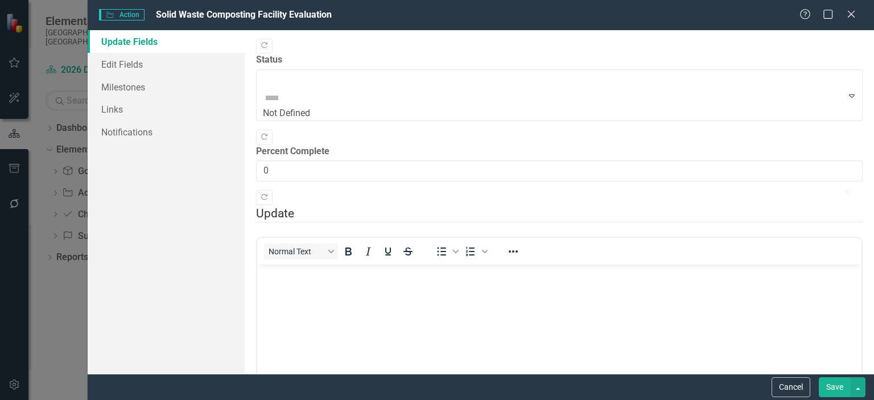
scroll to position [0, 0]
click at [790, 392] on button "Cancel" at bounding box center [791, 387] width 39 height 20
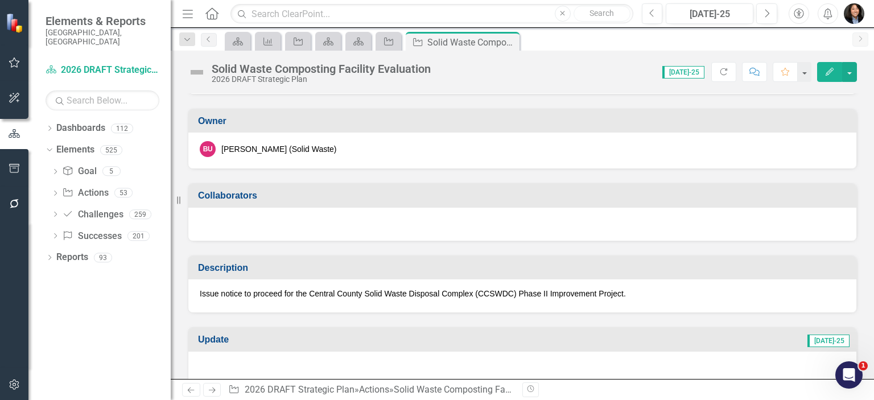
click at [348, 291] on p "Issue notice to proceed for the Central County Solid Waste Disposal Complex (CC…" at bounding box center [522, 293] width 645 height 11
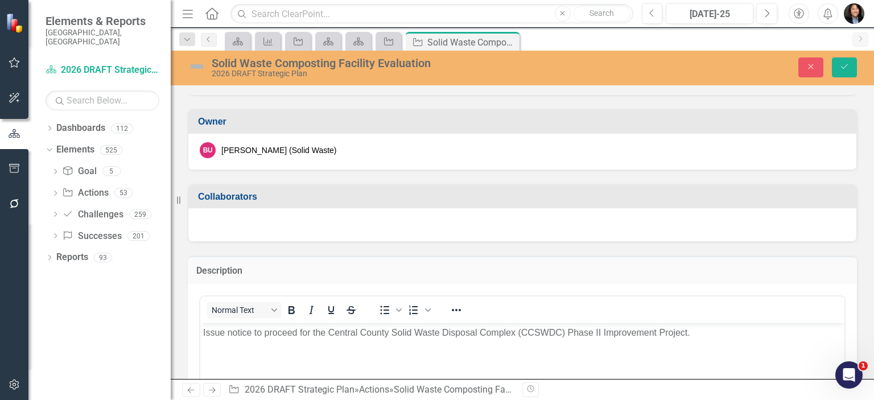
click at [747, 335] on p "Issue notice to proceed for the Central County Solid Waste Disposal Complex (CC…" at bounding box center [522, 333] width 639 height 14
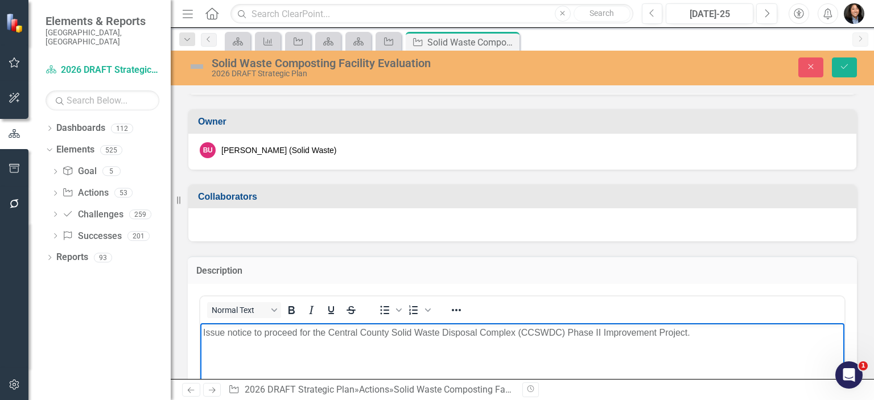
paste body "Rich Text Area. Press ALT-0 for help."
click at [301, 353] on body "Issue notice to proceed for the Central County Solid Waste Disposal Complex (CC…" at bounding box center [522, 408] width 644 height 171
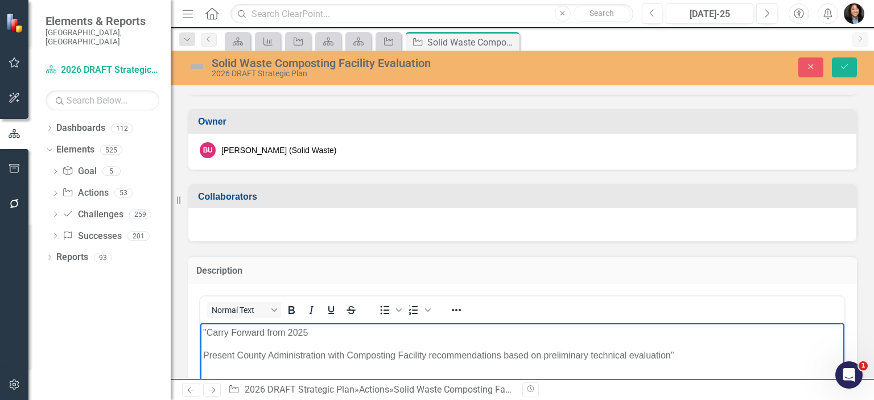
click at [208, 331] on p ""Carry Forward from 2025" at bounding box center [522, 333] width 639 height 14
click at [700, 353] on p "Present County Administration with Composting Facility recommendations based on…" at bounding box center [522, 355] width 639 height 14
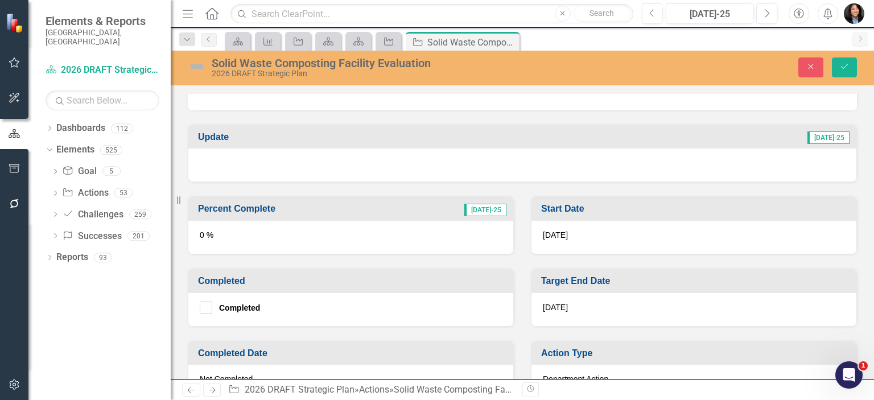
scroll to position [740, 0]
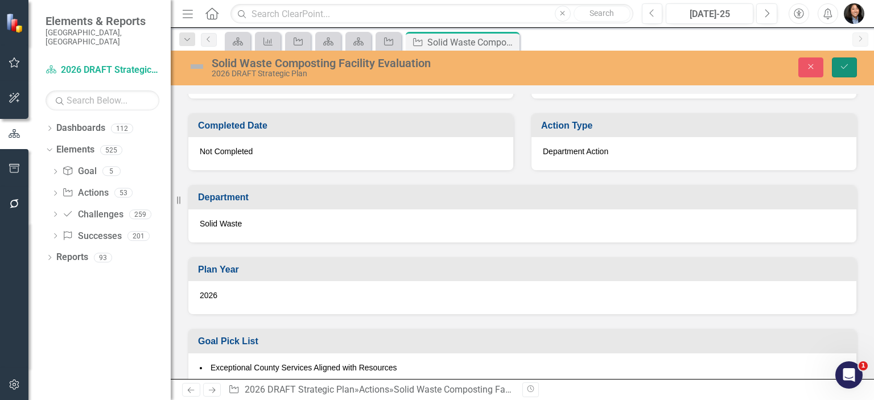
click at [849, 65] on icon "Save" at bounding box center [844, 67] width 10 height 8
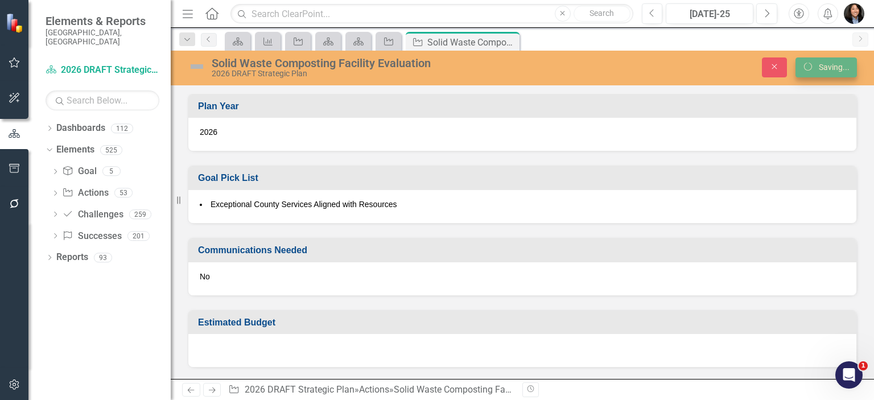
scroll to position [488, 0]
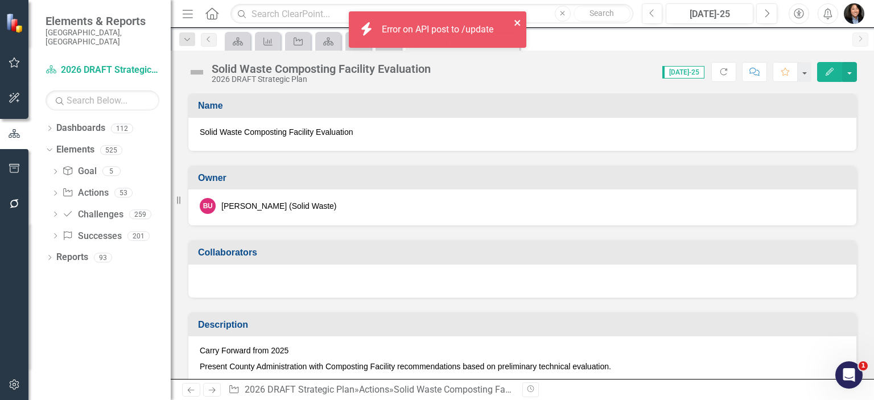
click at [517, 22] on icon "close" at bounding box center [517, 23] width 6 height 6
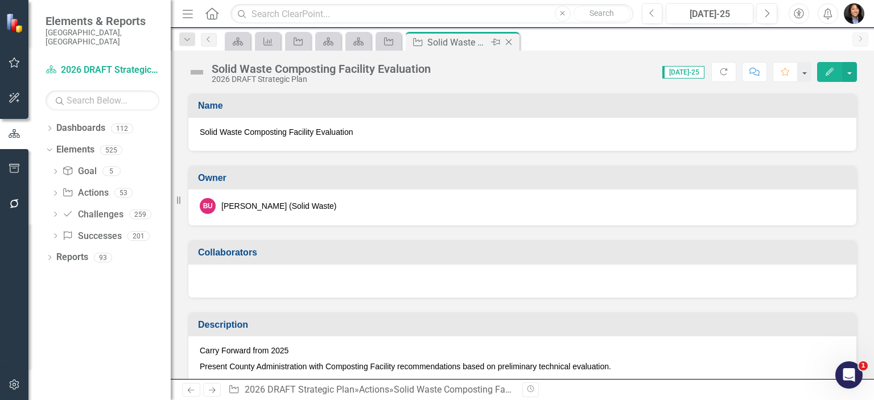
click at [511, 42] on icon "Close" at bounding box center [508, 42] width 11 height 9
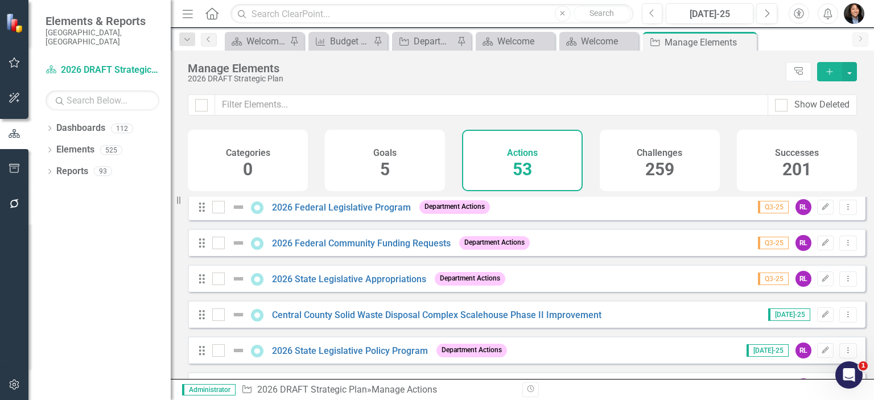
scroll to position [1726, 0]
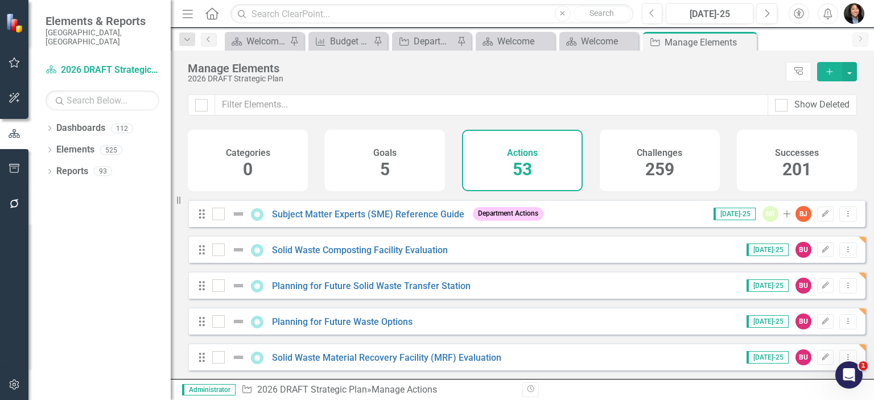
click at [835, 70] on icon "Add" at bounding box center [830, 72] width 10 height 8
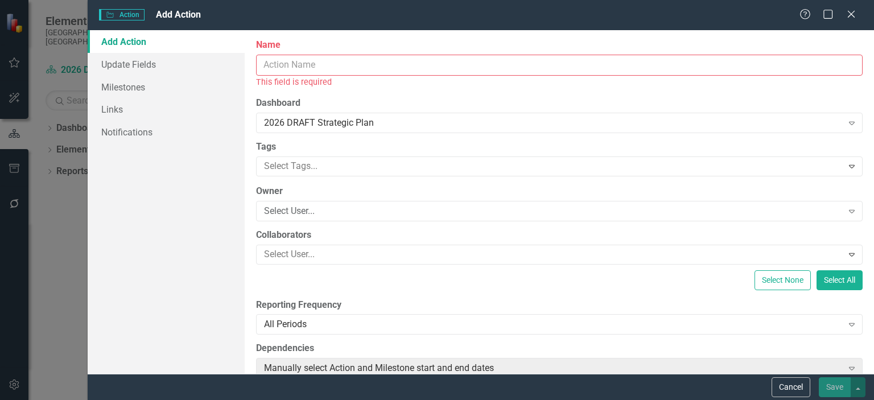
click at [360, 65] on input "Name" at bounding box center [559, 65] width 607 height 21
paste input "Central County Solid Waste Disposal Complex Scalehouse Phase II Improvement"
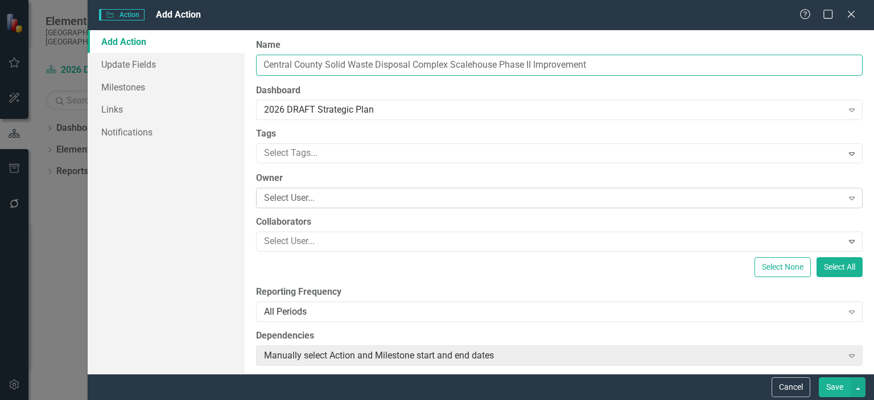
type input "Central County Solid Waste Disposal Complex Scalehouse Phase II Improvement"
click at [409, 195] on div "Select User..." at bounding box center [553, 198] width 578 height 13
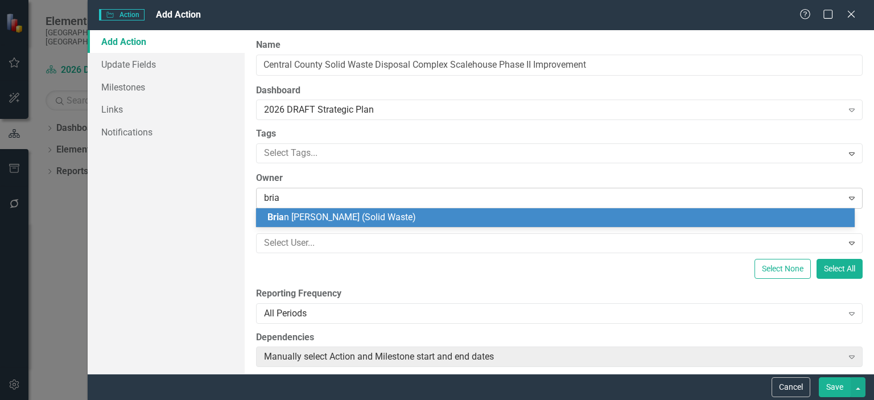
type input "[PERSON_NAME]"
click at [450, 210] on div "[PERSON_NAME] (Solid Waste)" at bounding box center [555, 217] width 599 height 19
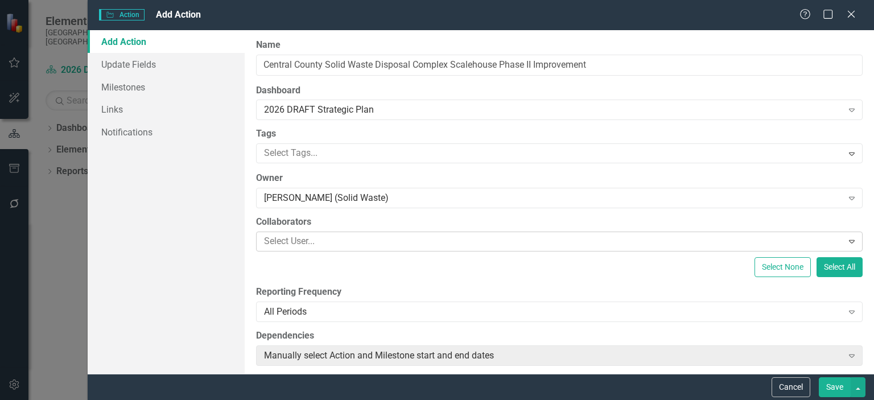
click at [410, 238] on div at bounding box center [551, 241] width 583 height 15
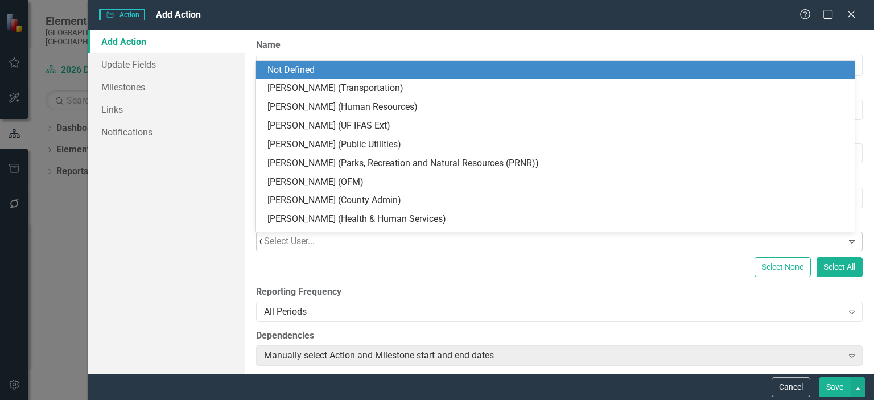
type input "car"
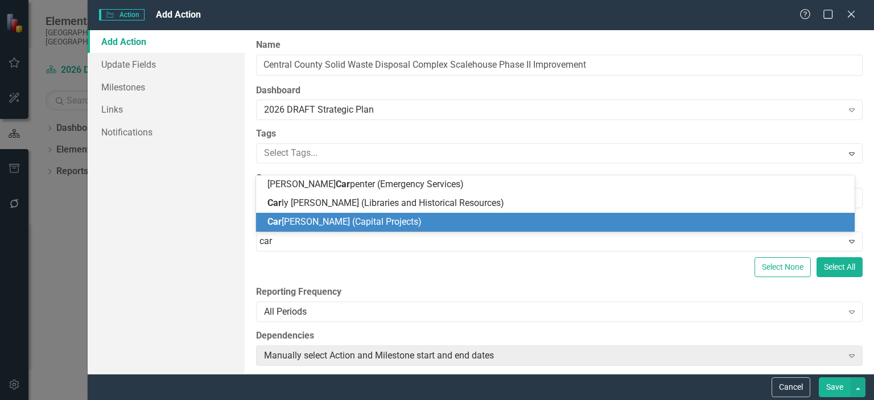
click at [397, 229] on div "Car olyn Eastwood (Capital Projects)" at bounding box center [555, 222] width 599 height 19
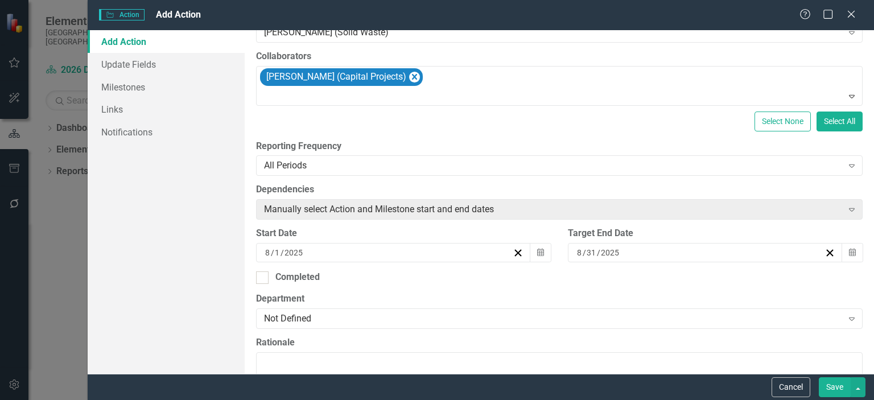
scroll to position [228, 0]
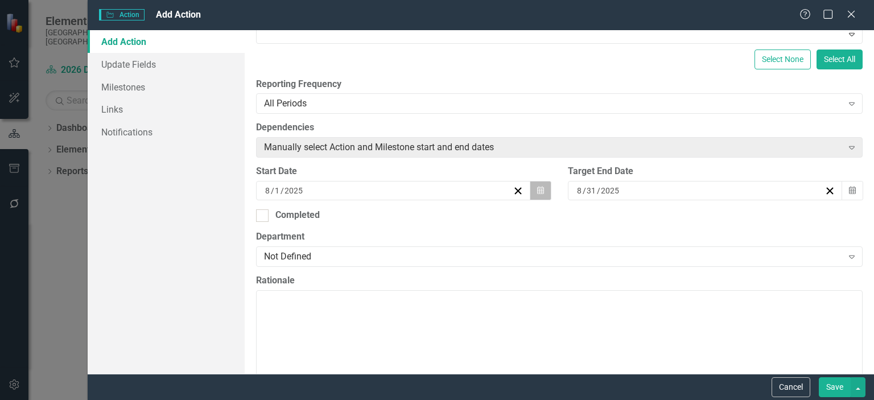
click at [537, 188] on icon "Calendar" at bounding box center [540, 191] width 7 height 8
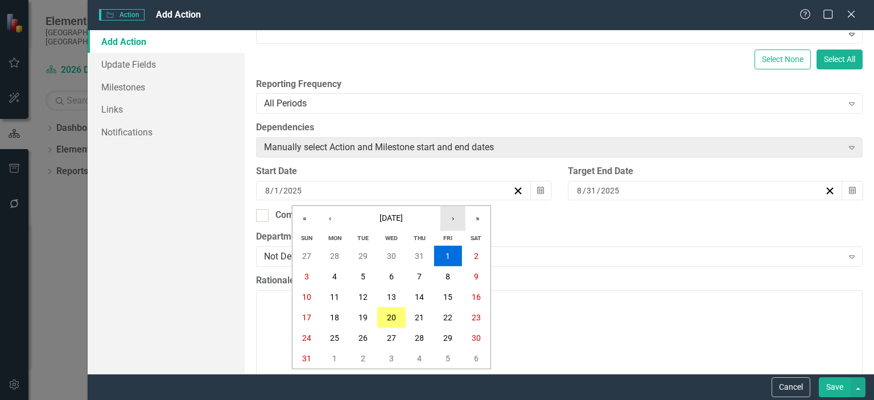
click at [451, 219] on button "›" at bounding box center [453, 218] width 25 height 25
click at [451, 218] on button "›" at bounding box center [453, 218] width 25 height 25
click at [451, 217] on button "›" at bounding box center [453, 218] width 25 height 25
click at [451, 216] on button "›" at bounding box center [453, 218] width 25 height 25
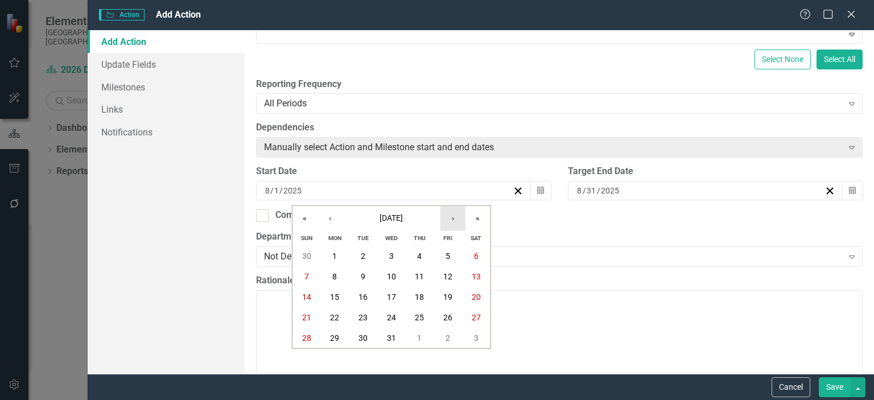
click at [451, 216] on button "›" at bounding box center [453, 218] width 25 height 25
click at [337, 218] on button "‹" at bounding box center [330, 218] width 25 height 25
click at [363, 291] on button "13" at bounding box center [363, 297] width 28 height 20
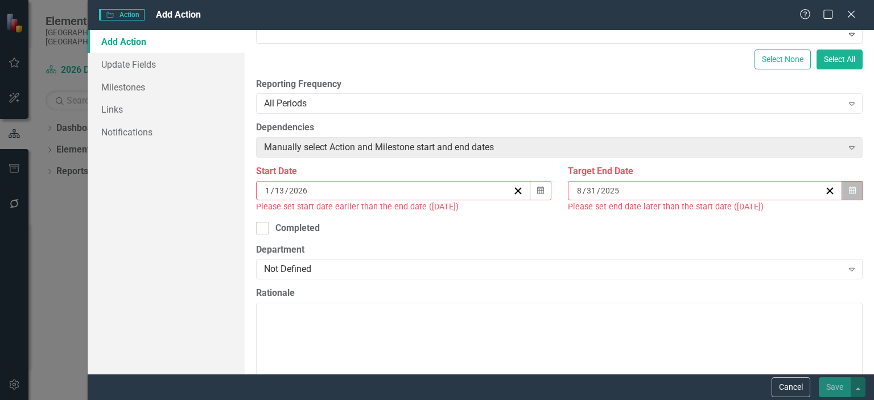
click at [850, 190] on button "Calendar" at bounding box center [853, 190] width 22 height 19
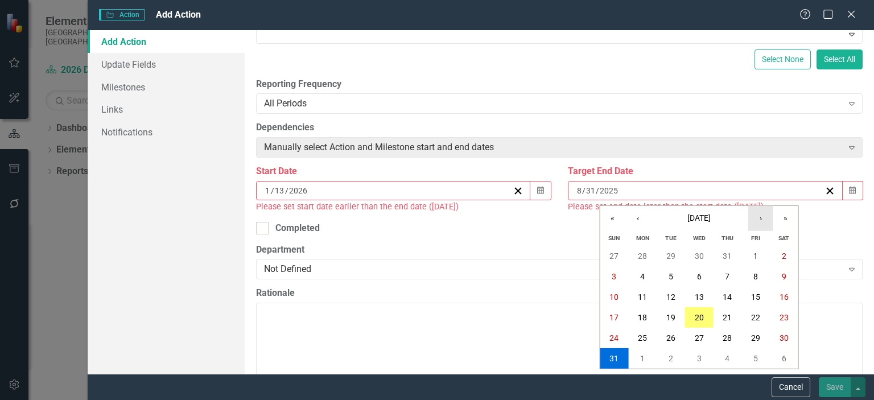
click at [755, 218] on button "›" at bounding box center [760, 218] width 25 height 25
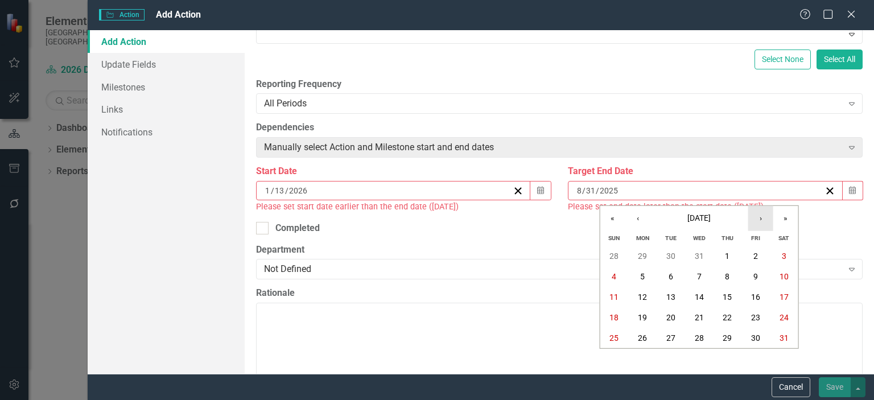
click at [755, 218] on button "›" at bounding box center [760, 218] width 25 height 25
click at [669, 339] on abbr "31" at bounding box center [670, 338] width 9 height 9
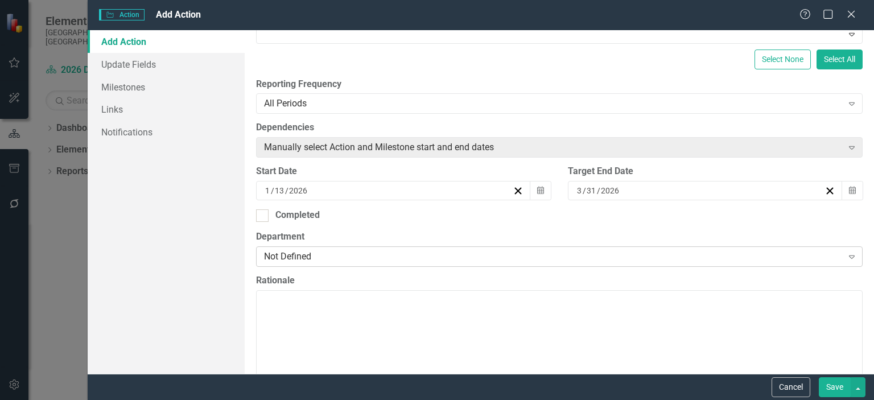
click at [510, 260] on div "Not Defined" at bounding box center [553, 256] width 578 height 13
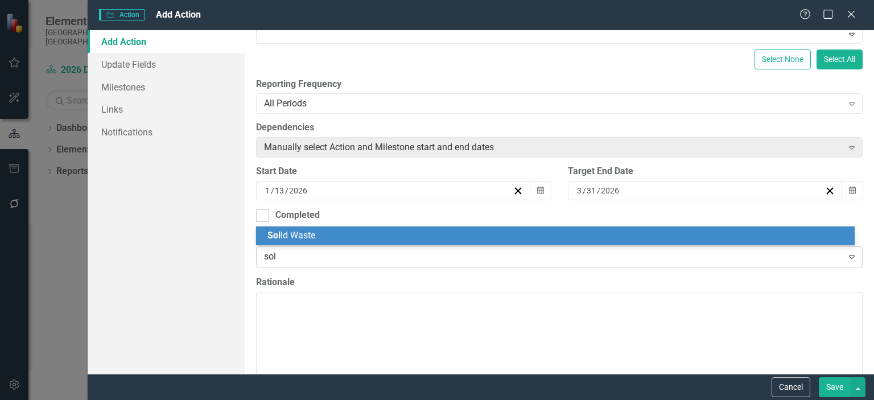
type input "soli"
click at [499, 238] on div "Soli d Waste" at bounding box center [557, 235] width 581 height 13
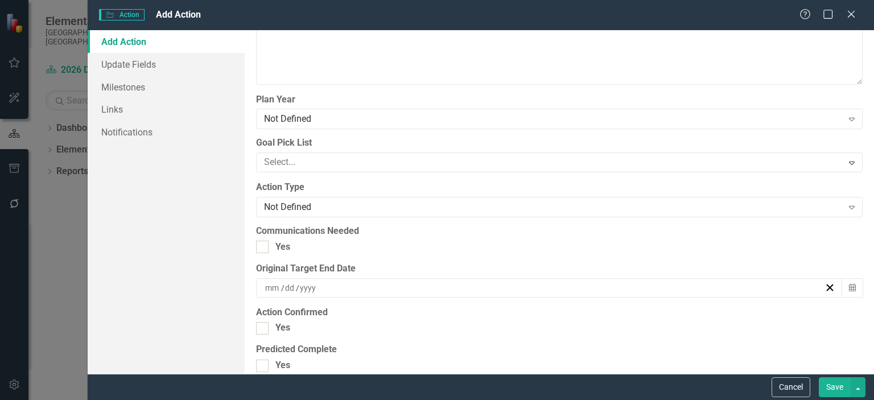
scroll to position [1138, 0]
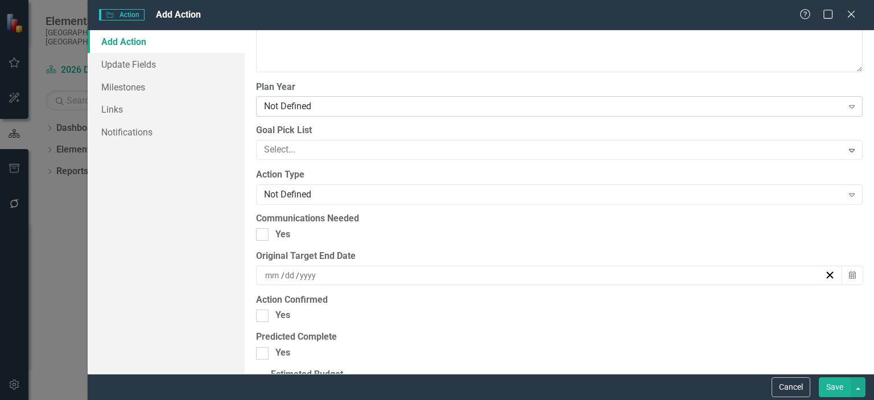
click at [545, 102] on div "Not Defined" at bounding box center [553, 106] width 578 height 13
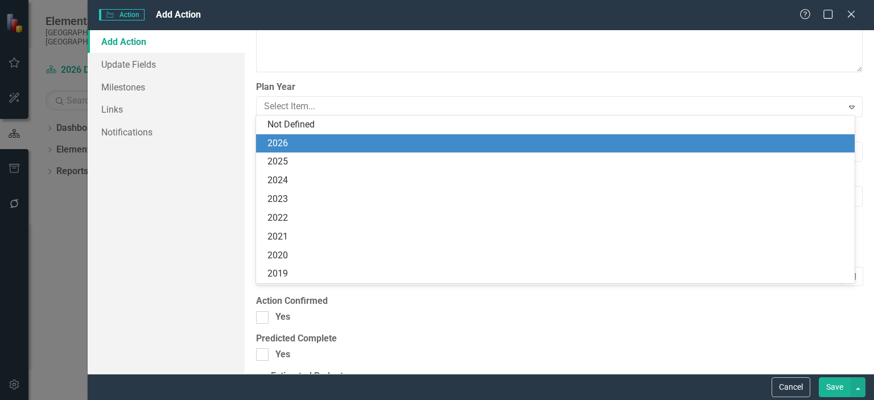
click at [526, 138] on div "2026" at bounding box center [557, 143] width 581 height 13
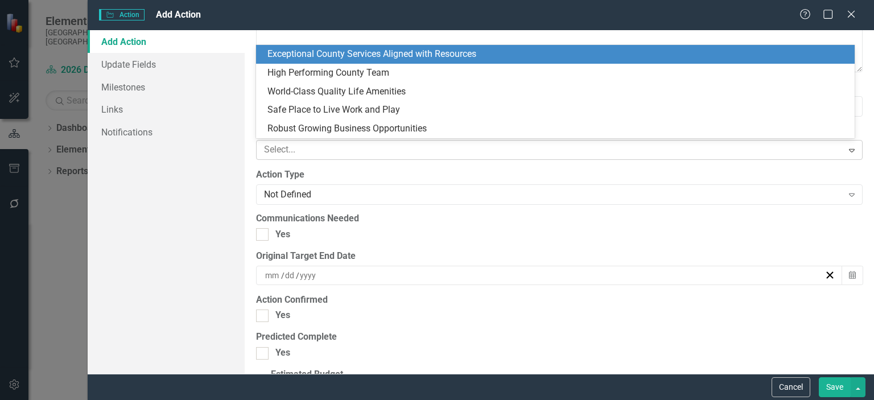
click at [456, 143] on div at bounding box center [551, 149] width 583 height 15
click at [433, 55] on div "Exceptional County Services Aligned with Resources" at bounding box center [557, 54] width 581 height 13
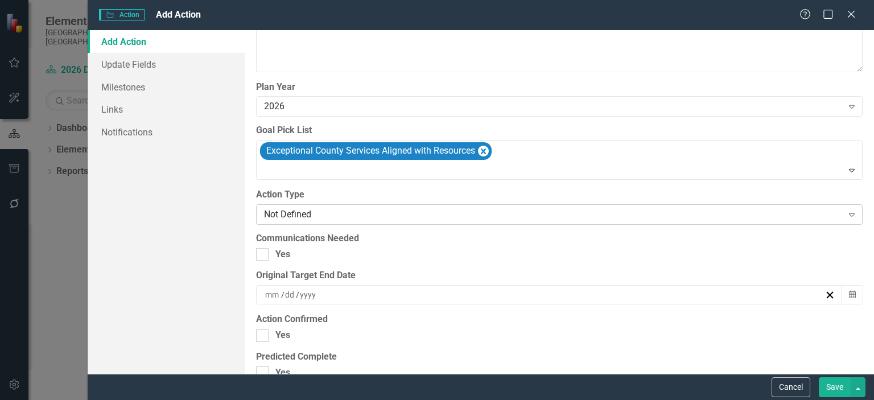
click at [489, 213] on div "Not Defined" at bounding box center [553, 214] width 578 height 13
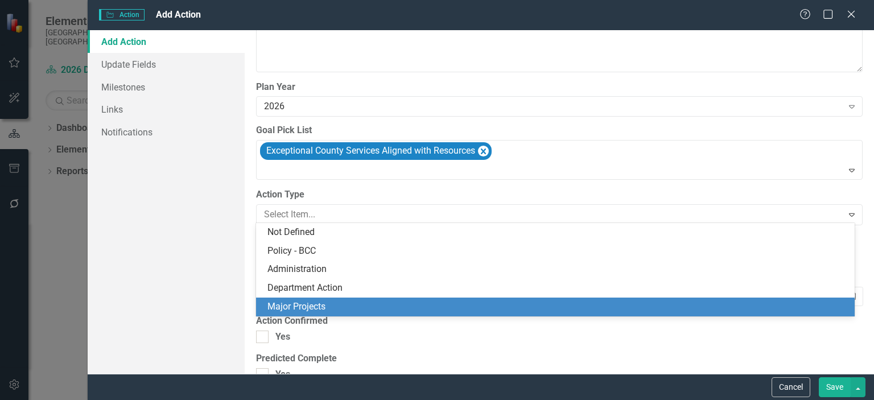
click at [464, 304] on div "Major Projects" at bounding box center [557, 307] width 581 height 13
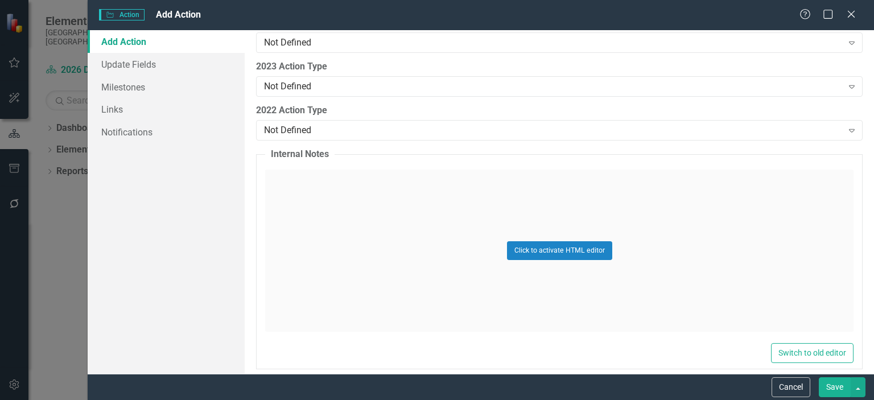
scroll to position [1748, 0]
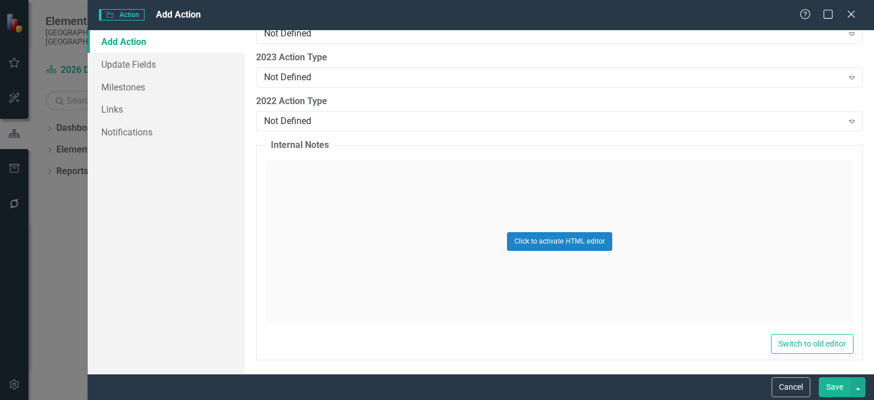
click at [827, 388] on button "Save" at bounding box center [835, 387] width 32 height 20
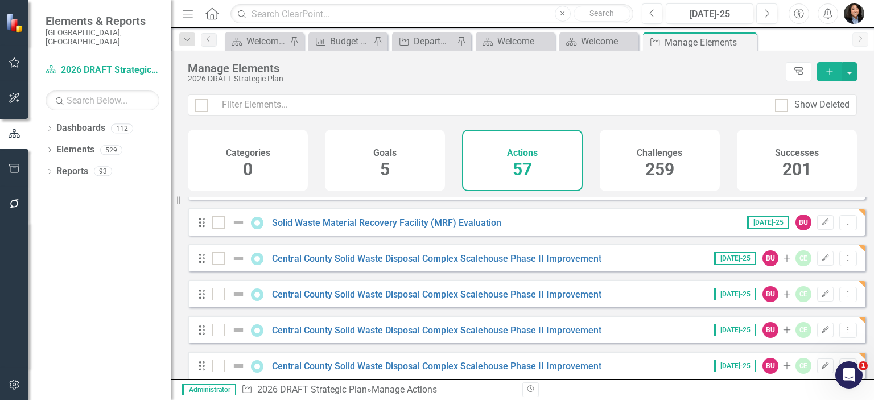
scroll to position [1869, 0]
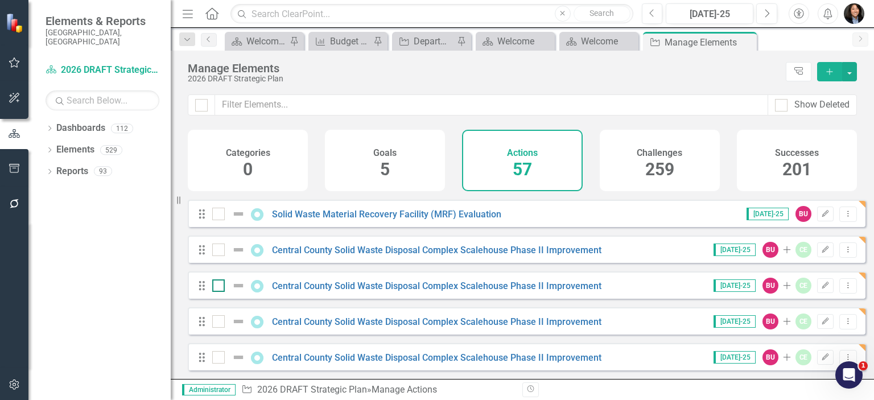
click at [217, 284] on input "checkbox" at bounding box center [215, 282] width 7 height 7
checkbox input "true"
click at [218, 326] on div at bounding box center [218, 321] width 13 height 13
click at [218, 323] on input "checkbox" at bounding box center [215, 318] width 7 height 7
checkbox input "true"
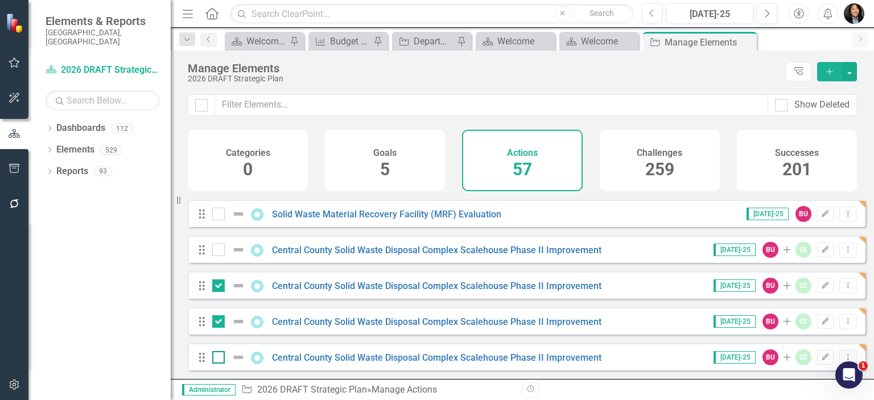
click at [214, 356] on input "checkbox" at bounding box center [215, 354] width 7 height 7
checkbox input "true"
click at [851, 69] on button "button" at bounding box center [849, 71] width 15 height 19
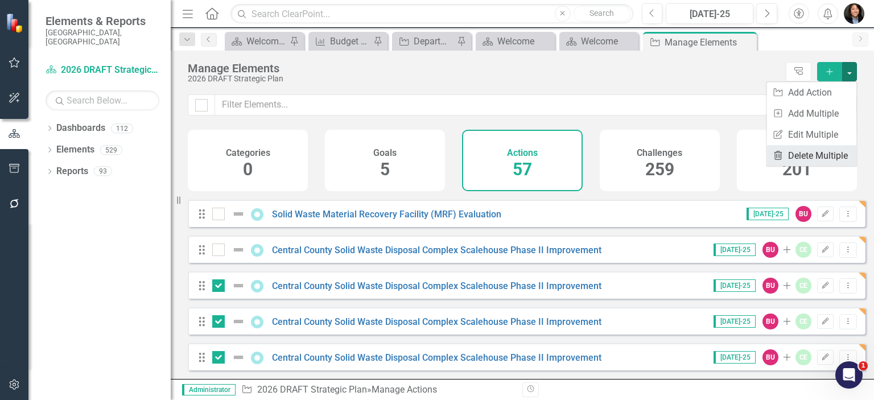
click at [828, 154] on link "Trash Delete Multiple" at bounding box center [812, 155] width 90 height 21
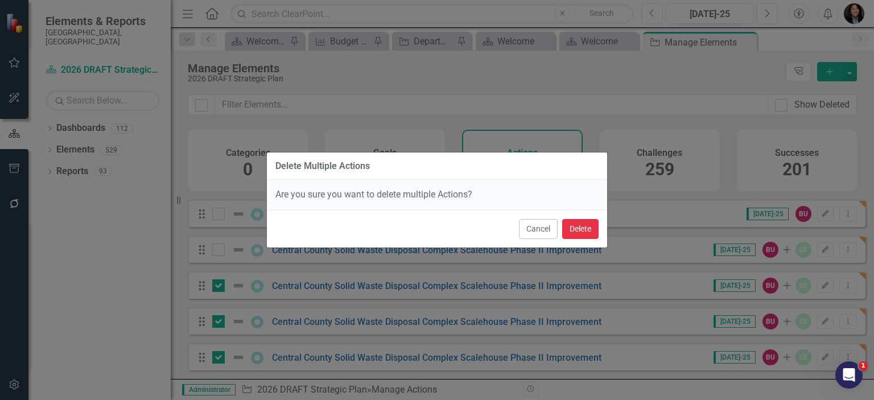
click at [578, 229] on button "Delete" at bounding box center [580, 229] width 36 height 20
checkbox input "false"
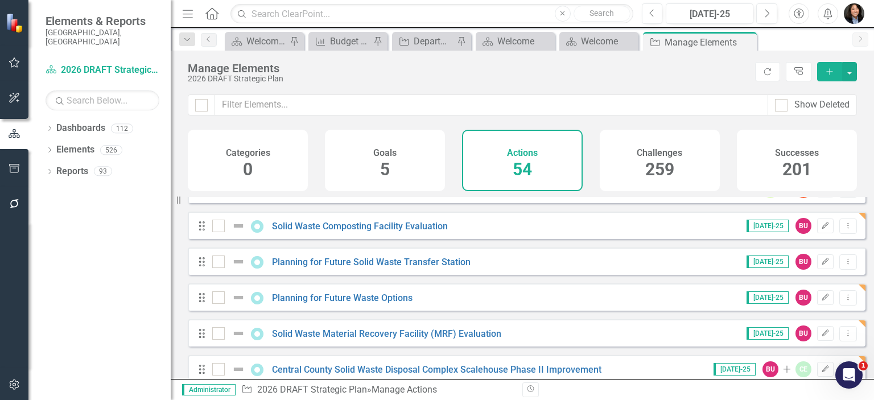
scroll to position [1762, 0]
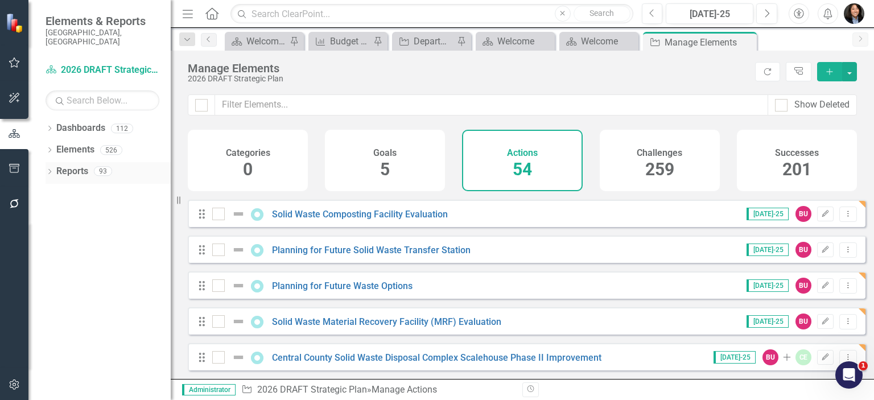
click at [51, 162] on div "Dropdown Reports 93" at bounding box center [108, 173] width 125 height 22
click at [49, 168] on div "Dropdown" at bounding box center [50, 173] width 8 height 10
click at [56, 232] on icon "Dropdown" at bounding box center [55, 235] width 8 height 6
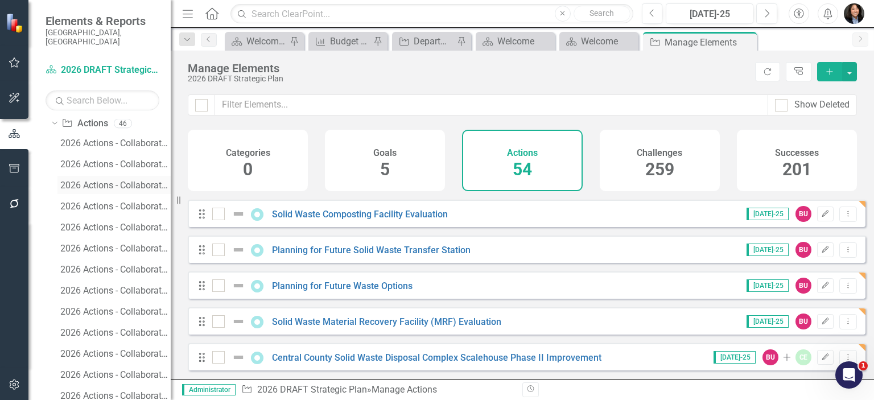
scroll to position [114, 0]
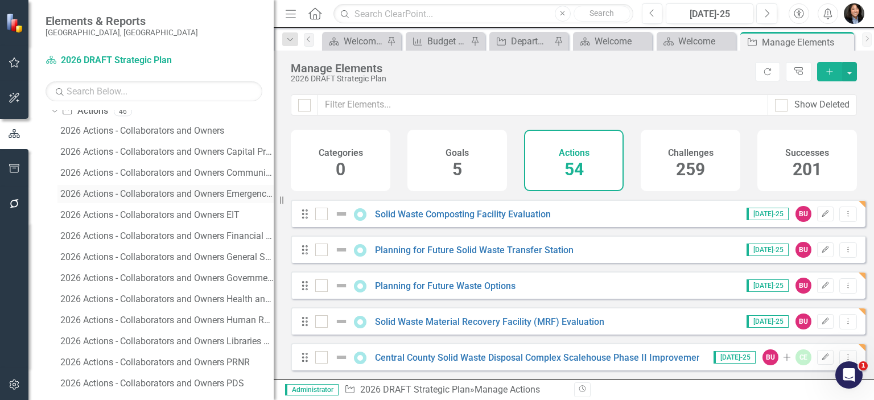
drag, startPoint x: 171, startPoint y: 198, endPoint x: 260, endPoint y: 188, distance: 89.9
click at [274, 191] on div "Resize" at bounding box center [278, 200] width 9 height 400
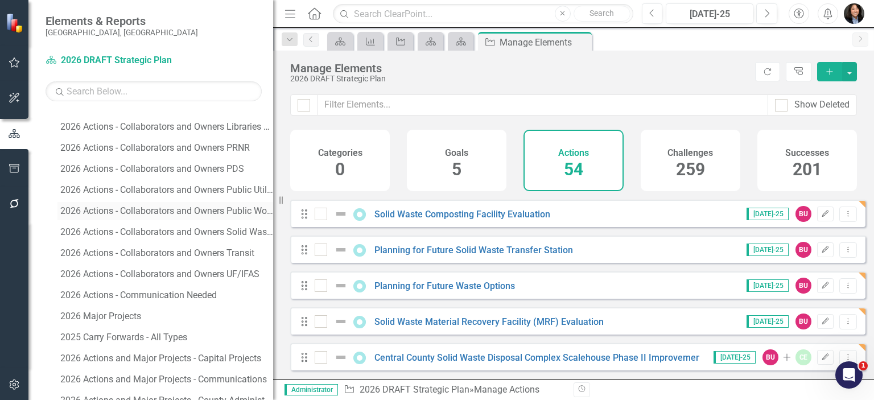
scroll to position [341, 0]
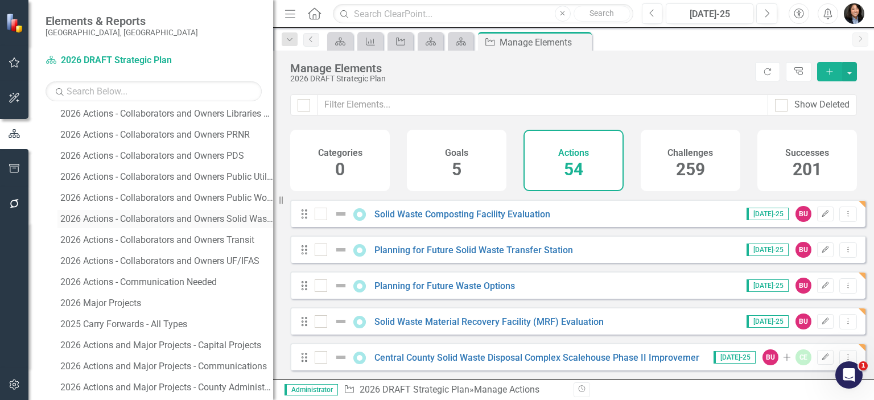
click at [227, 220] on div "2026 Actions - Collaborators and Owners Solid Waste" at bounding box center [166, 219] width 213 height 10
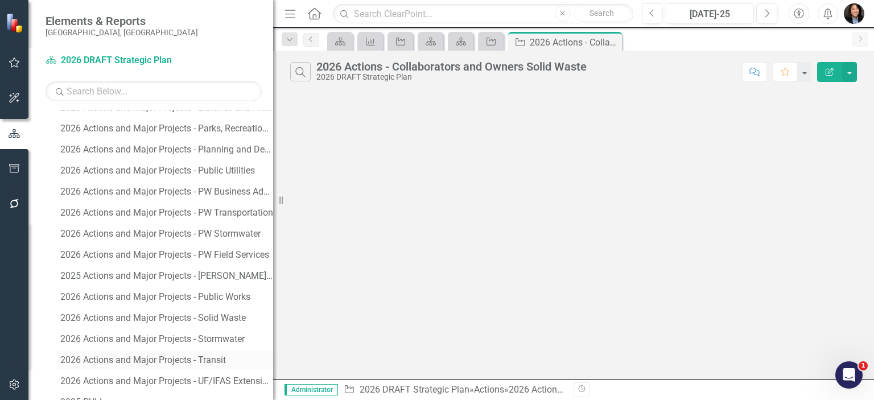
scroll to position [852, 0]
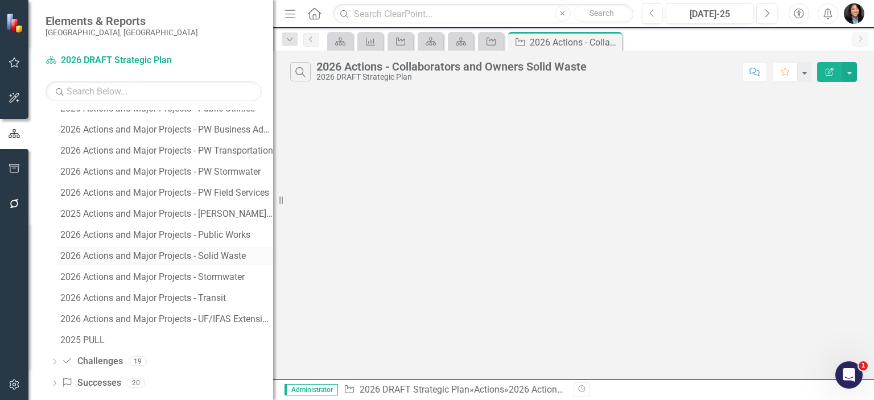
click at [139, 248] on link "2026 Actions and Major Projects - Solid Waste" at bounding box center [165, 256] width 216 height 18
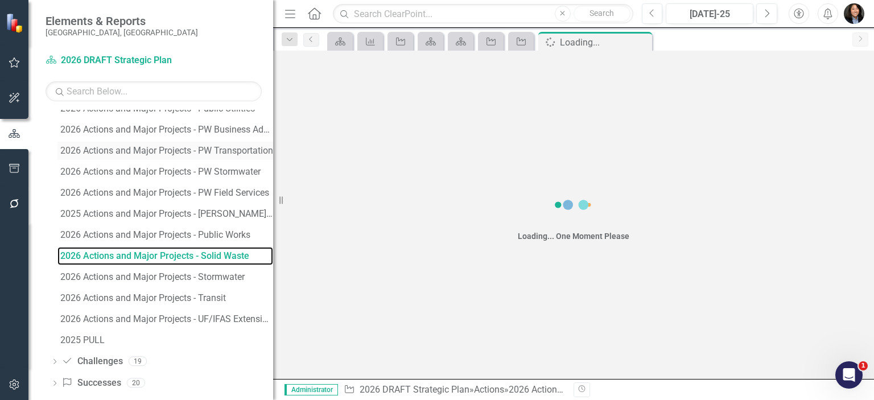
scroll to position [717, 0]
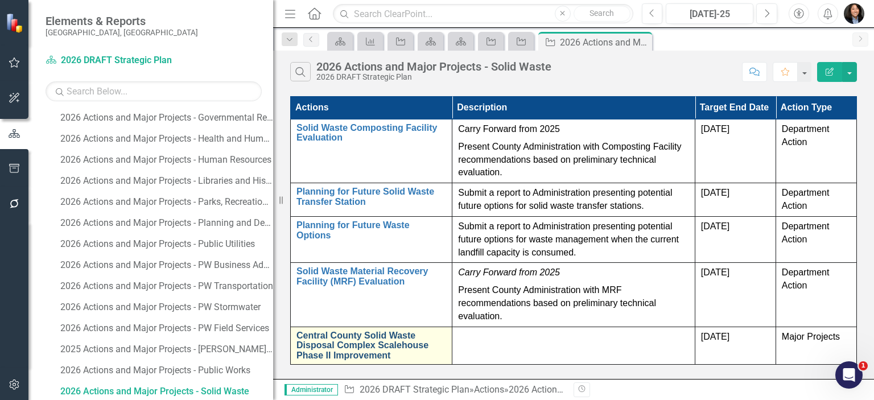
click at [369, 341] on link "Central County Solid Waste Disposal Complex Scalehouse Phase II Improvement" at bounding box center [372, 346] width 150 height 30
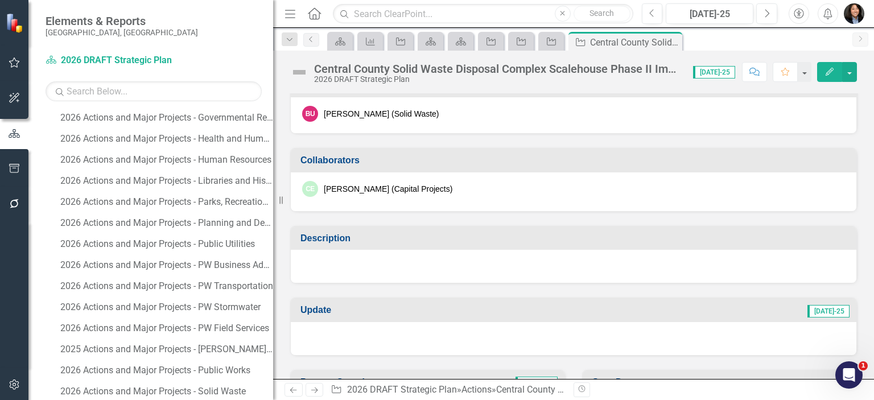
scroll to position [114, 0]
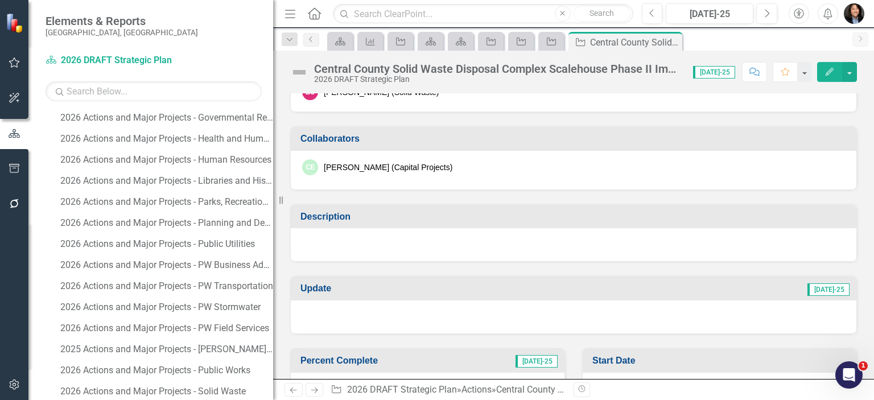
click at [367, 212] on h3 "Description" at bounding box center [576, 217] width 550 height 10
click at [367, 243] on div at bounding box center [574, 244] width 566 height 33
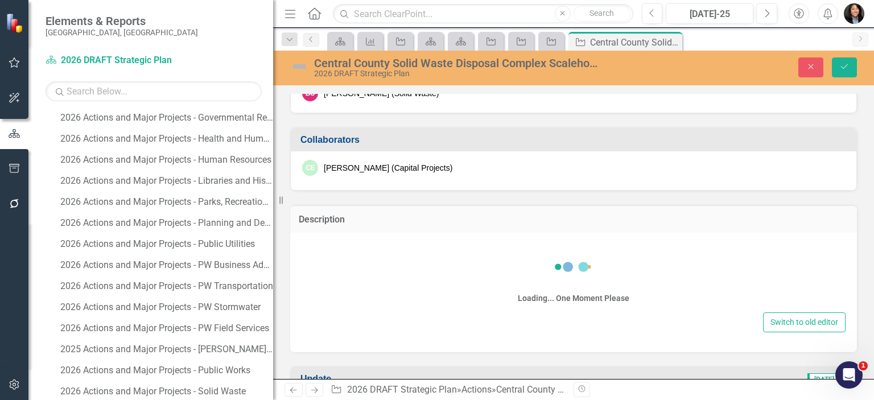
click at [384, 287] on div "Loading... One Moment Please" at bounding box center [574, 276] width 544 height 65
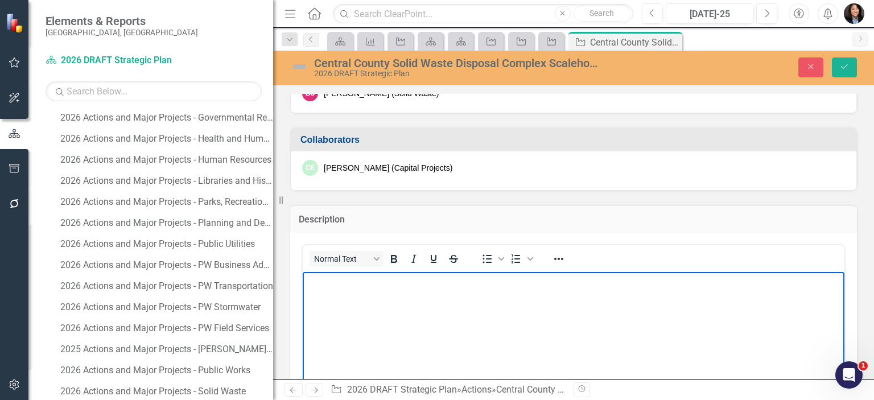
scroll to position [0, 0]
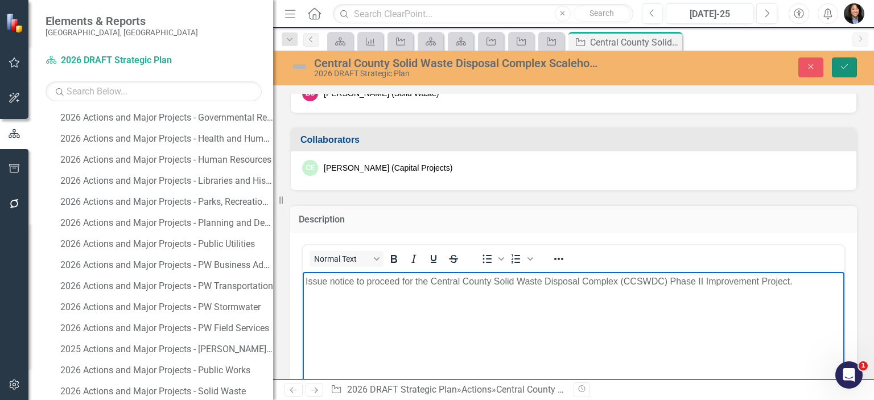
click at [843, 75] on button "Save" at bounding box center [844, 67] width 25 height 20
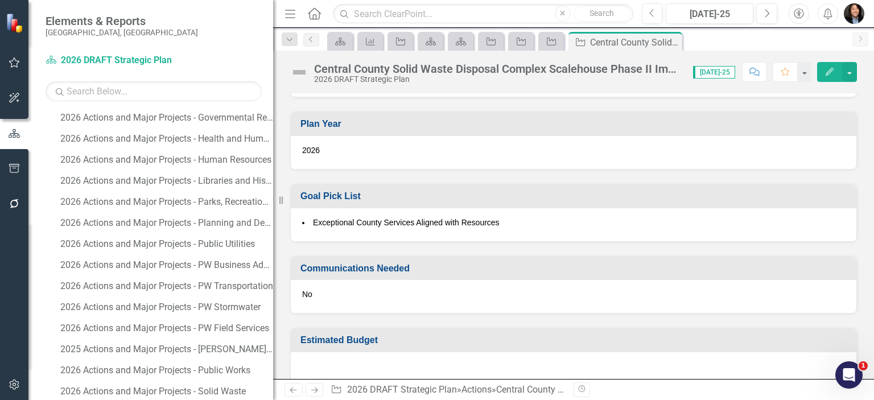
scroll to position [650, 0]
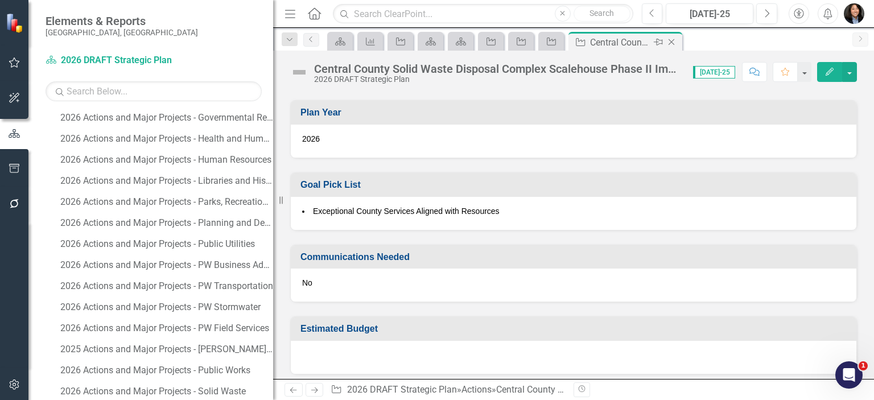
click at [672, 40] on icon "Close" at bounding box center [671, 42] width 11 height 9
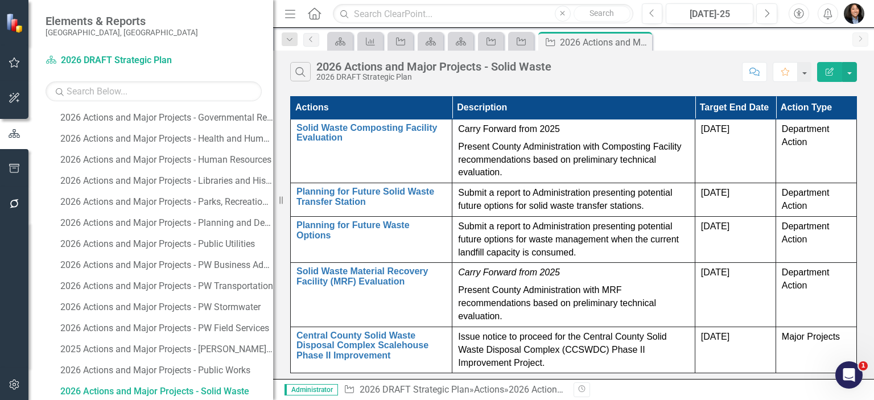
click at [738, 105] on th "Target End Date" at bounding box center [735, 108] width 81 height 23
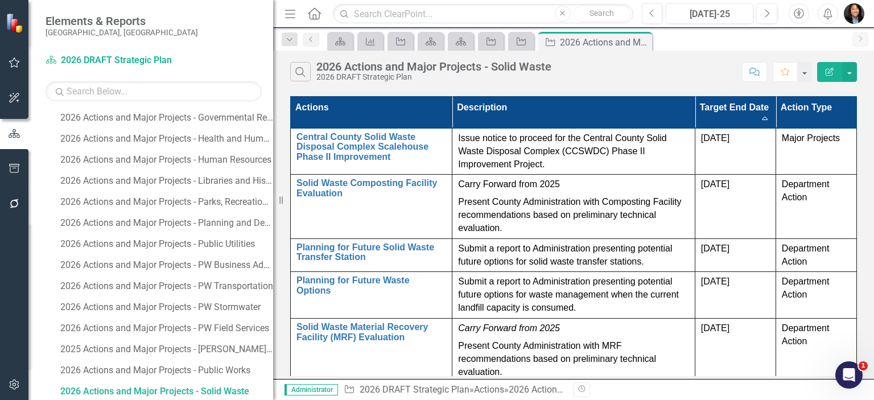
click at [738, 105] on th "Target End Date Sort Ascending" at bounding box center [735, 113] width 81 height 32
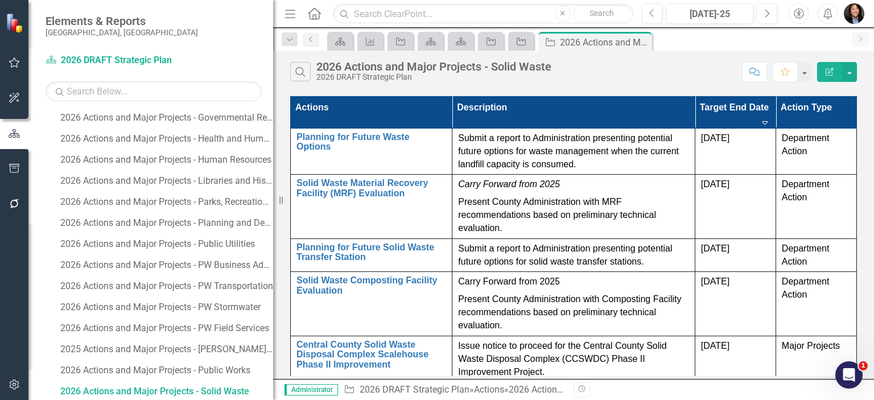
click at [738, 105] on th "Target End Date Sort Descending" at bounding box center [735, 113] width 81 height 32
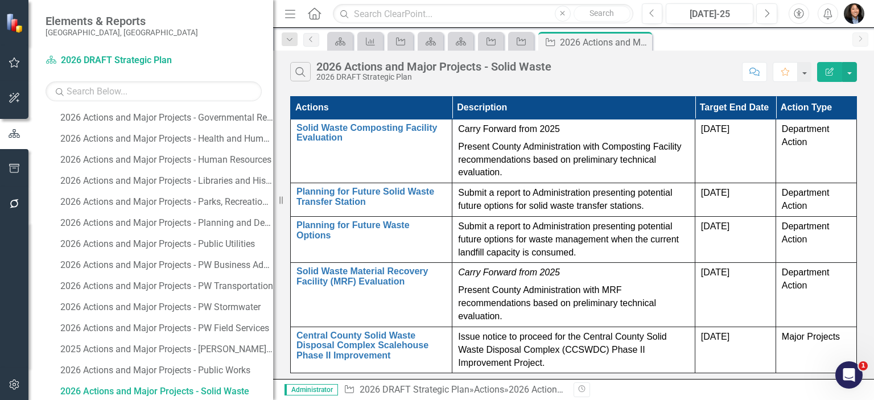
click at [719, 108] on th "Target End Date" at bounding box center [735, 108] width 81 height 23
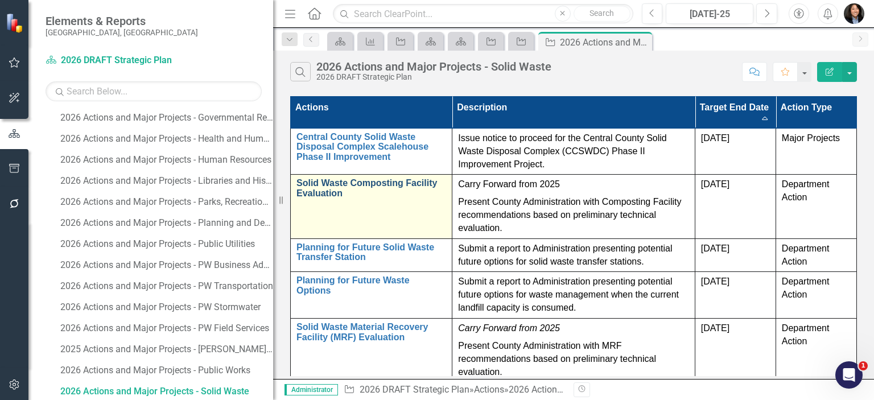
click at [372, 178] on link "Solid Waste Composting Facility Evaluation" at bounding box center [372, 188] width 150 height 20
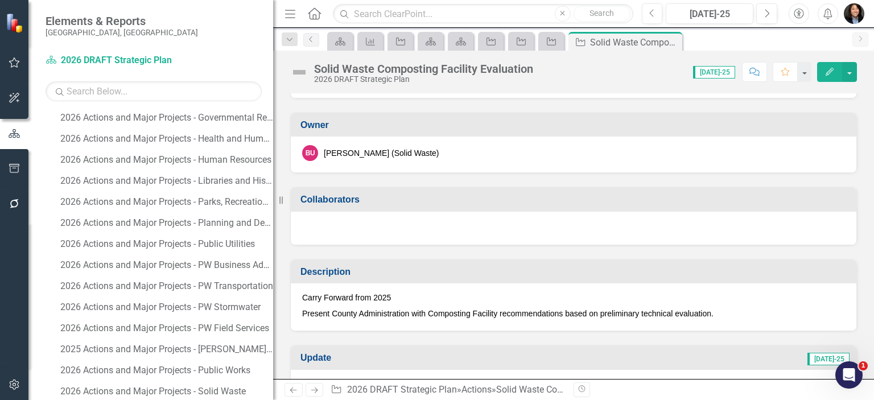
scroll to position [114, 0]
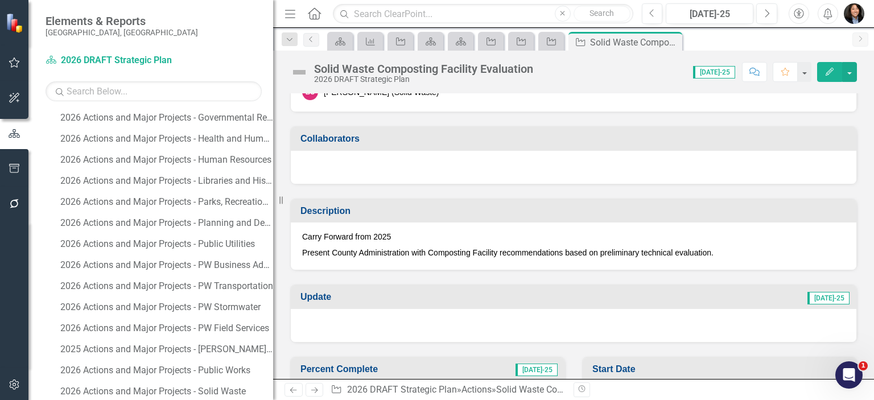
click at [396, 233] on p "Carry Forward from 2025" at bounding box center [573, 238] width 543 height 14
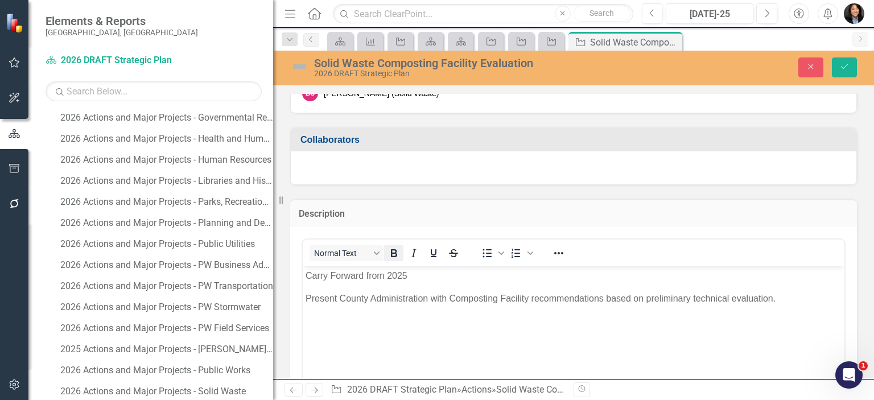
scroll to position [0, 0]
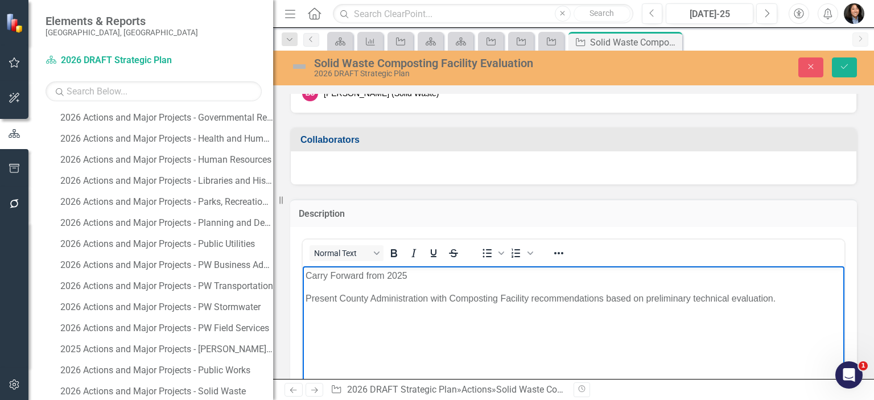
drag, startPoint x: 420, startPoint y: 284, endPoint x: 271, endPoint y: 273, distance: 148.9
click at [303, 273] on html "Carry Forward from 2025 Present County Administration with Composting Facility …" at bounding box center [574, 351] width 542 height 171
drag, startPoint x: 410, startPoint y: 272, endPoint x: 662, endPoint y: 523, distance: 356.2
click at [303, 272] on html "Carry Forward from 2025 Present County Administration with Composting Facility …" at bounding box center [574, 351] width 542 height 171
click at [418, 250] on icon "Italic" at bounding box center [414, 253] width 14 height 14
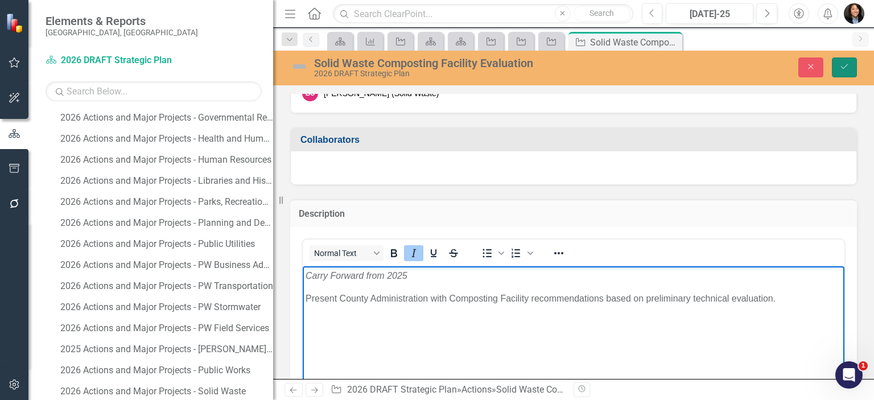
click at [835, 69] on button "Save" at bounding box center [844, 67] width 25 height 20
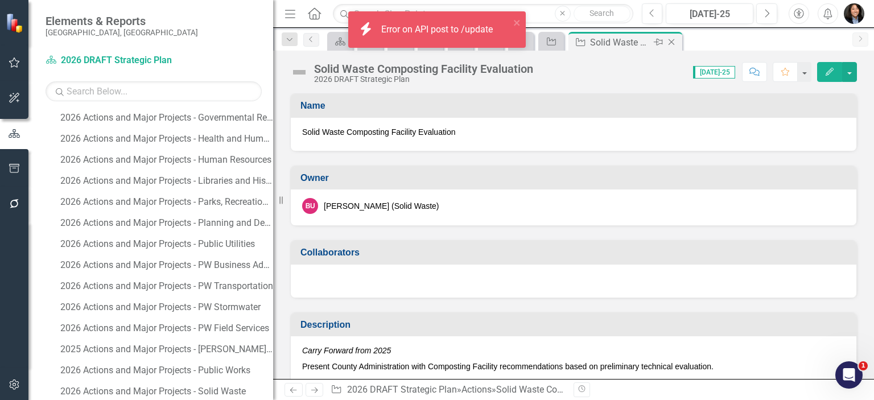
click at [674, 42] on icon "Close" at bounding box center [671, 42] width 11 height 9
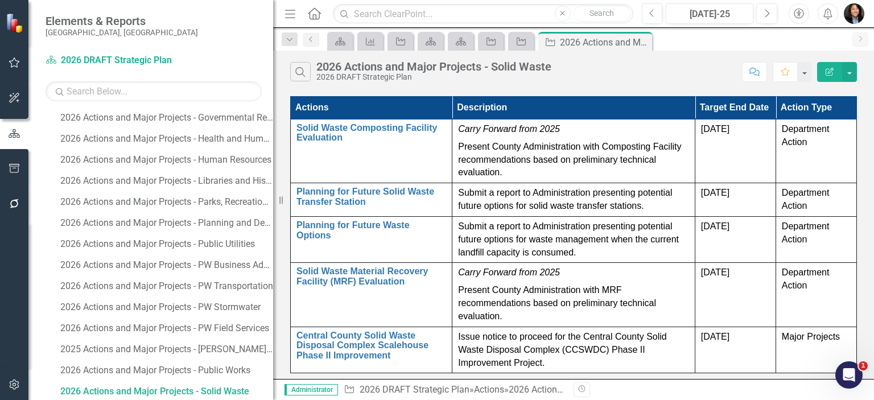
click at [742, 109] on th "Target End Date" at bounding box center [735, 108] width 81 height 23
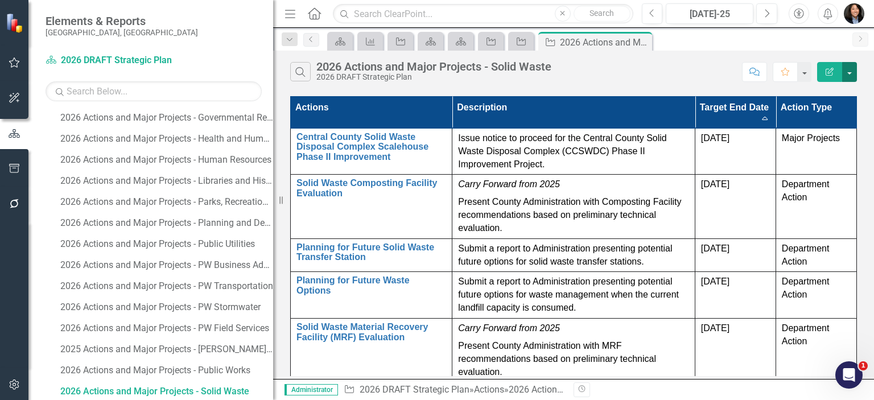
click at [854, 72] on button "button" at bounding box center [849, 72] width 15 height 20
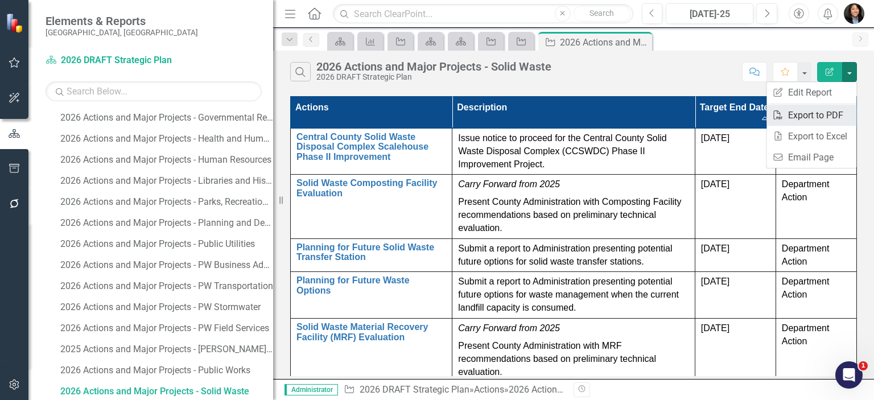
click at [827, 113] on link "PDF Export to PDF" at bounding box center [812, 115] width 90 height 21
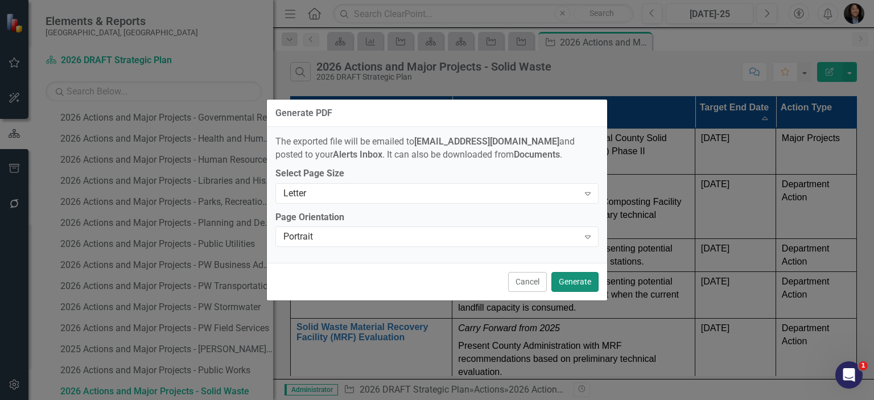
click at [579, 280] on button "Generate" at bounding box center [574, 282] width 47 height 20
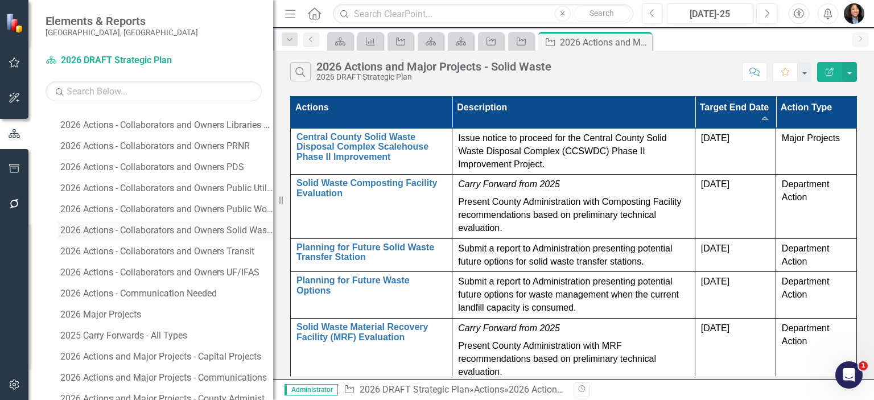
scroll to position [318, 0]
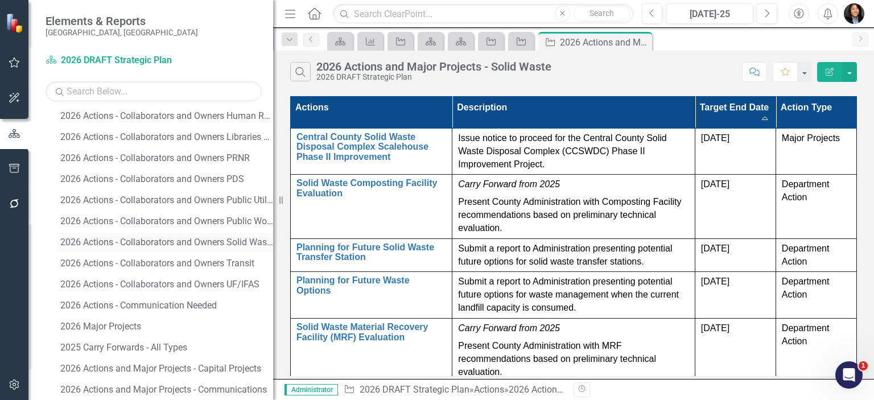
click at [151, 240] on div "2026 Actions - Collaborators and Owners Solid Waste" at bounding box center [166, 242] width 213 height 10
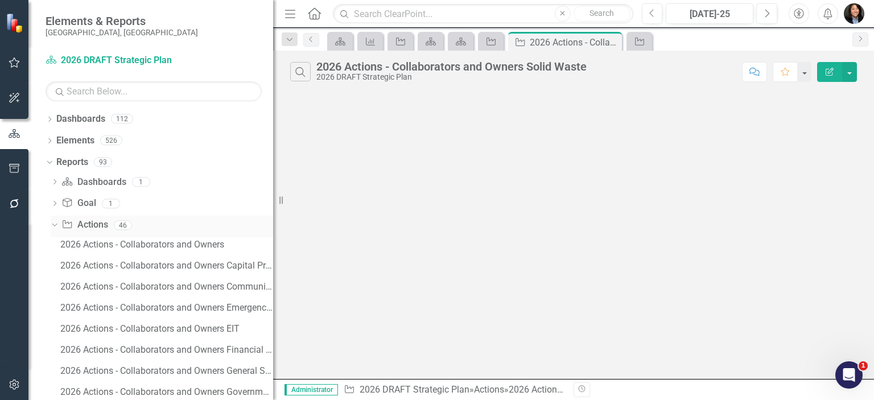
click at [101, 226] on link "Action Actions" at bounding box center [84, 225] width 46 height 13
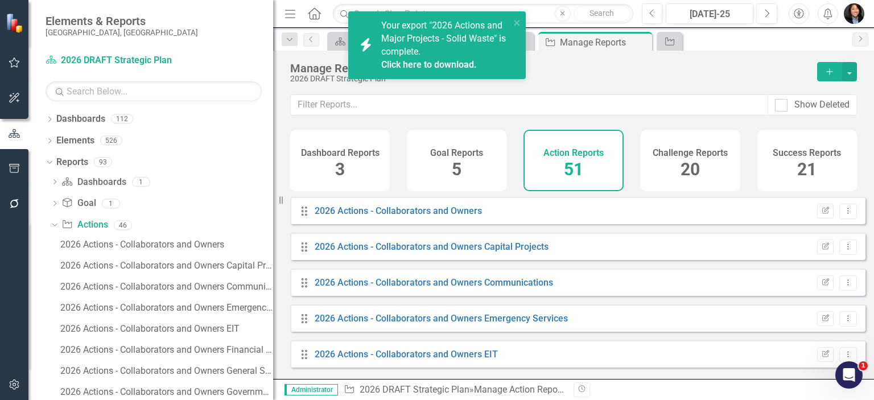
click at [286, 14] on icon "Menu" at bounding box center [290, 13] width 15 height 12
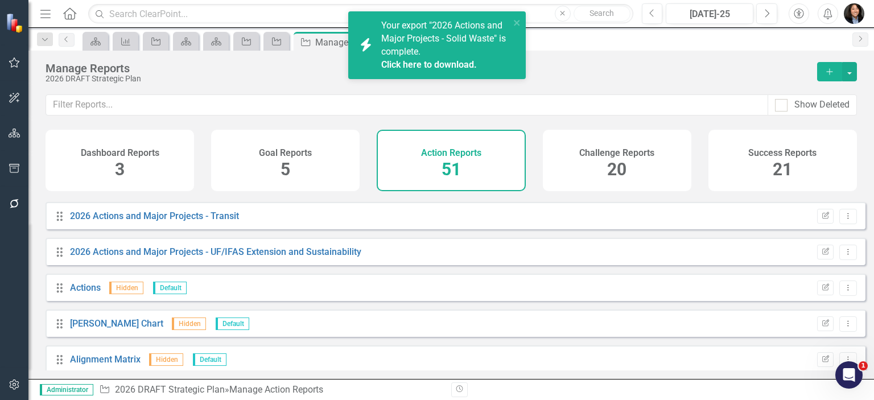
scroll to position [1594, 0]
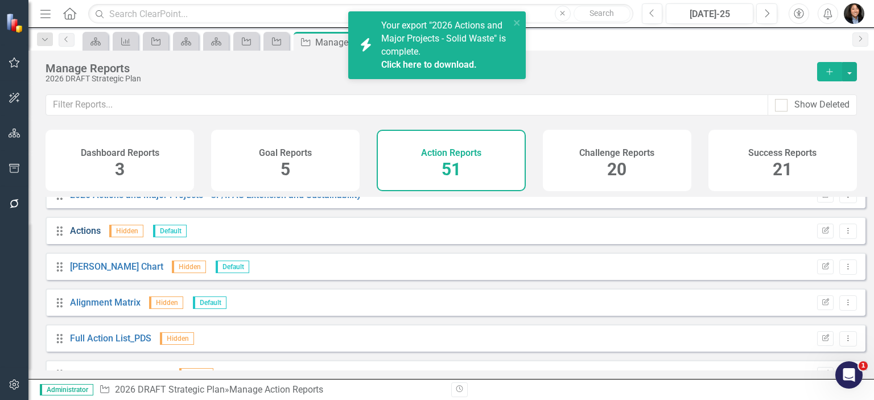
click at [87, 236] on link "Actions" at bounding box center [85, 230] width 31 height 11
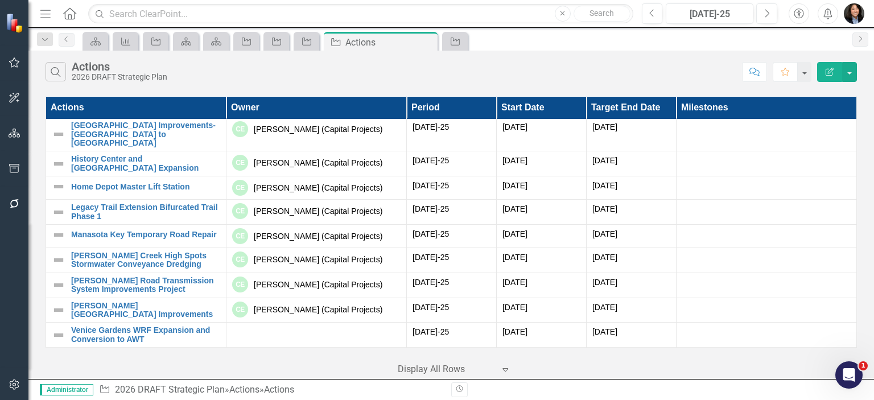
scroll to position [260, 0]
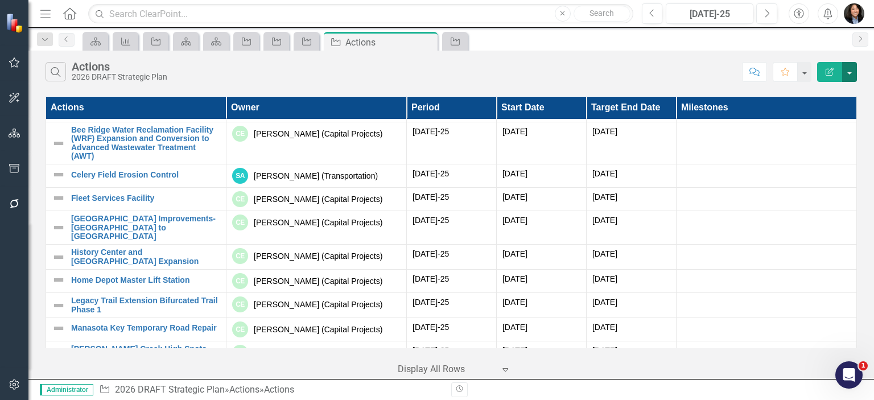
click at [850, 75] on button "button" at bounding box center [849, 72] width 15 height 20
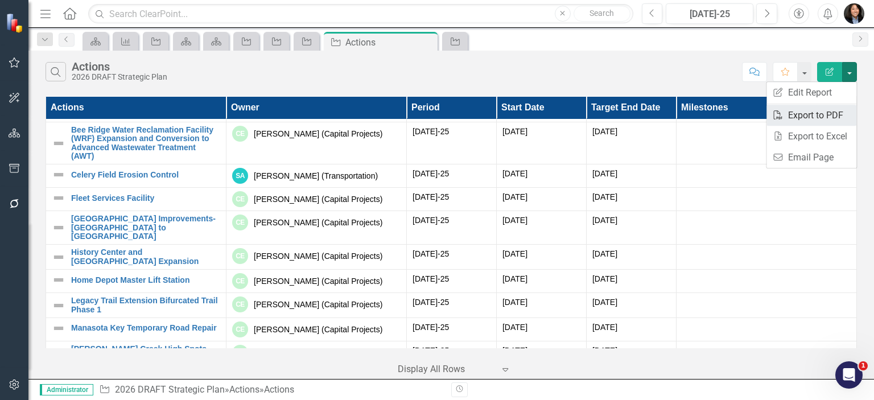
click at [837, 110] on link "PDF Export to PDF" at bounding box center [812, 115] width 90 height 21
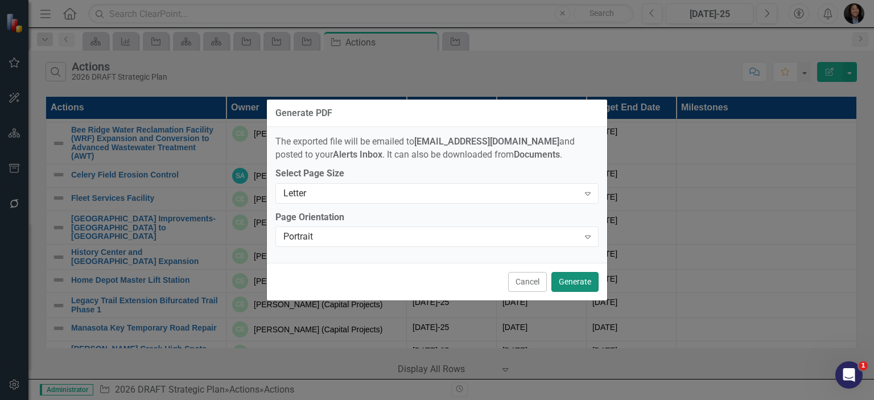
click at [578, 277] on button "Generate" at bounding box center [574, 282] width 47 height 20
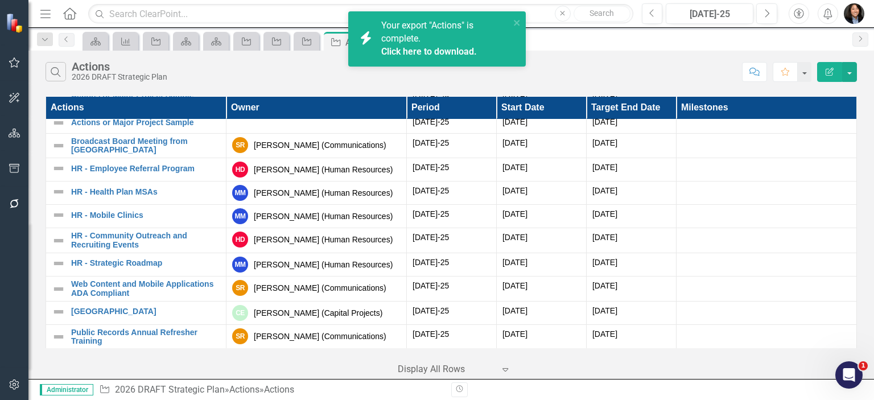
scroll to position [0, 0]
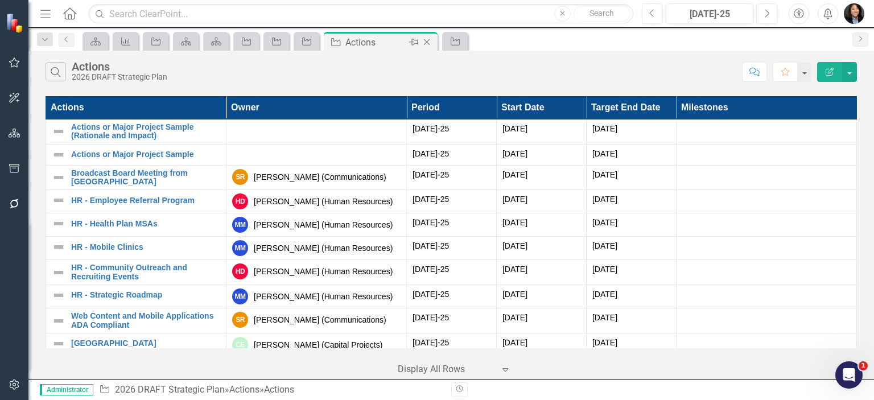
click at [429, 39] on icon "Close" at bounding box center [426, 42] width 11 height 9
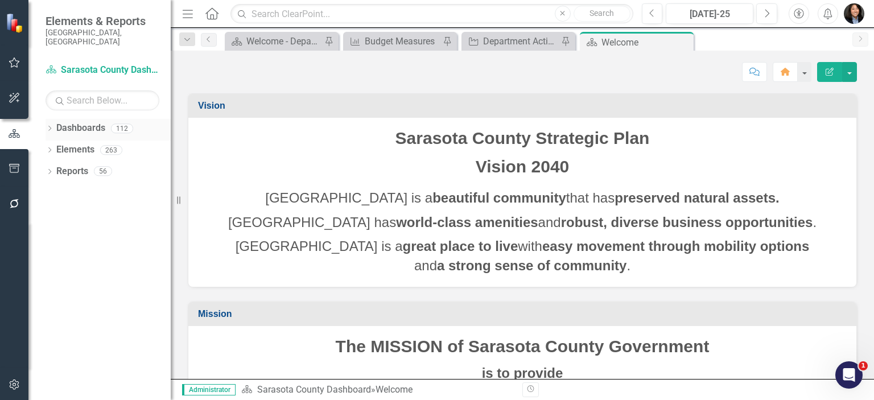
click at [50, 126] on icon "Dropdown" at bounding box center [50, 129] width 8 height 6
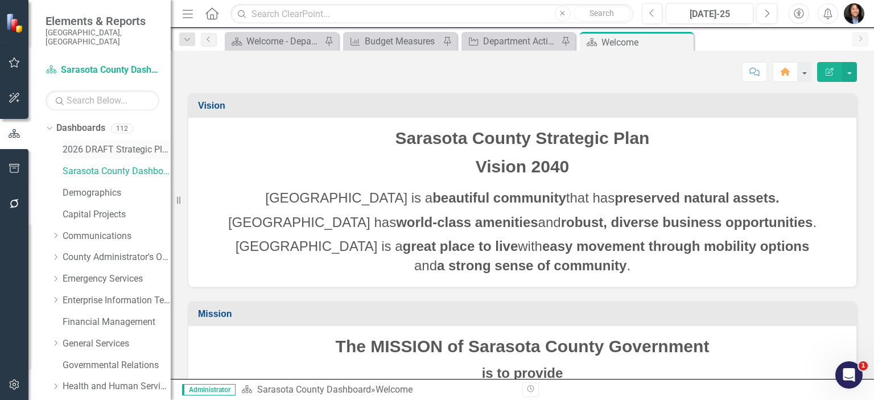
click at [80, 143] on link "2026 DRAFT Strategic Plan" at bounding box center [117, 149] width 108 height 13
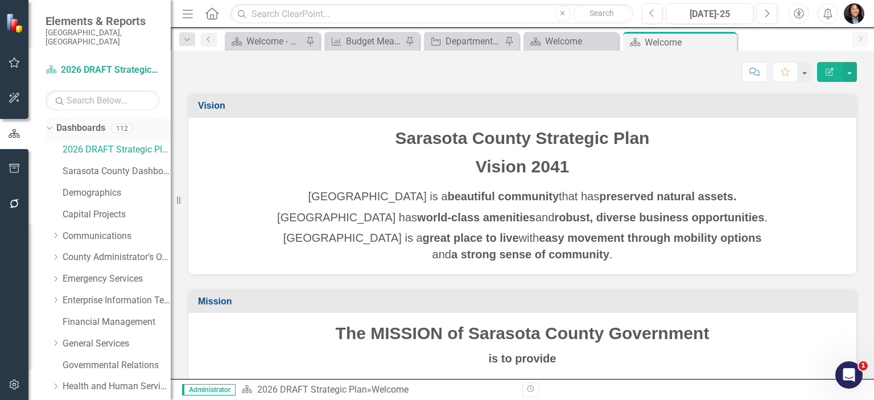
click at [48, 124] on icon "Dropdown" at bounding box center [48, 128] width 6 height 8
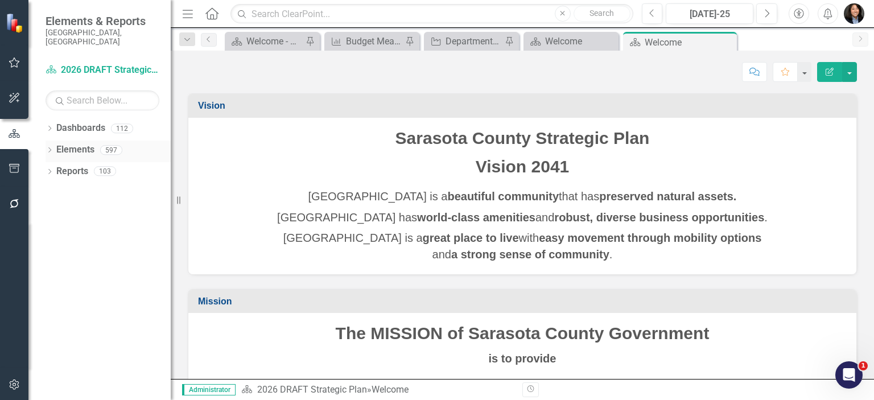
click at [50, 148] on icon "Dropdown" at bounding box center [50, 151] width 8 height 6
click at [82, 187] on link "Action Actions" at bounding box center [85, 193] width 46 height 13
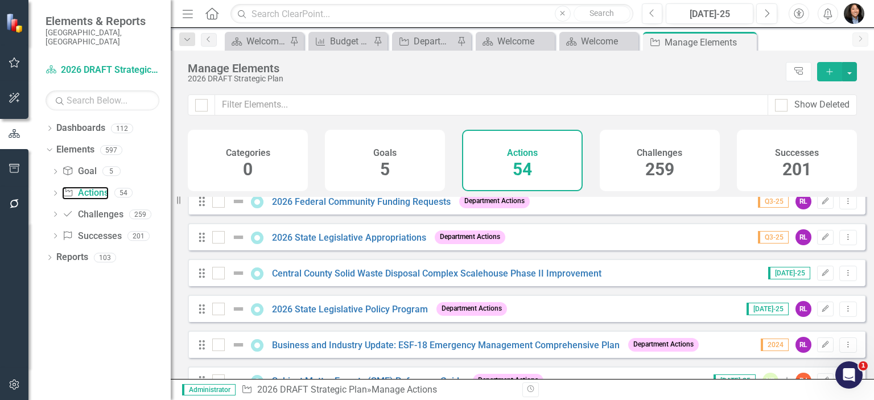
scroll to position [1534, 0]
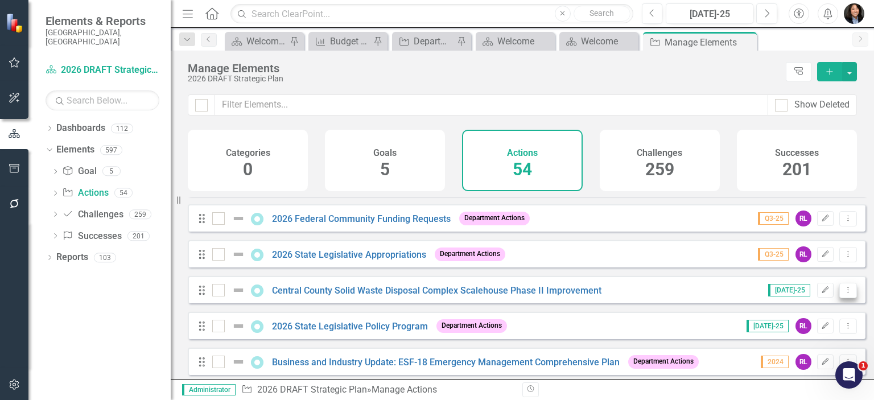
click at [843, 294] on icon "Dropdown Menu" at bounding box center [848, 289] width 10 height 7
click at [796, 373] on link "Trash Delete Action" at bounding box center [801, 380] width 93 height 21
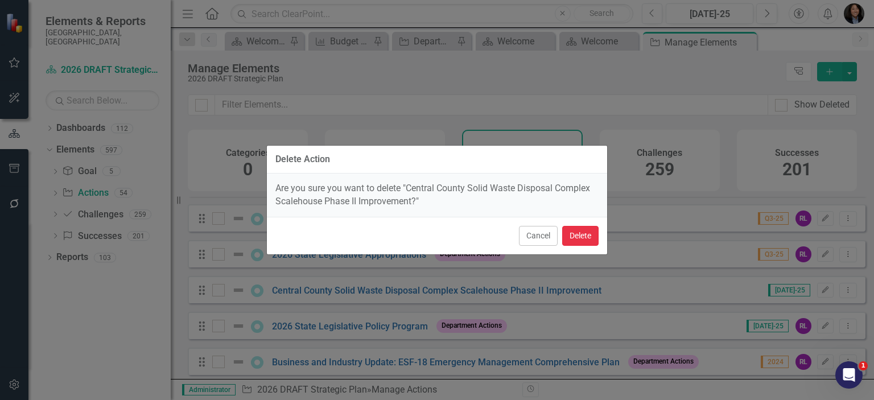
click at [589, 234] on button "Delete" at bounding box center [580, 236] width 36 height 20
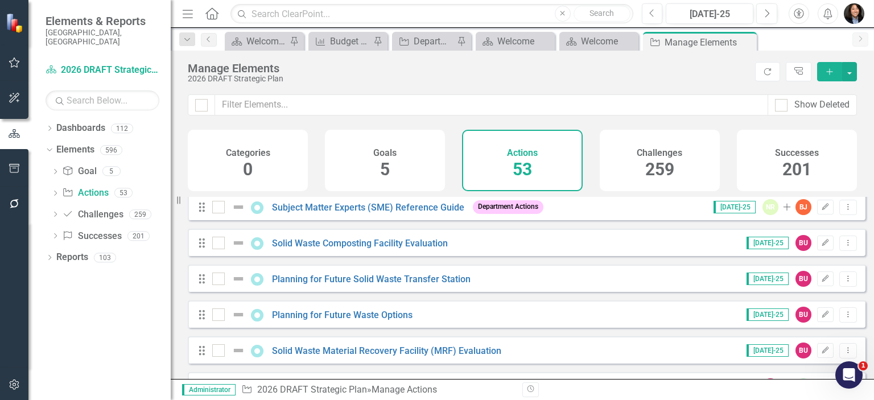
scroll to position [1669, 0]
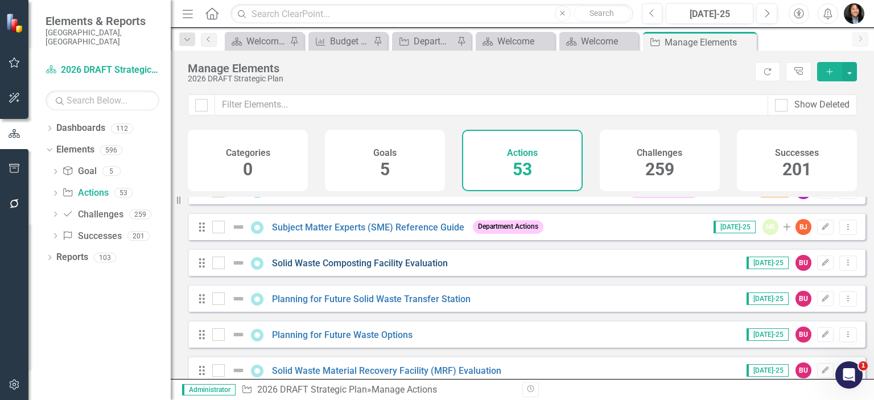
click at [405, 269] on link "Solid Waste Composting Facility Evaluation" at bounding box center [360, 263] width 176 height 11
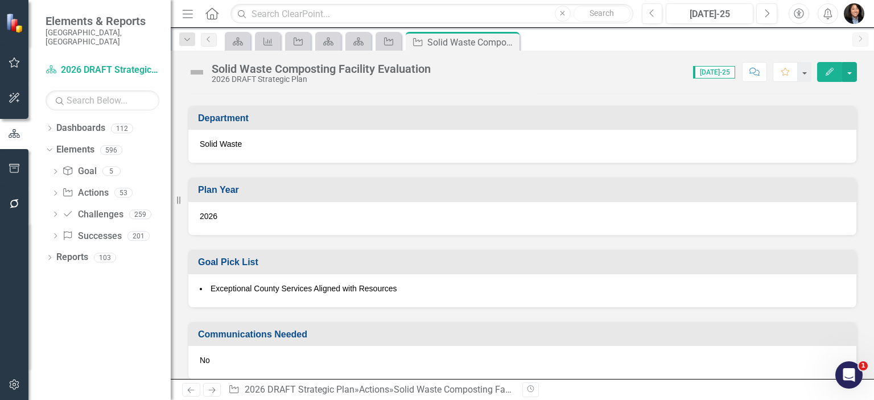
scroll to position [658, 0]
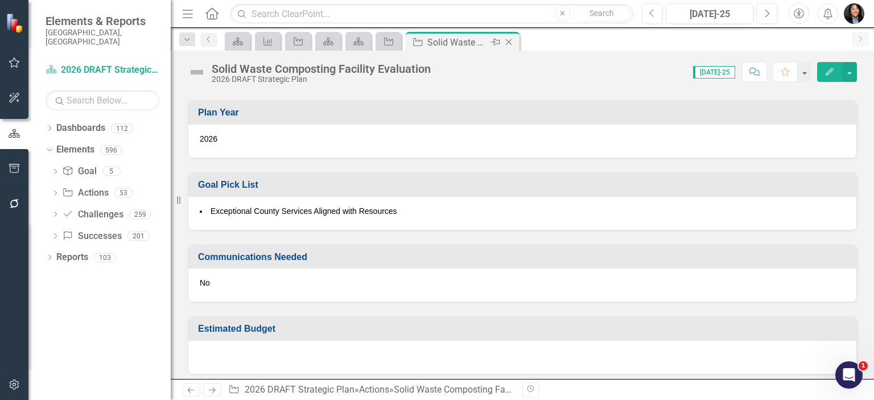
click at [510, 41] on icon "Close" at bounding box center [508, 42] width 11 height 9
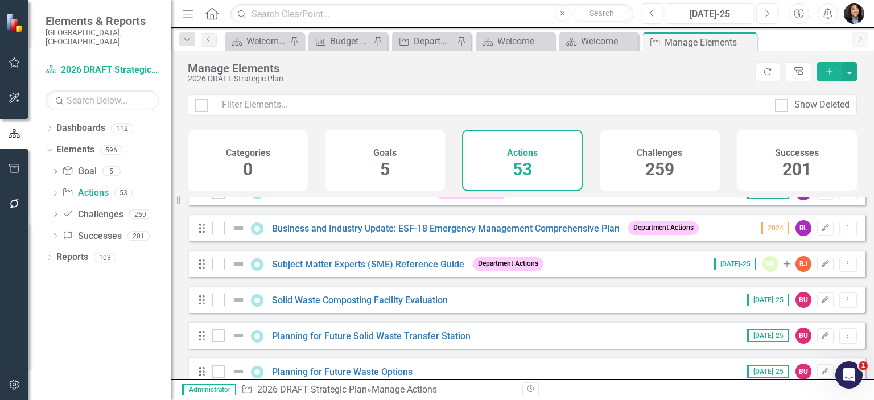
scroll to position [1612, 0]
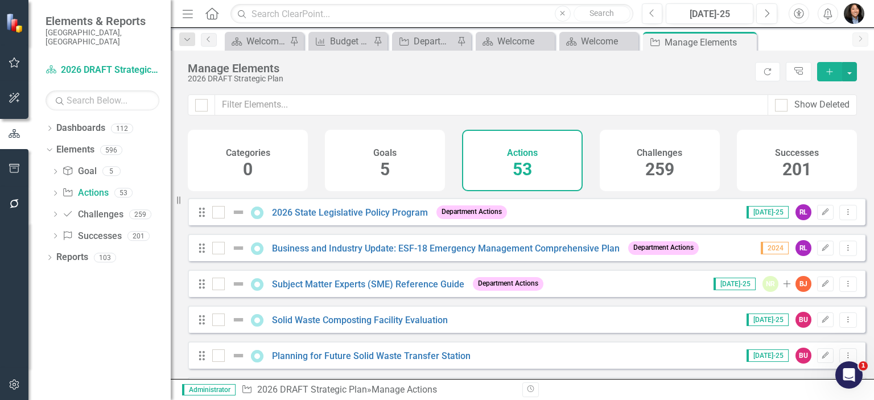
click at [44, 138] on div "Dropdown Dashboards 112 2026 DRAFT Strategic Plan Sarasota County Dashboard Dem…" at bounding box center [99, 259] width 142 height 281
click at [47, 146] on icon "Dropdown" at bounding box center [48, 150] width 6 height 8
click at [65, 165] on link "Reports" at bounding box center [72, 171] width 32 height 13
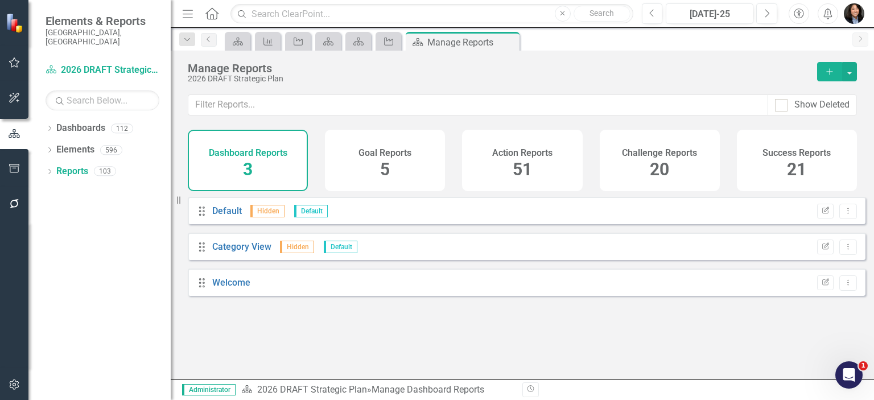
click at [497, 166] on div "Action Reports 51" at bounding box center [522, 160] width 120 height 61
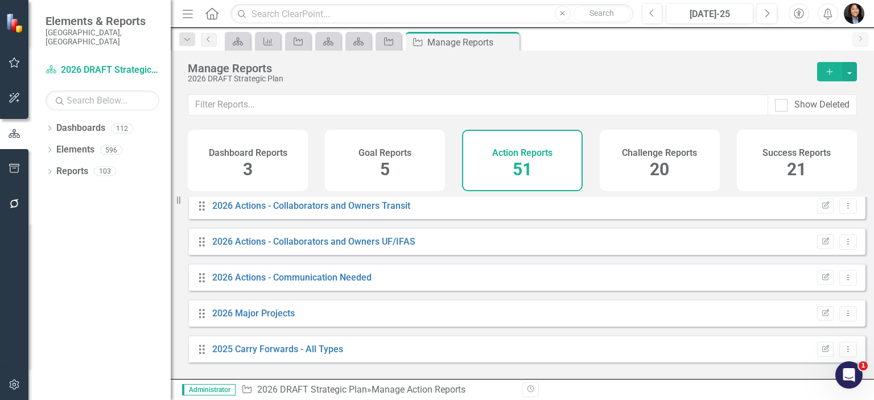
scroll to position [683, 0]
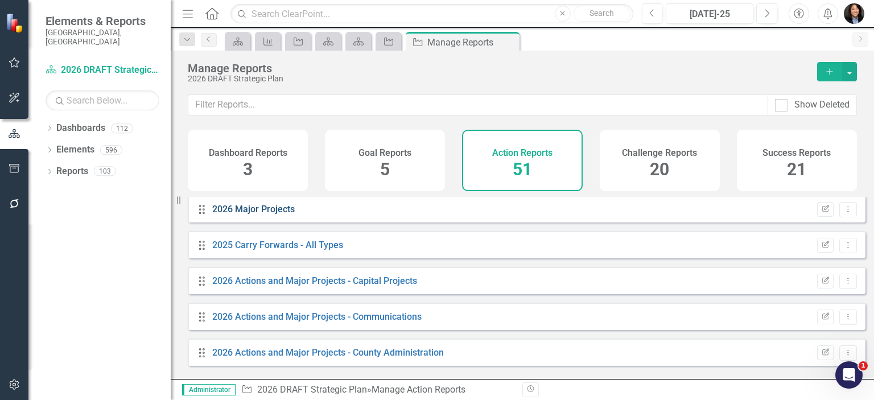
click at [254, 215] on link "2026 Major Projects" at bounding box center [253, 209] width 83 height 11
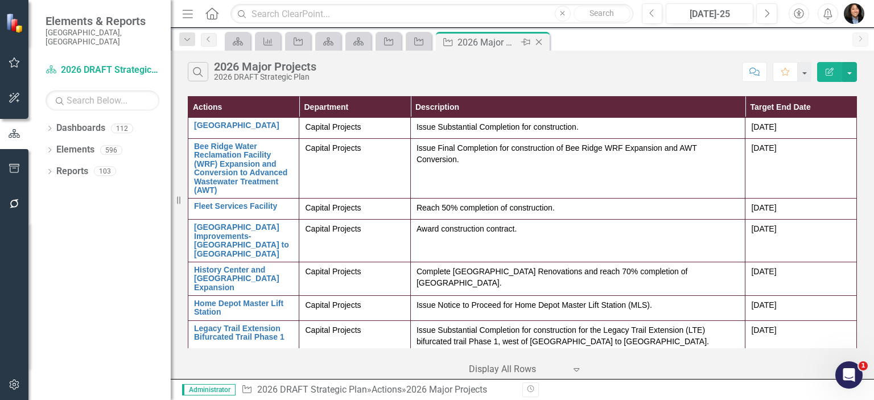
click at [524, 42] on icon at bounding box center [525, 42] width 9 height 7
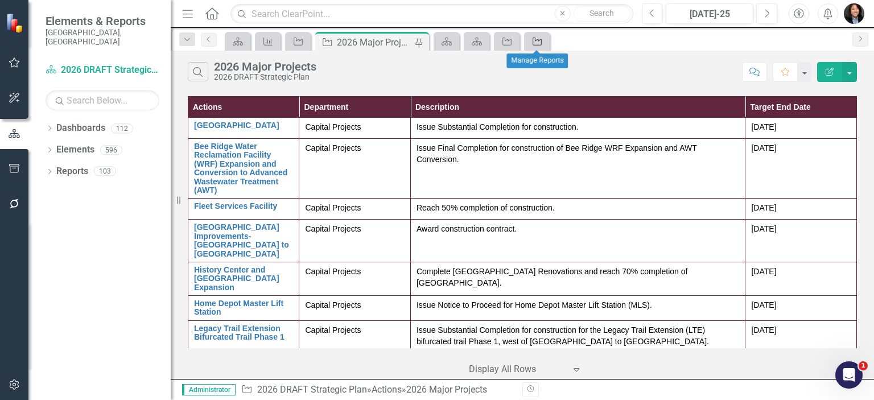
click at [533, 40] on icon at bounding box center [537, 42] width 9 height 8
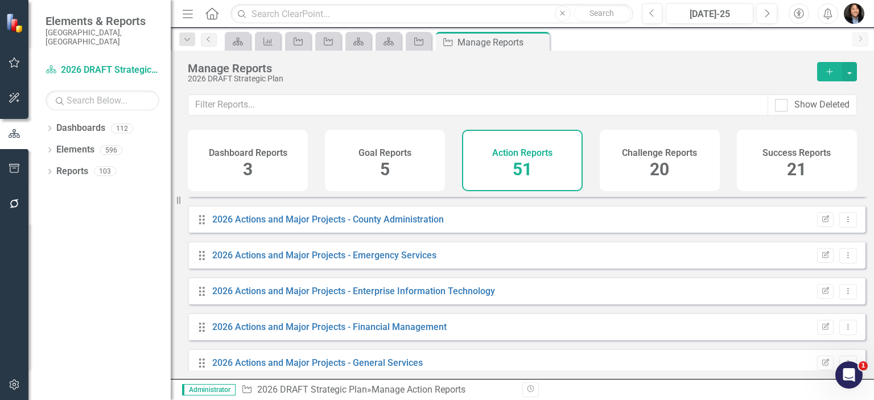
scroll to position [797, 0]
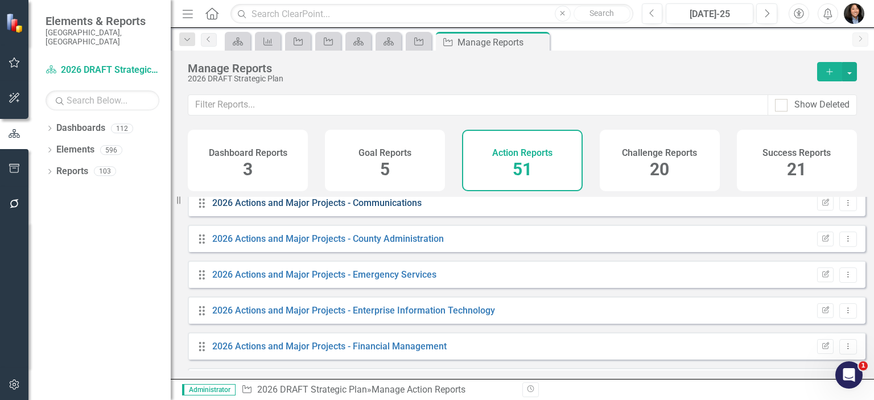
click at [377, 208] on link "2026 Actions and Major Projects - Communications" at bounding box center [316, 202] width 209 height 11
